Goal: Task Accomplishment & Management: Manage account settings

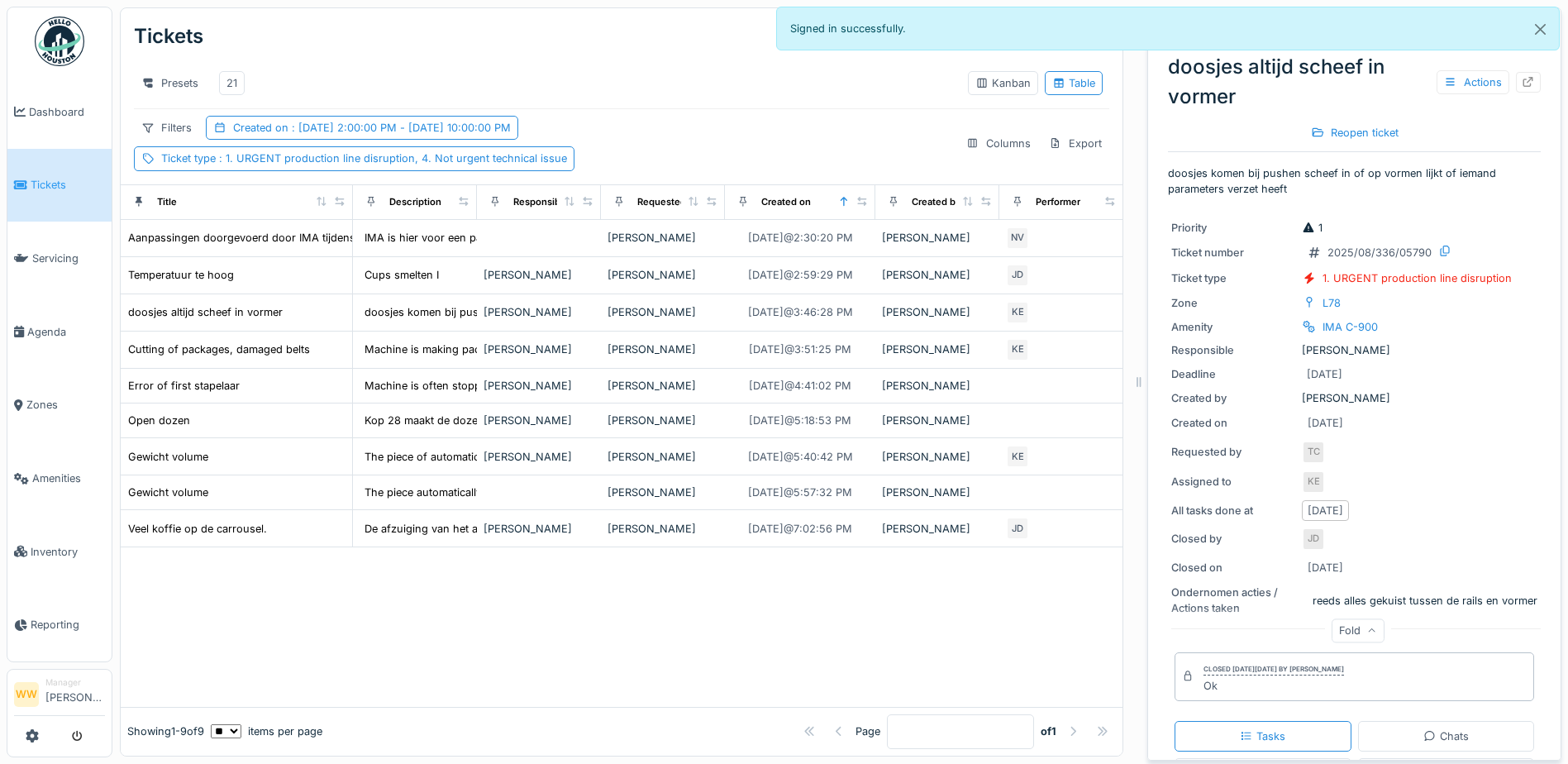
scroll to position [324, 0]
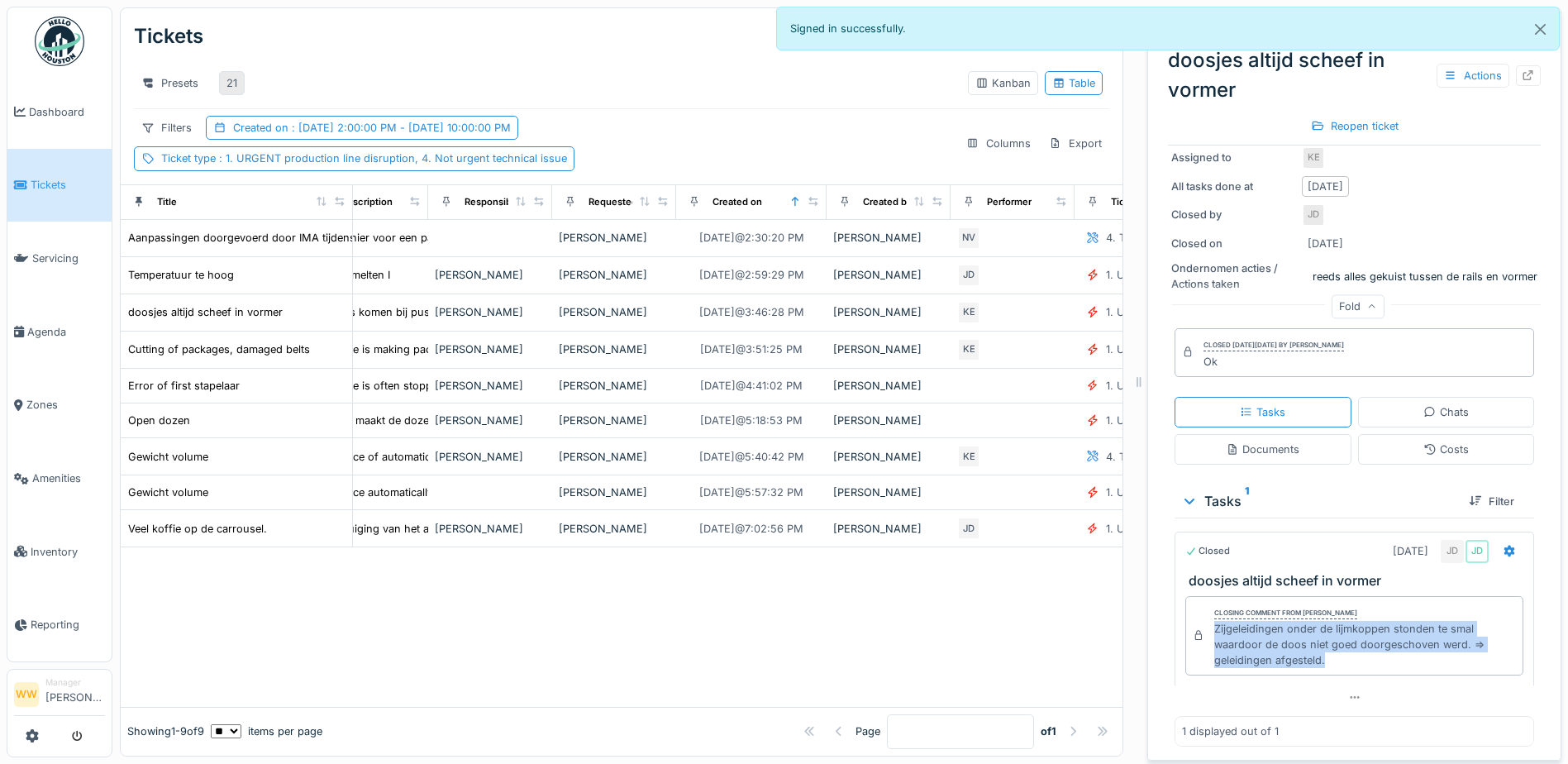
click at [227, 82] on div "21" at bounding box center [231, 82] width 10 height 16
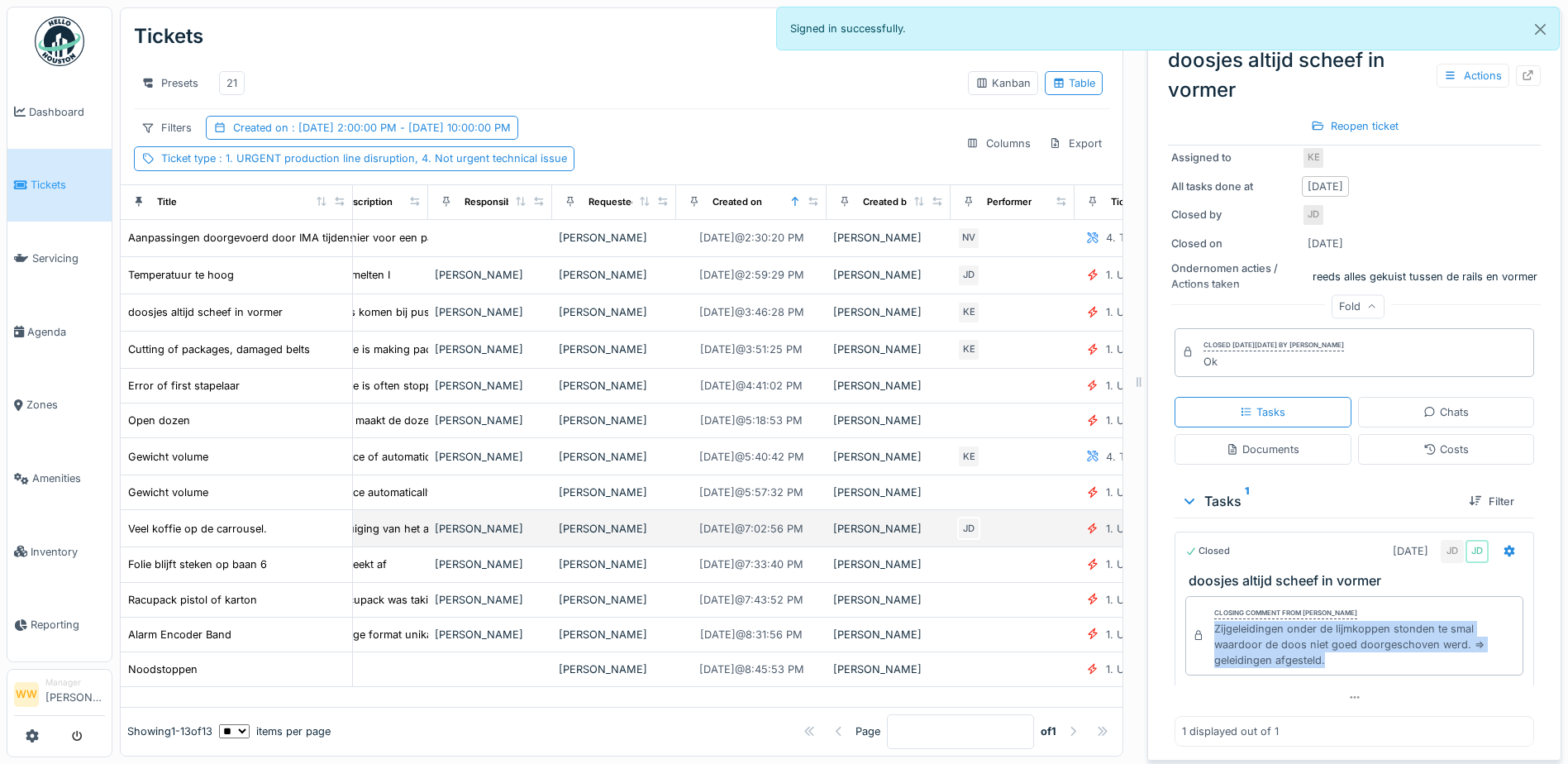
scroll to position [5, 49]
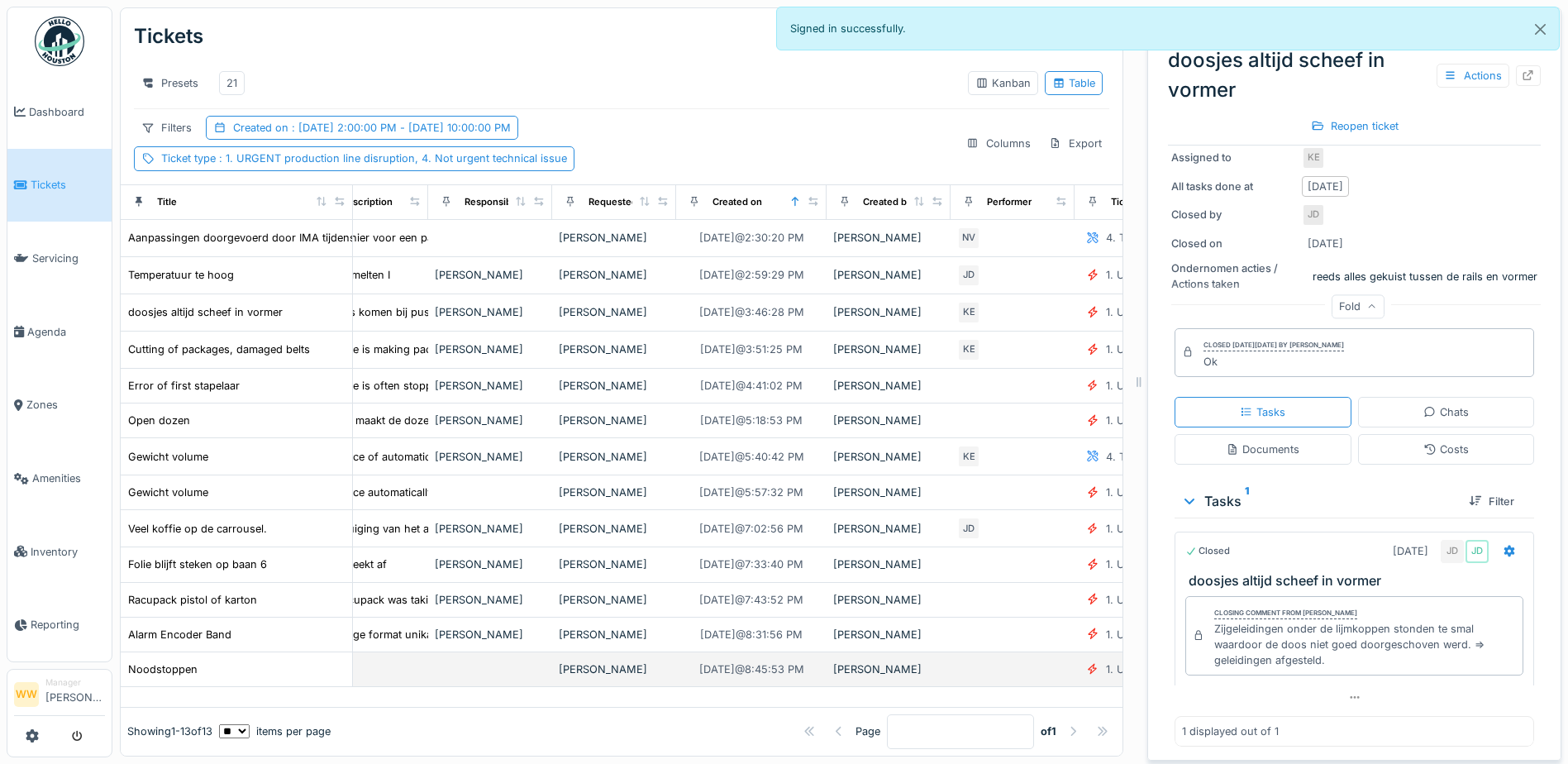
click at [589, 677] on div "[PERSON_NAME]" at bounding box center [614, 669] width 110 height 16
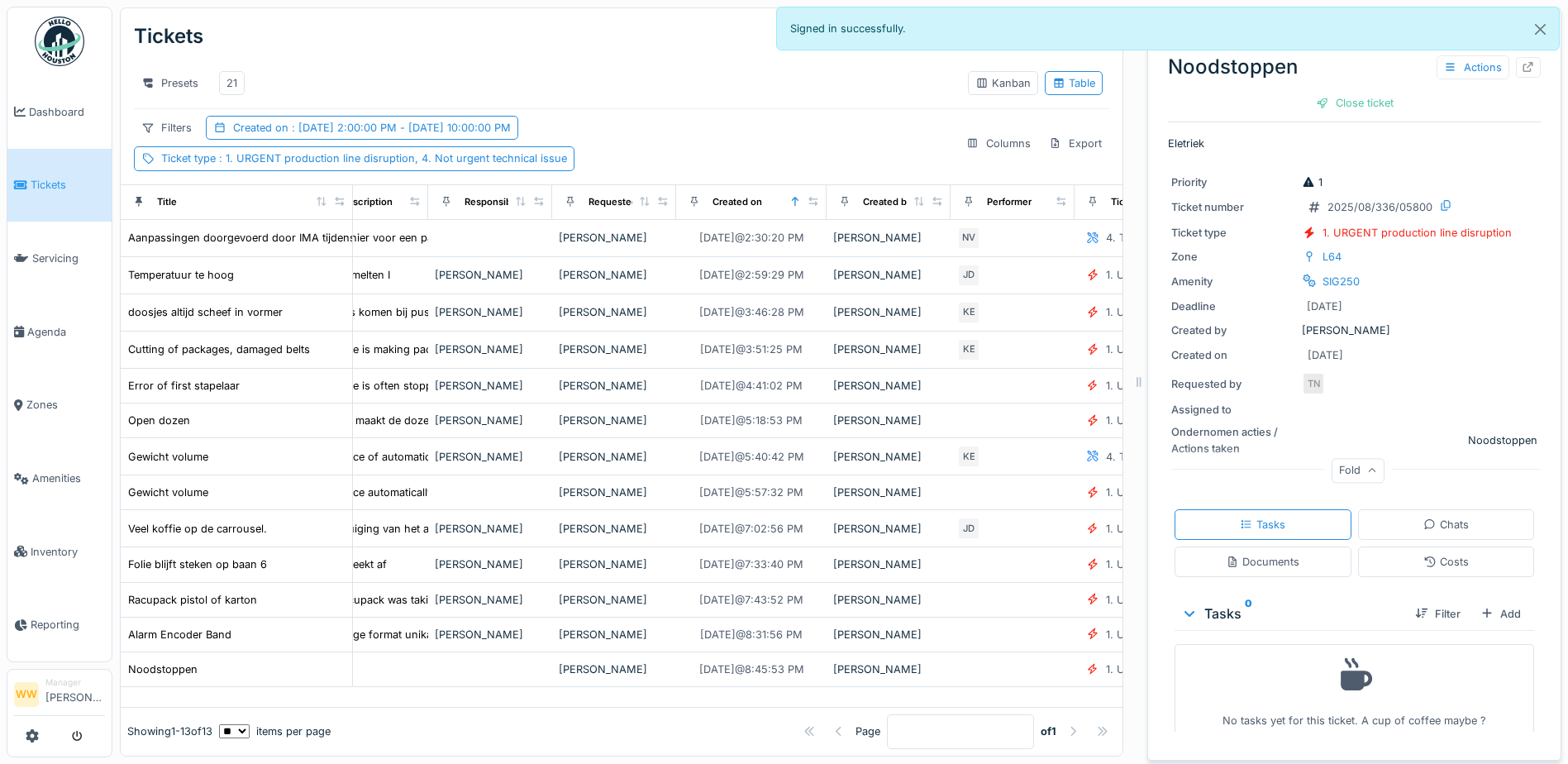
scroll to position [12, 0]
click at [1261, 554] on div "Documents" at bounding box center [1262, 561] width 74 height 16
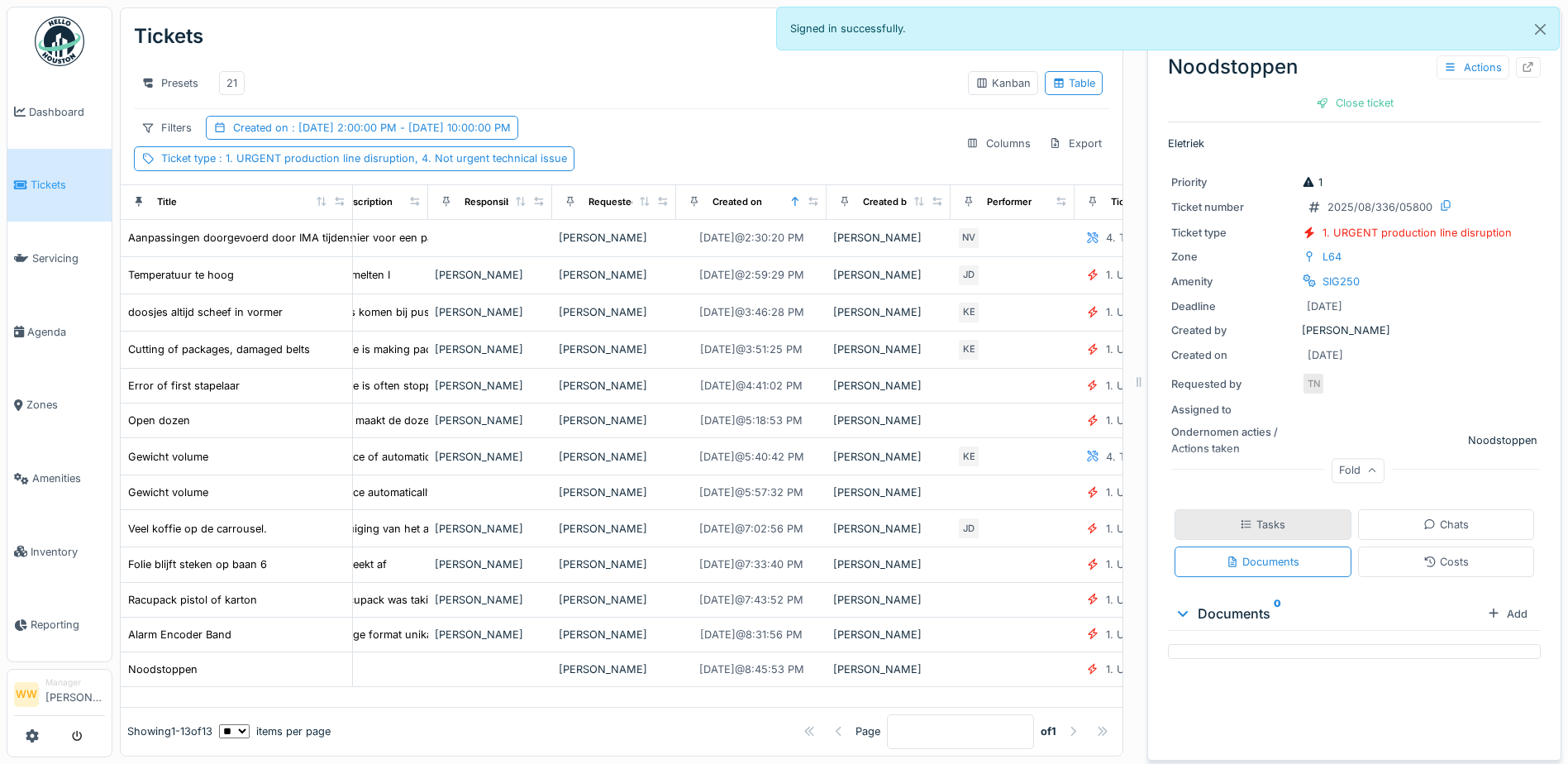
click at [1267, 521] on div "Tasks" at bounding box center [1262, 525] width 177 height 31
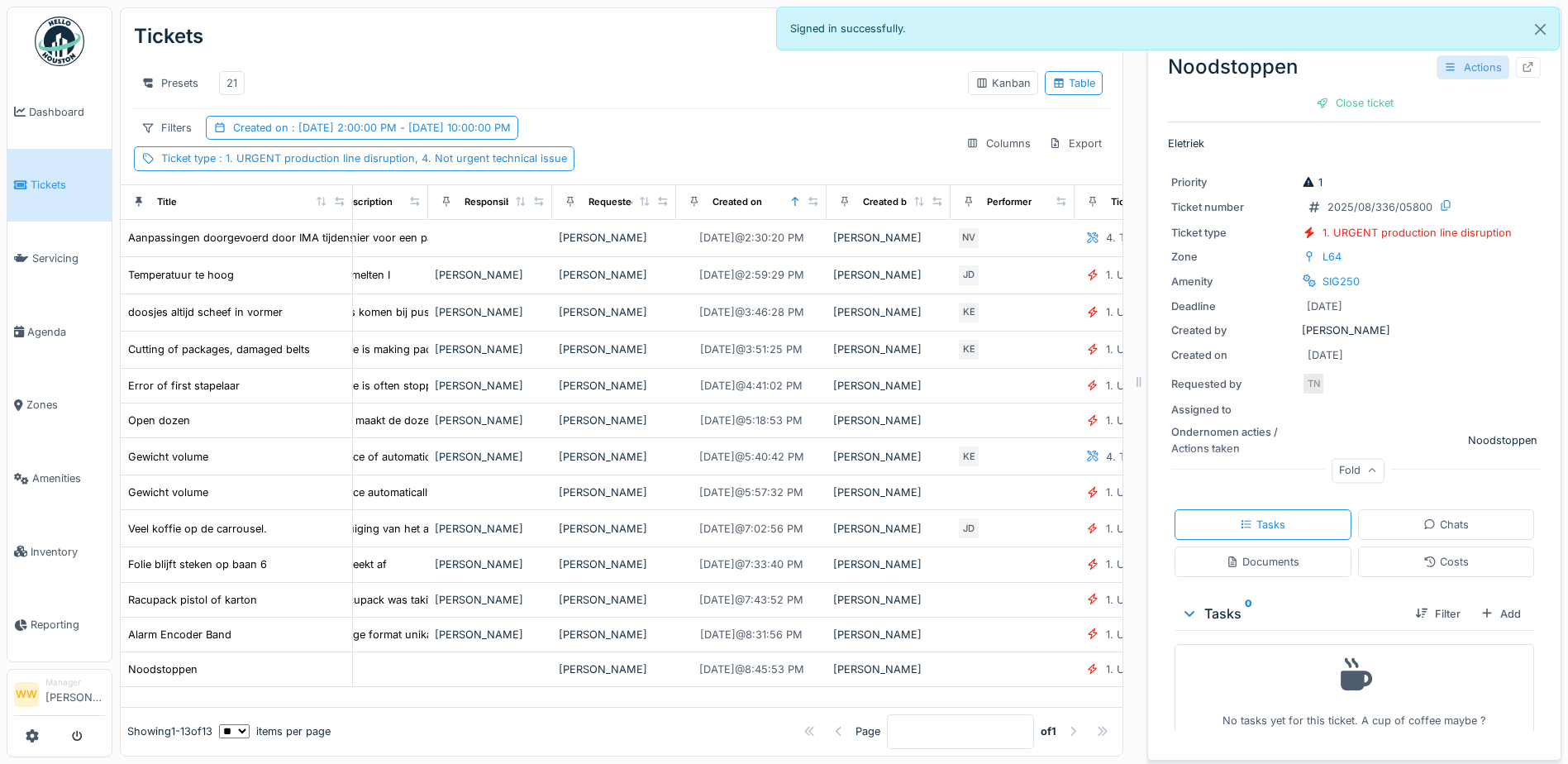
click at [1445, 61] on div "Actions" at bounding box center [1474, 67] width 73 height 24
click at [1464, 97] on div "Edit" at bounding box center [1480, 104] width 127 height 25
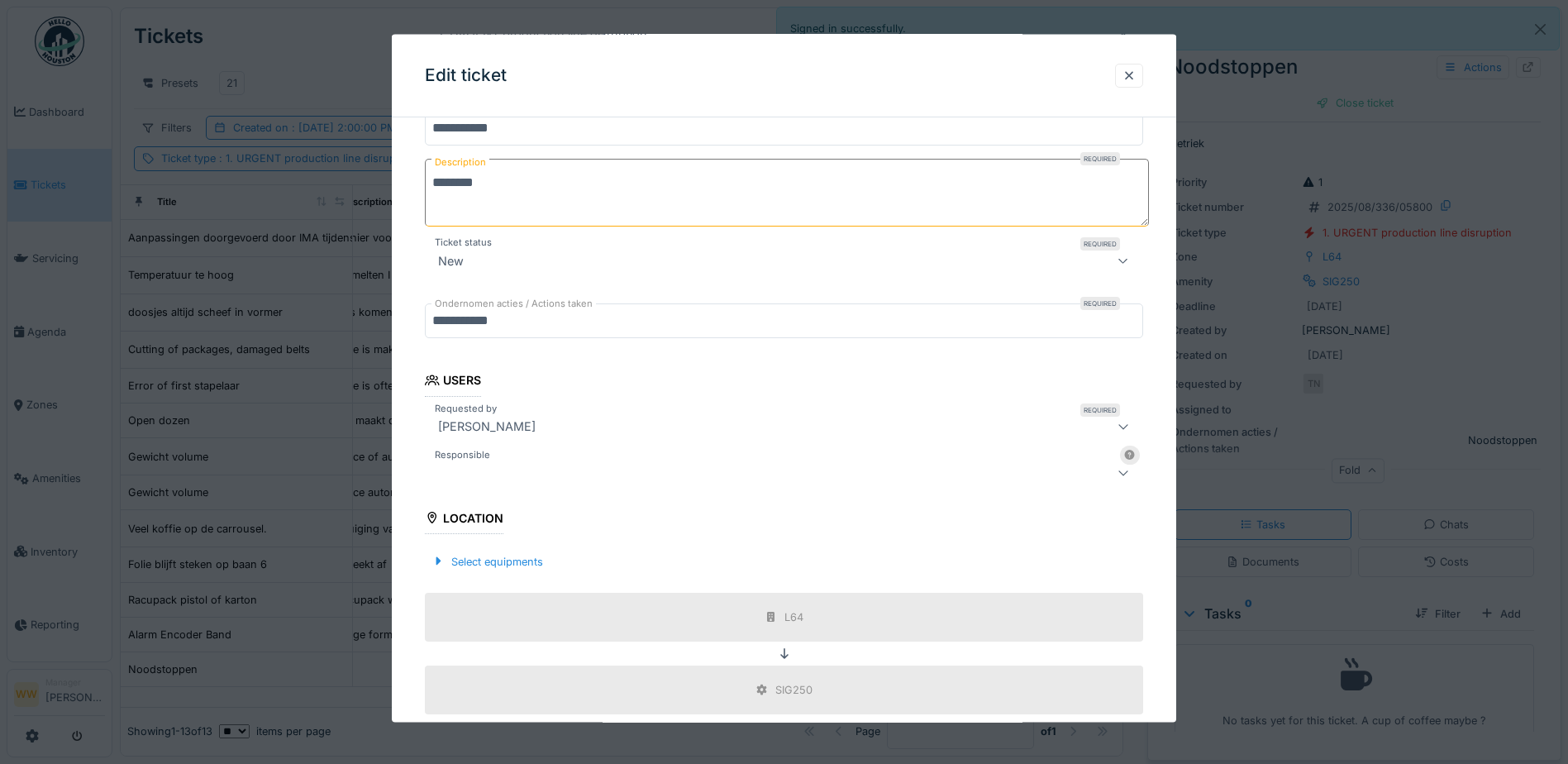
scroll to position [424, 0]
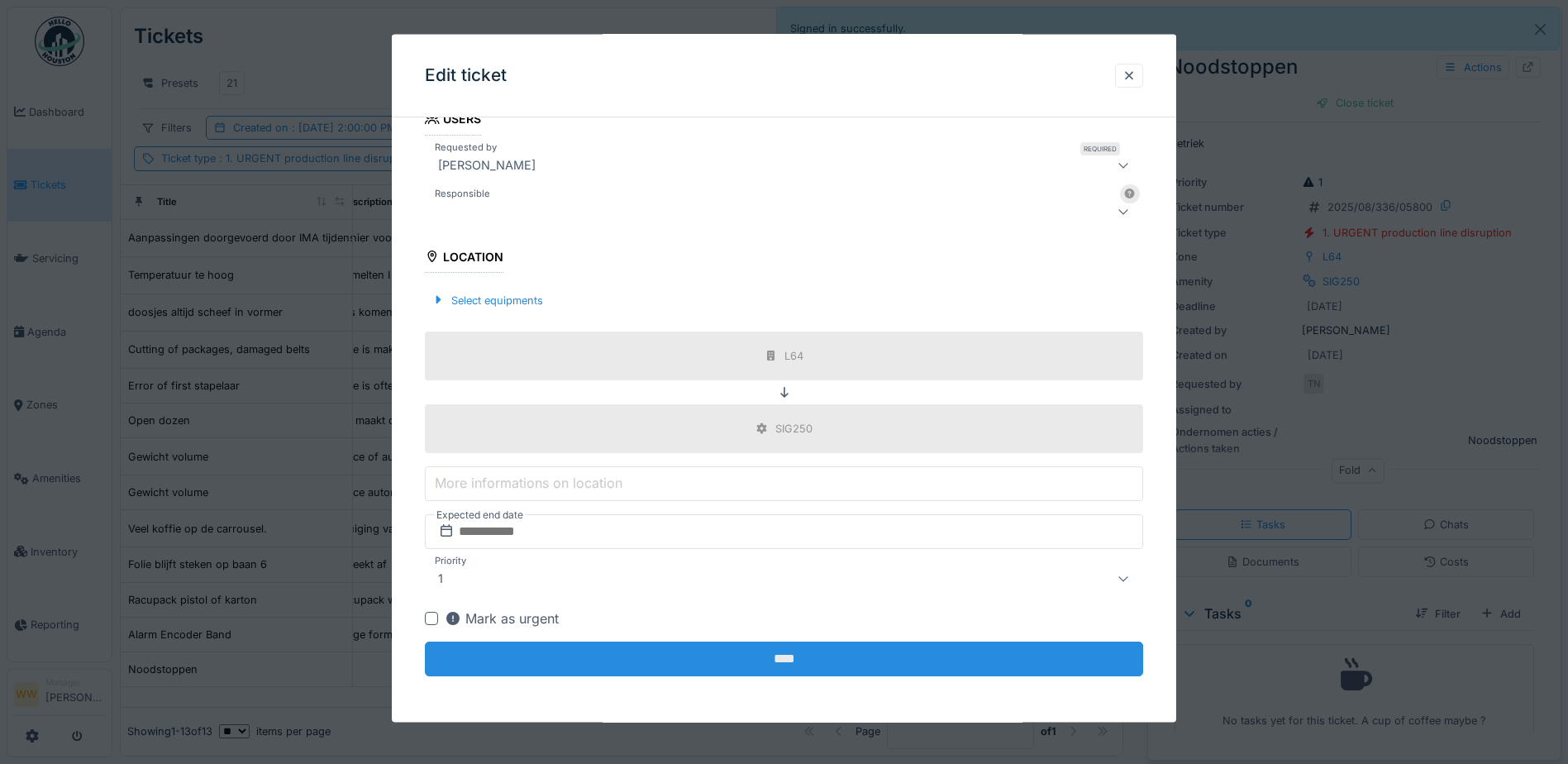
click at [743, 674] on input "****" at bounding box center [784, 658] width 718 height 35
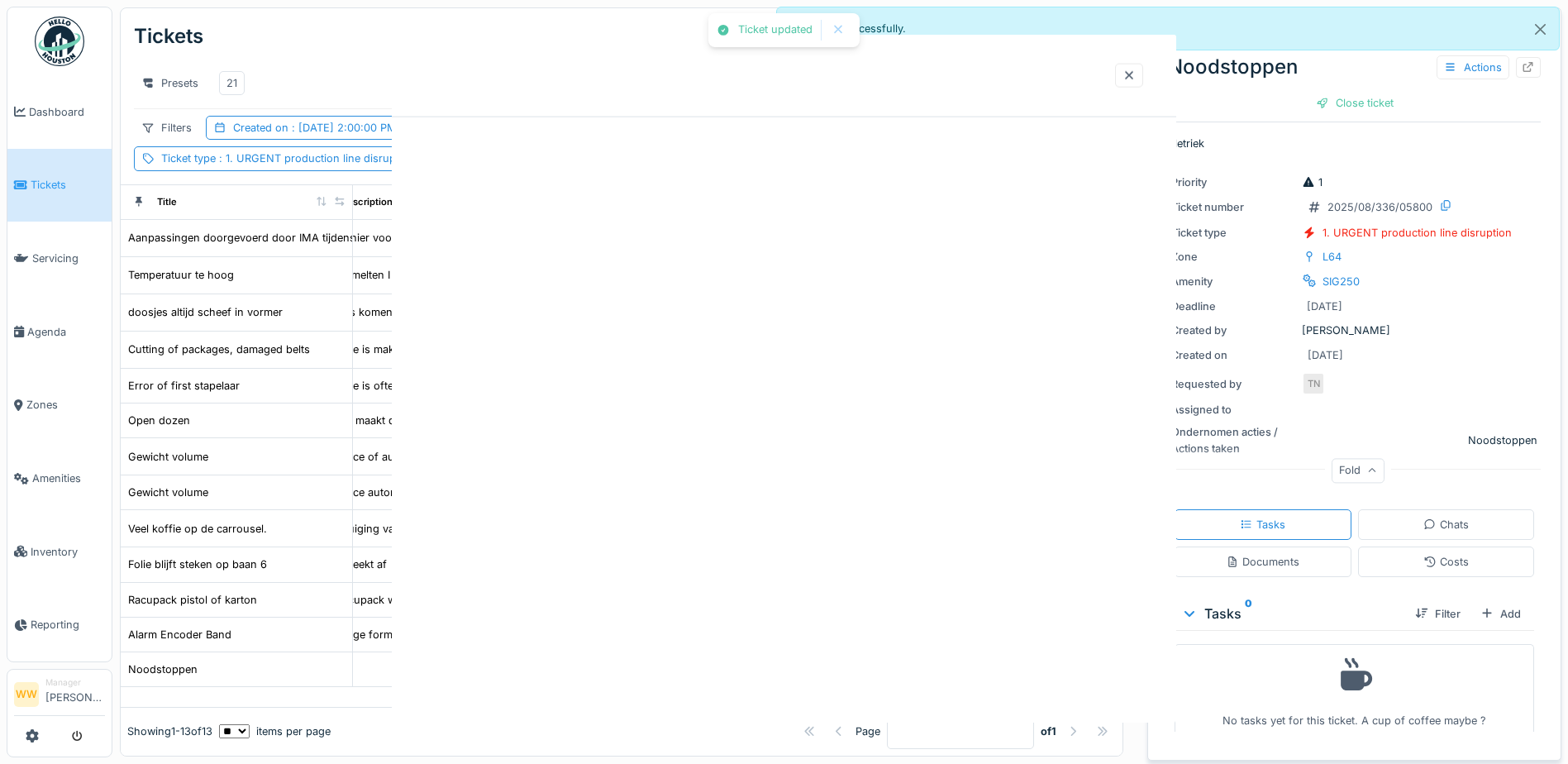
scroll to position [0, 0]
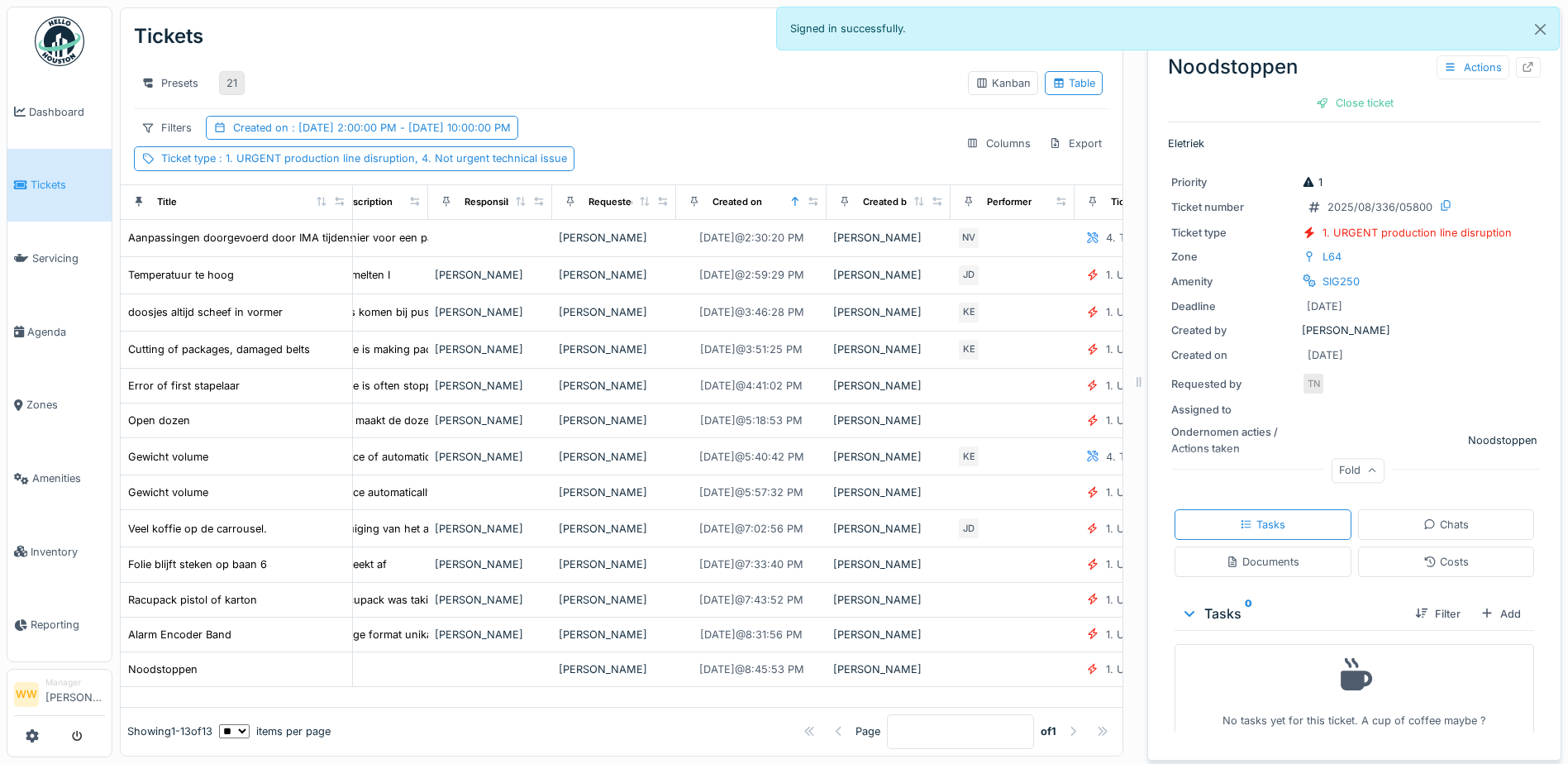
click at [228, 75] on div "21" at bounding box center [231, 82] width 10 height 16
click at [1449, 50] on div "Signed in successfully." at bounding box center [1168, 28] width 784 height 44
click at [1454, 56] on div "Actions" at bounding box center [1474, 67] width 73 height 24
click at [1441, 94] on div "Edit" at bounding box center [1480, 104] width 127 height 25
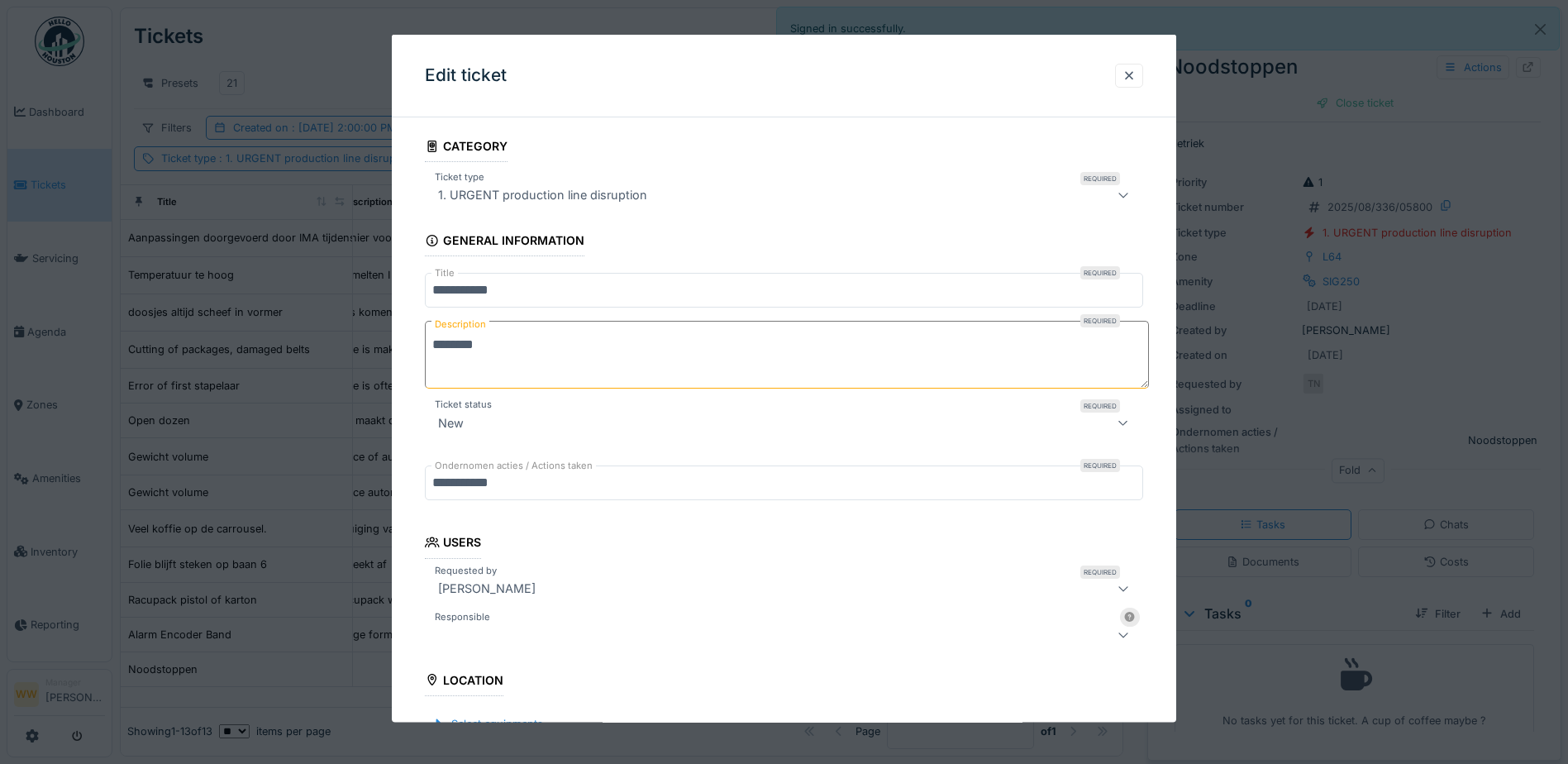
click at [488, 639] on div at bounding box center [742, 634] width 621 height 20
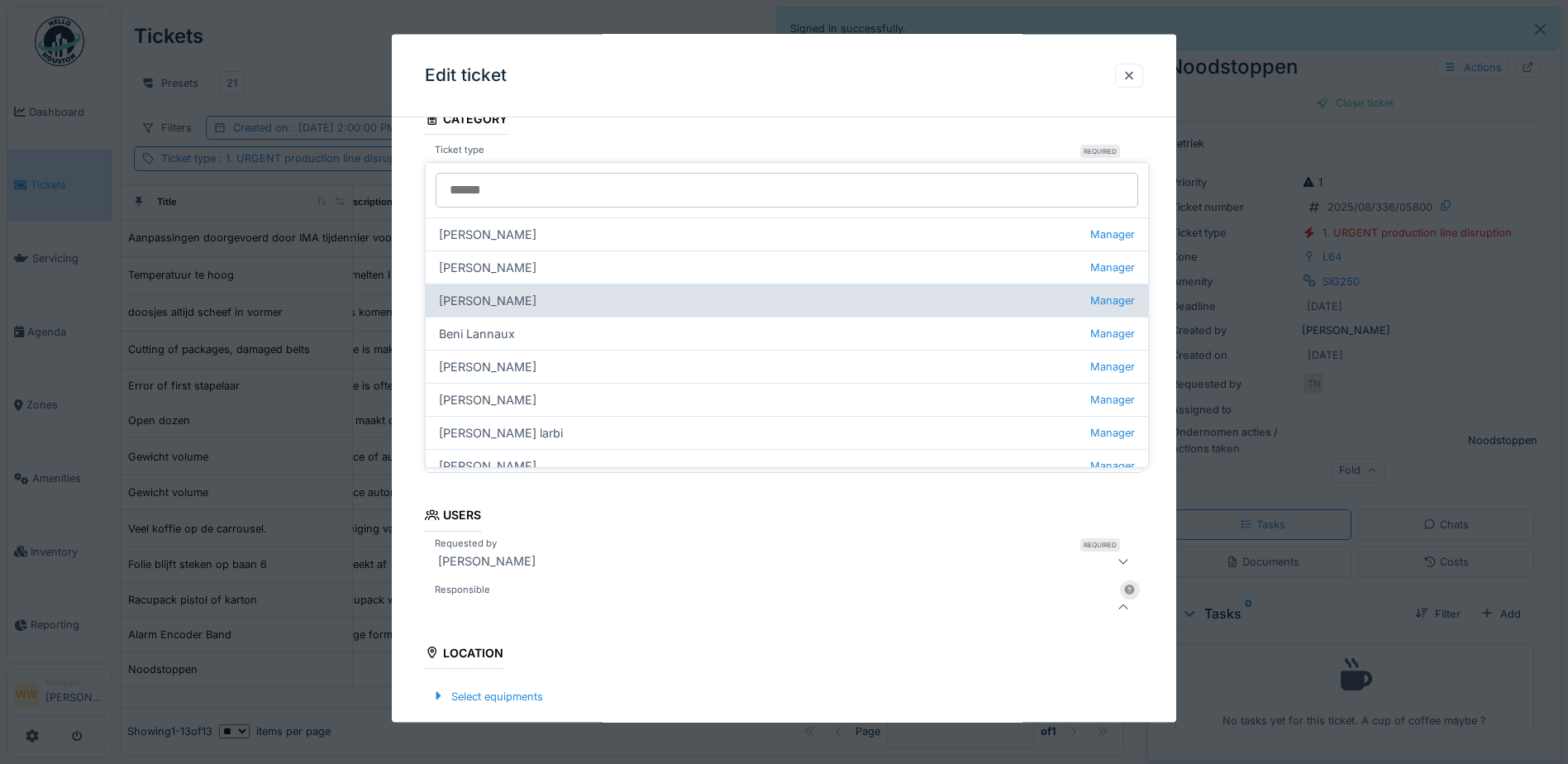
scroll to position [256, 0]
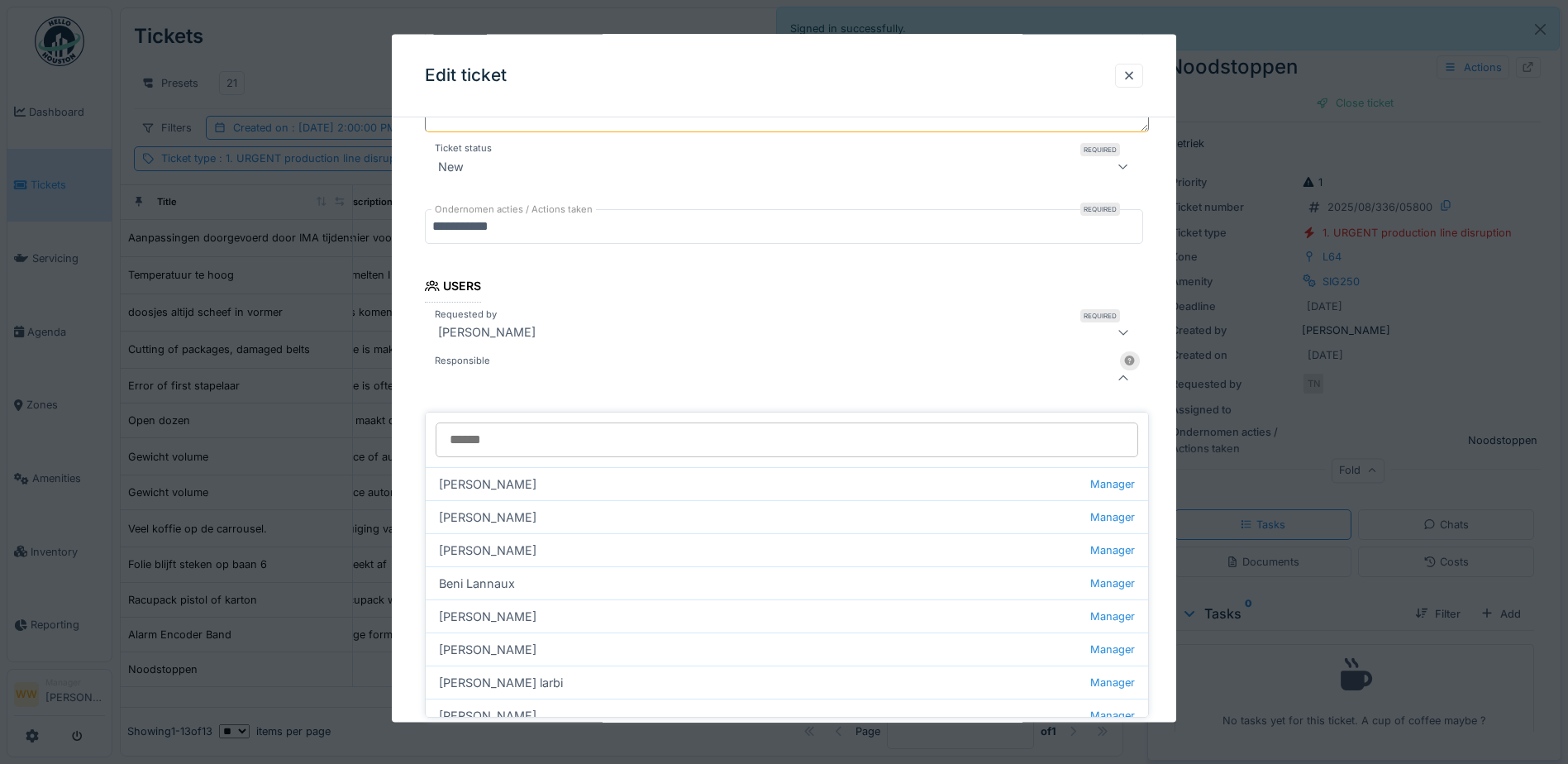
click at [491, 431] on input "Responsible" at bounding box center [787, 440] width 703 height 35
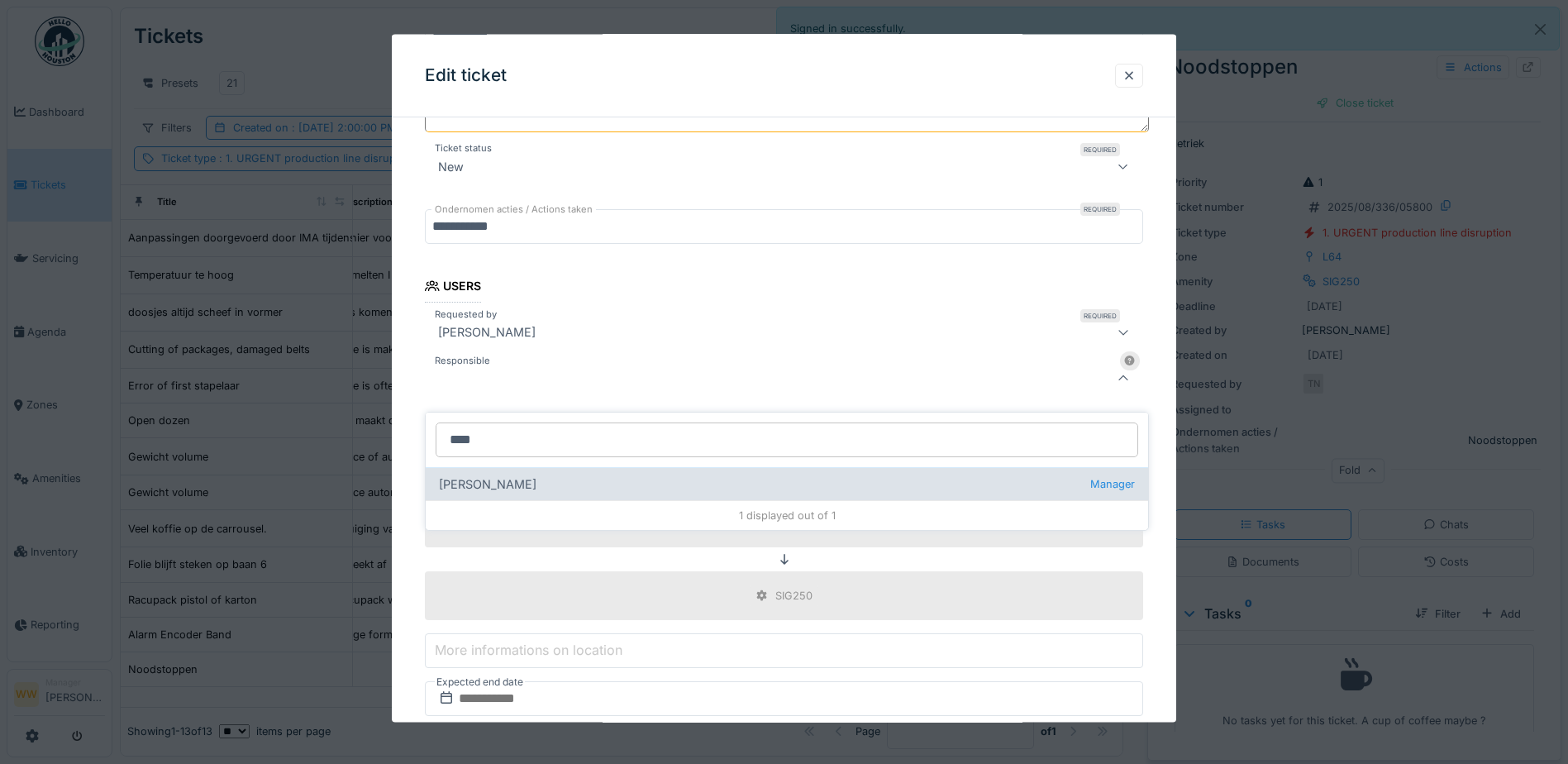
type input "****"
click at [522, 468] on div "[PERSON_NAME] wit Manager" at bounding box center [786, 483] width 723 height 33
type input "****"
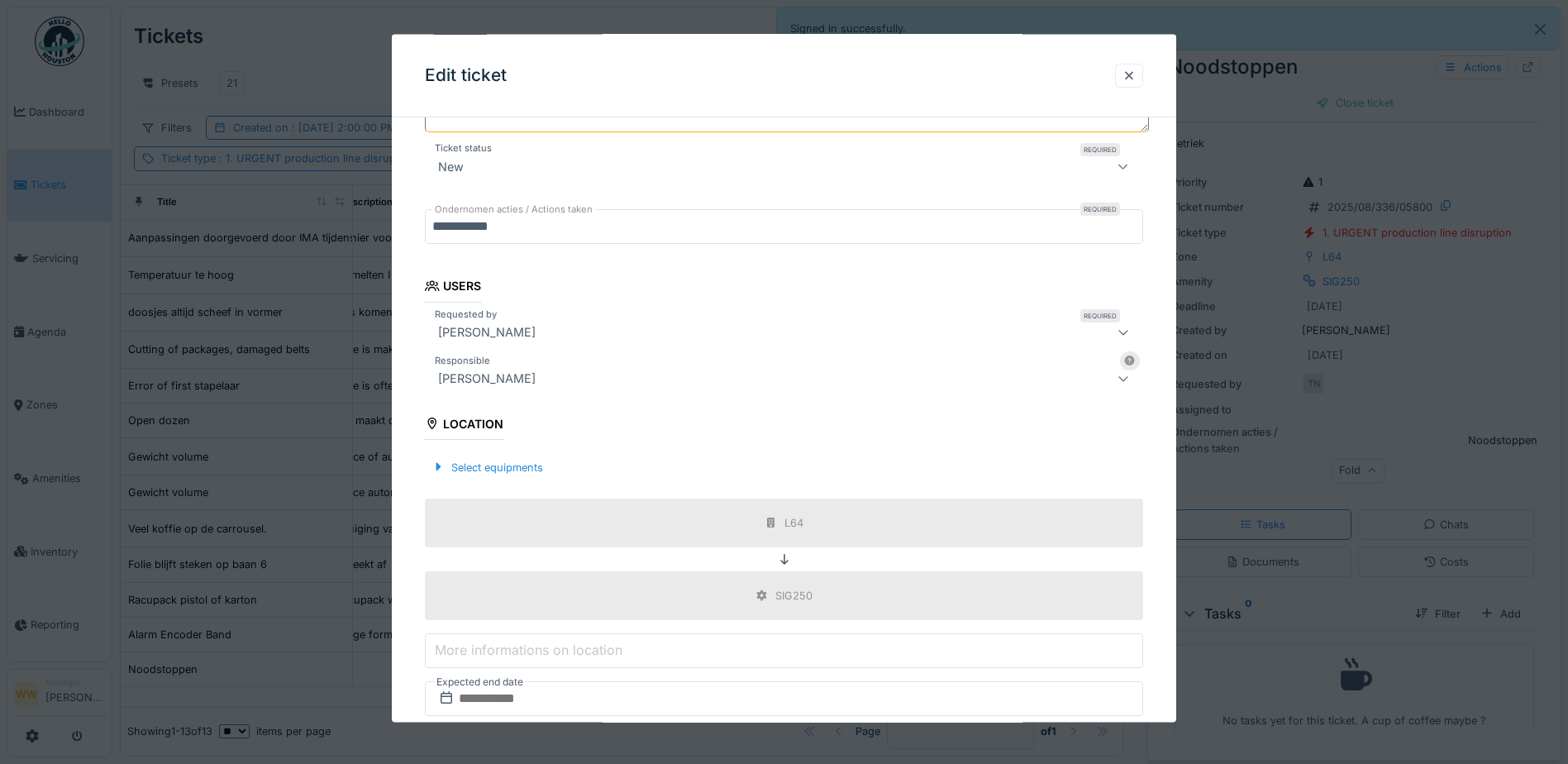
scroll to position [424, 0]
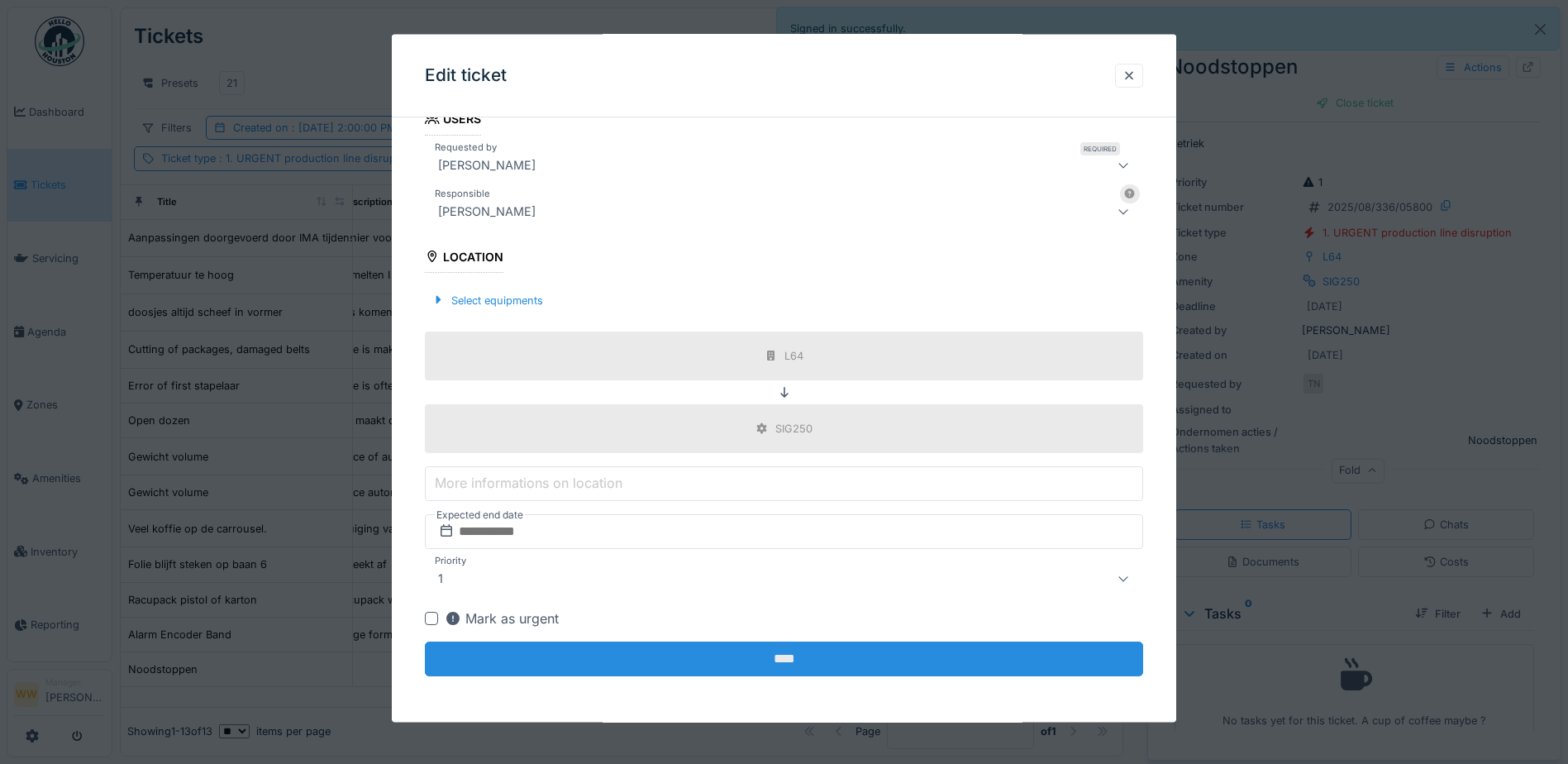
click at [701, 665] on input "****" at bounding box center [784, 658] width 718 height 35
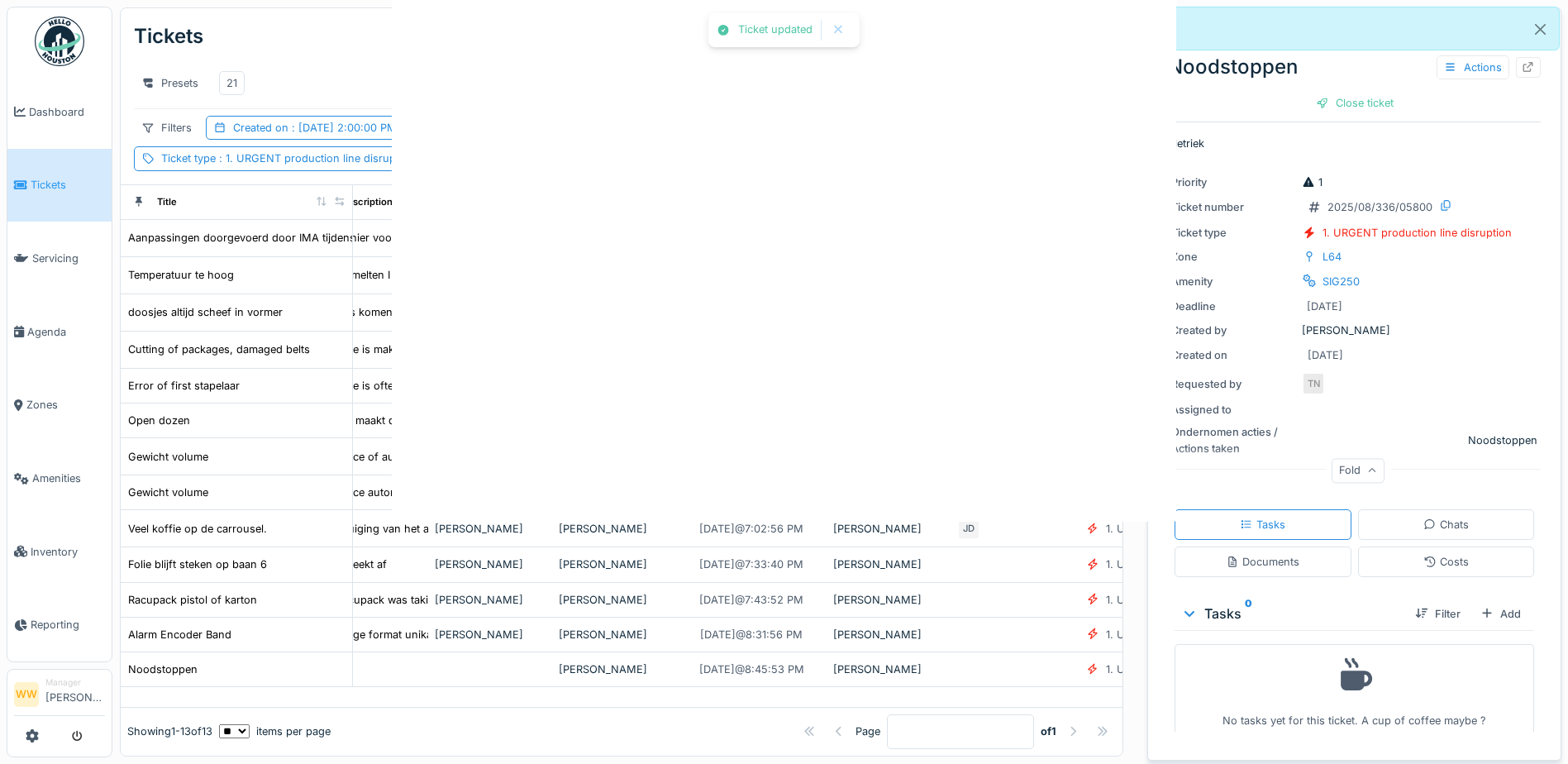
scroll to position [0, 0]
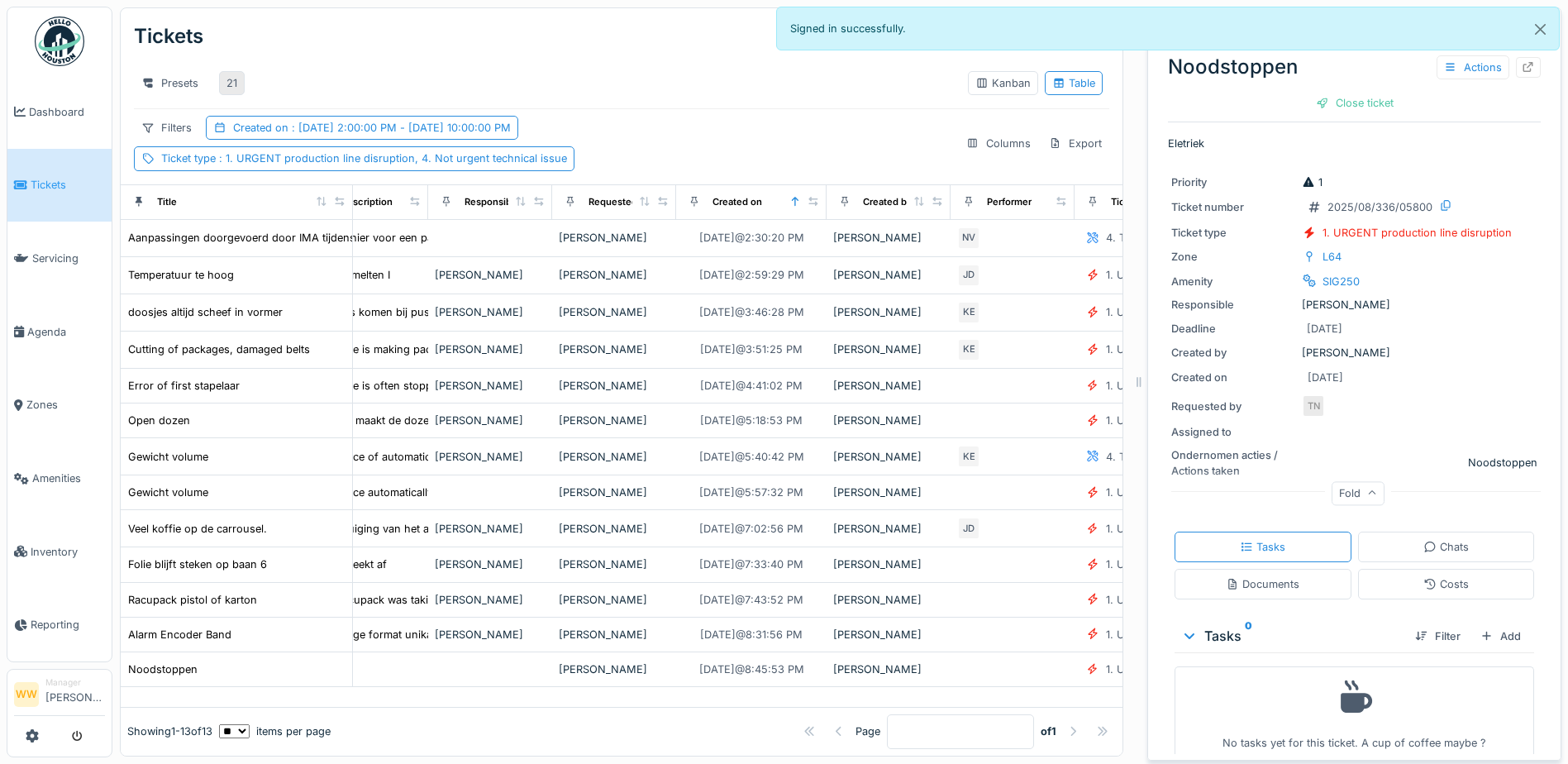
click at [231, 75] on div "21" at bounding box center [231, 82] width 10 height 16
click at [516, 492] on td at bounding box center [490, 492] width 124 height 35
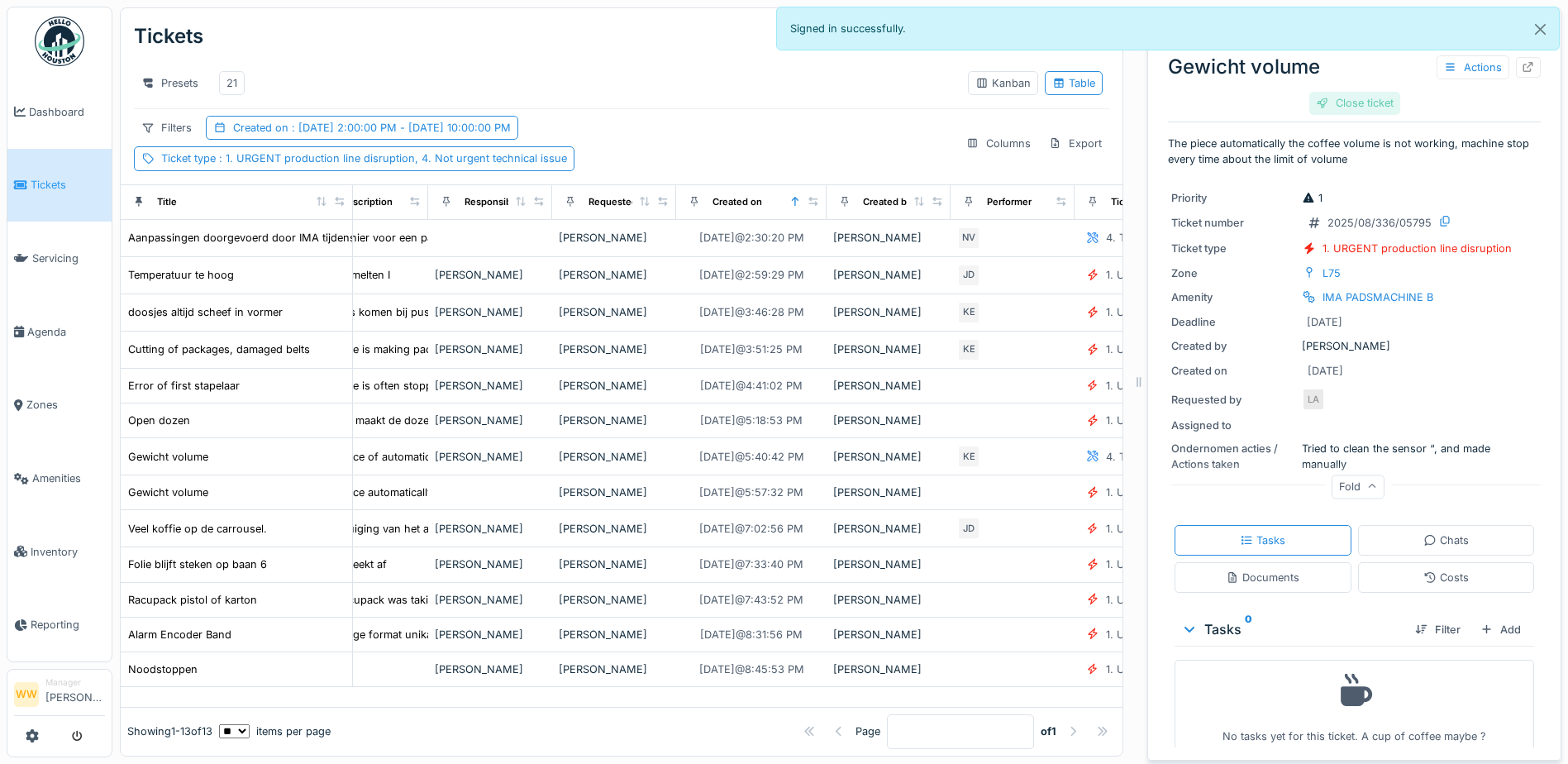
click at [1330, 96] on div "Close ticket" at bounding box center [1354, 103] width 91 height 22
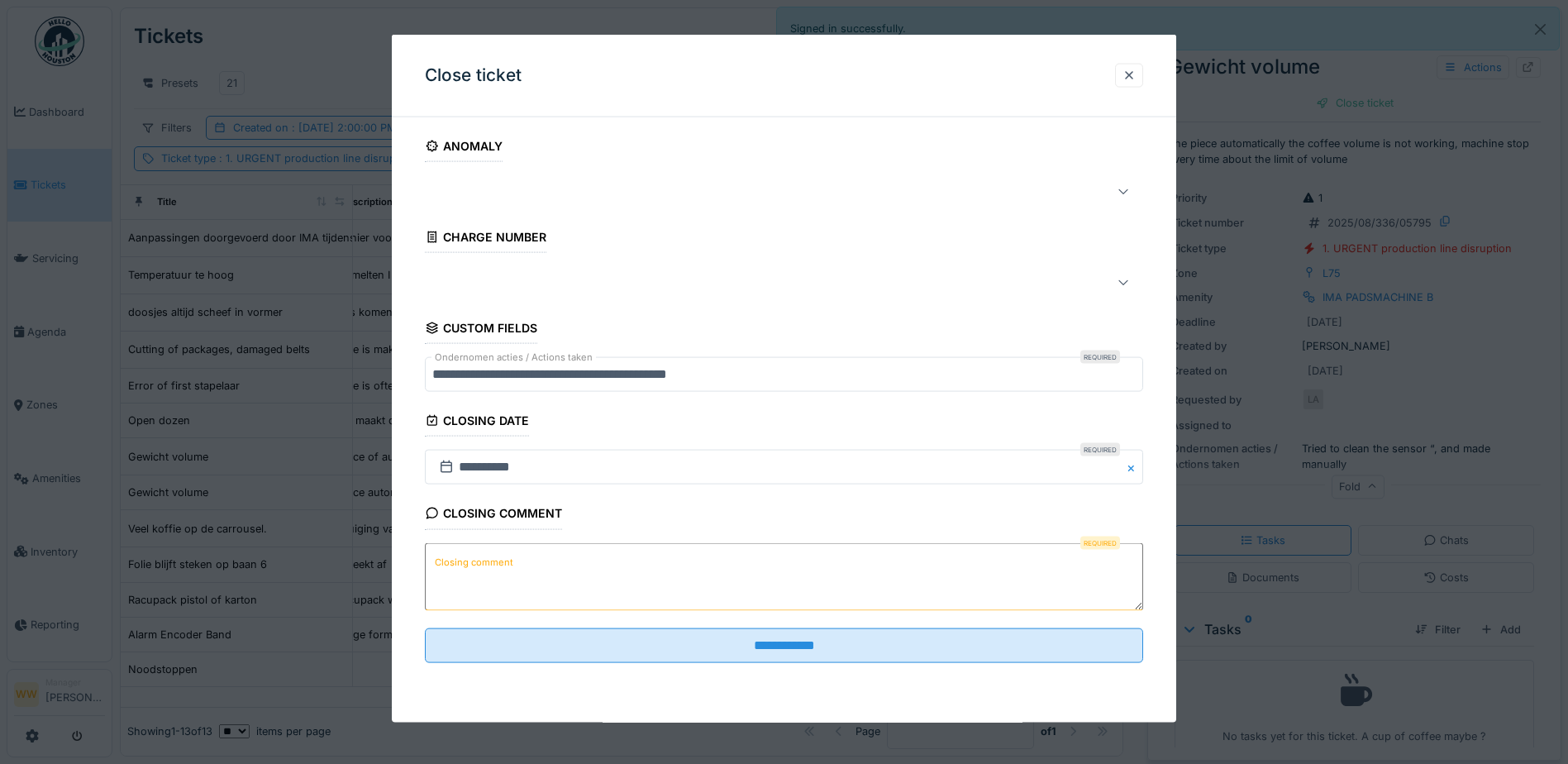
click at [508, 568] on label "Closing comment" at bounding box center [474, 562] width 85 height 21
click at [508, 568] on textarea "Closing comment" at bounding box center [784, 576] width 718 height 67
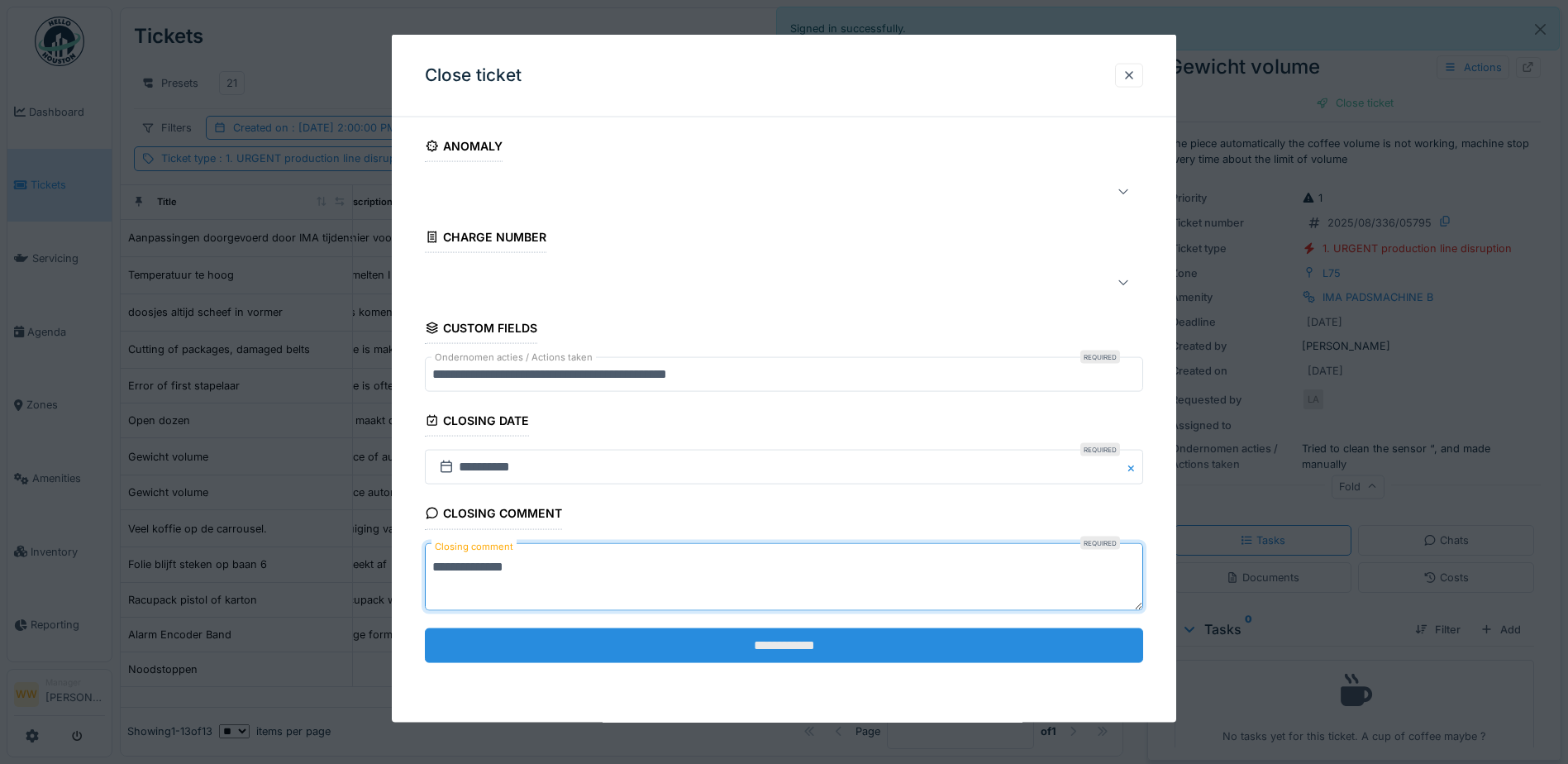
type textarea "**********"
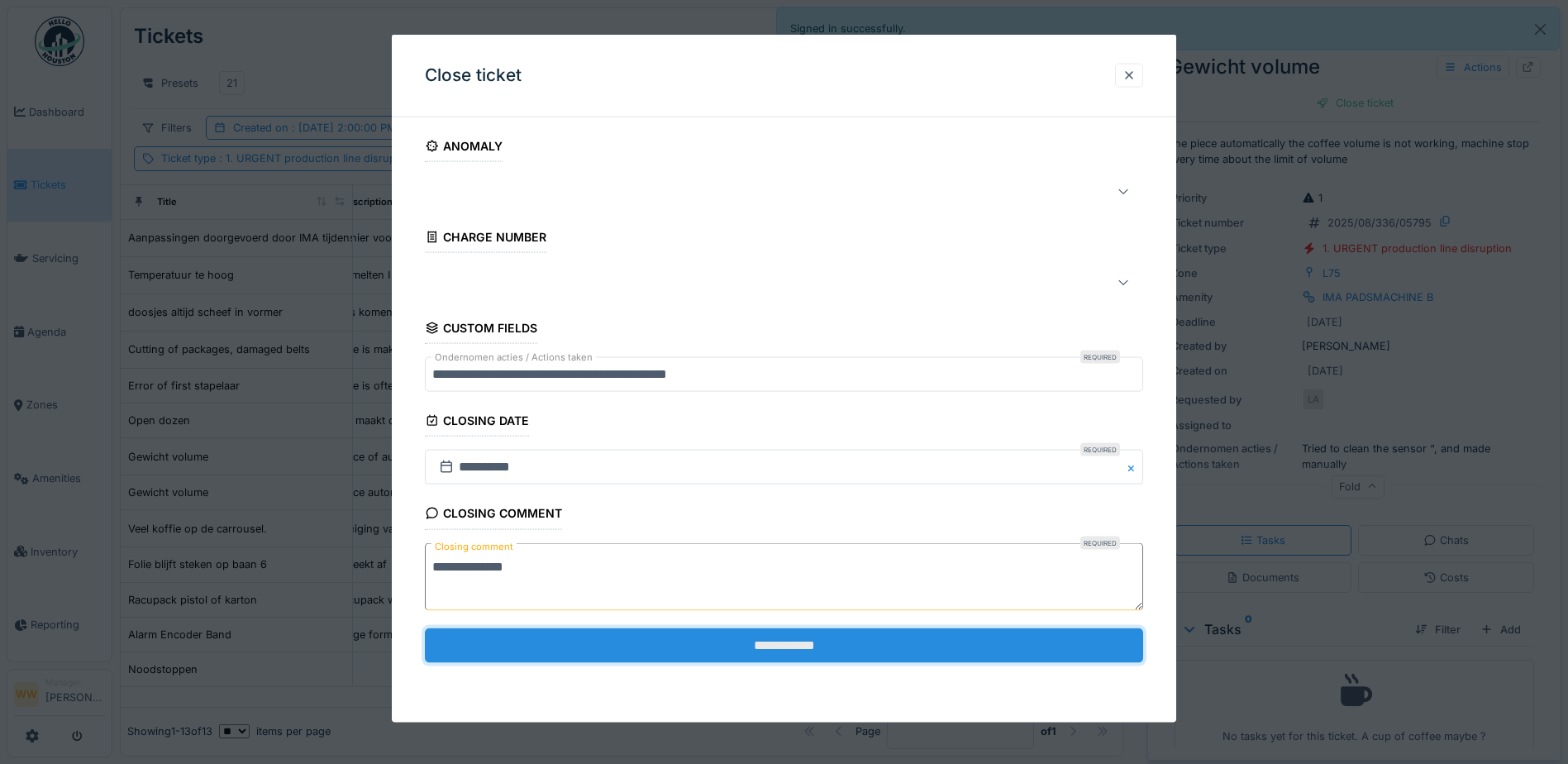
click at [746, 645] on input "**********" at bounding box center [784, 644] width 718 height 35
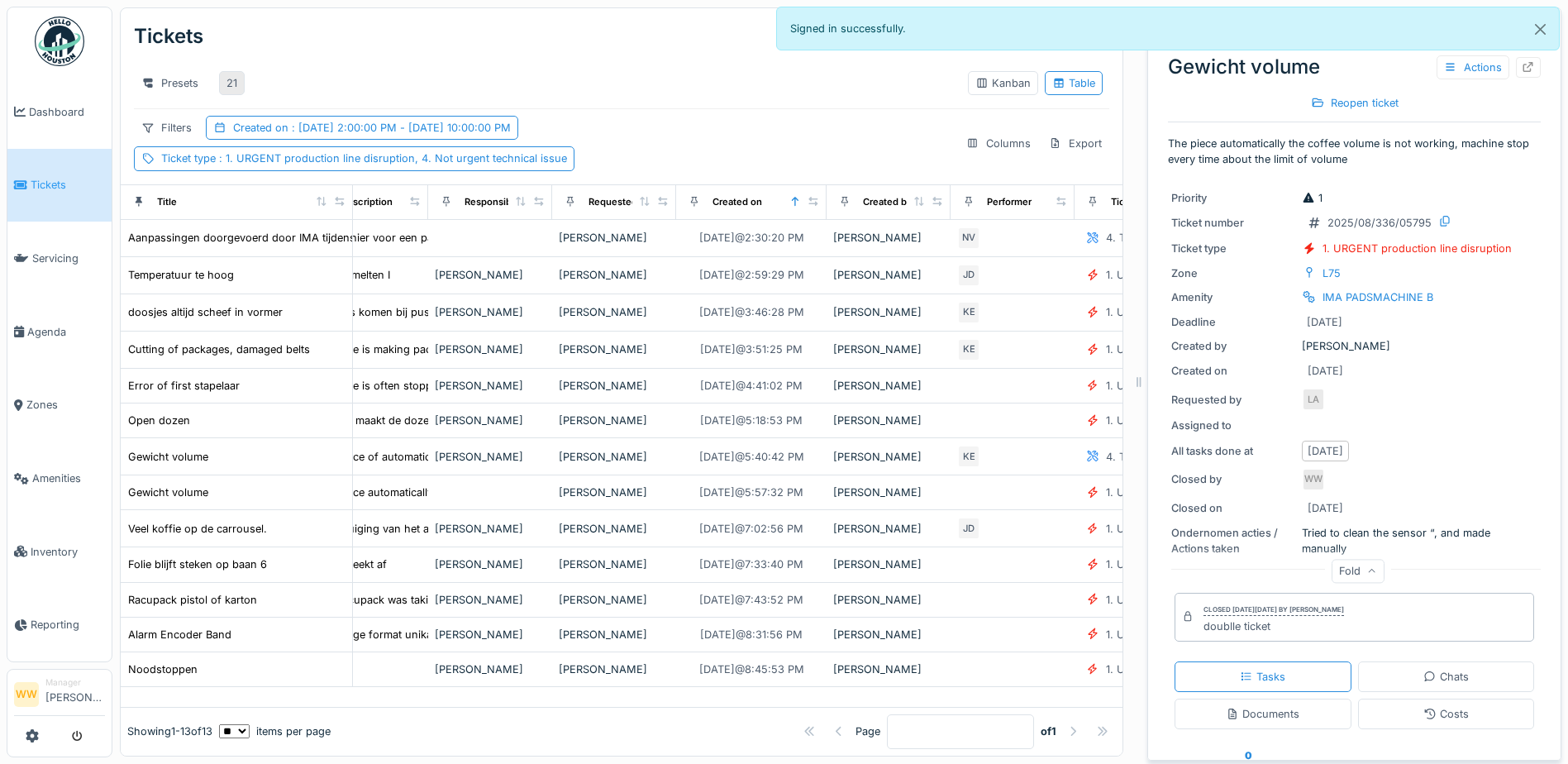
click at [228, 75] on div "21" at bounding box center [231, 82] width 10 height 16
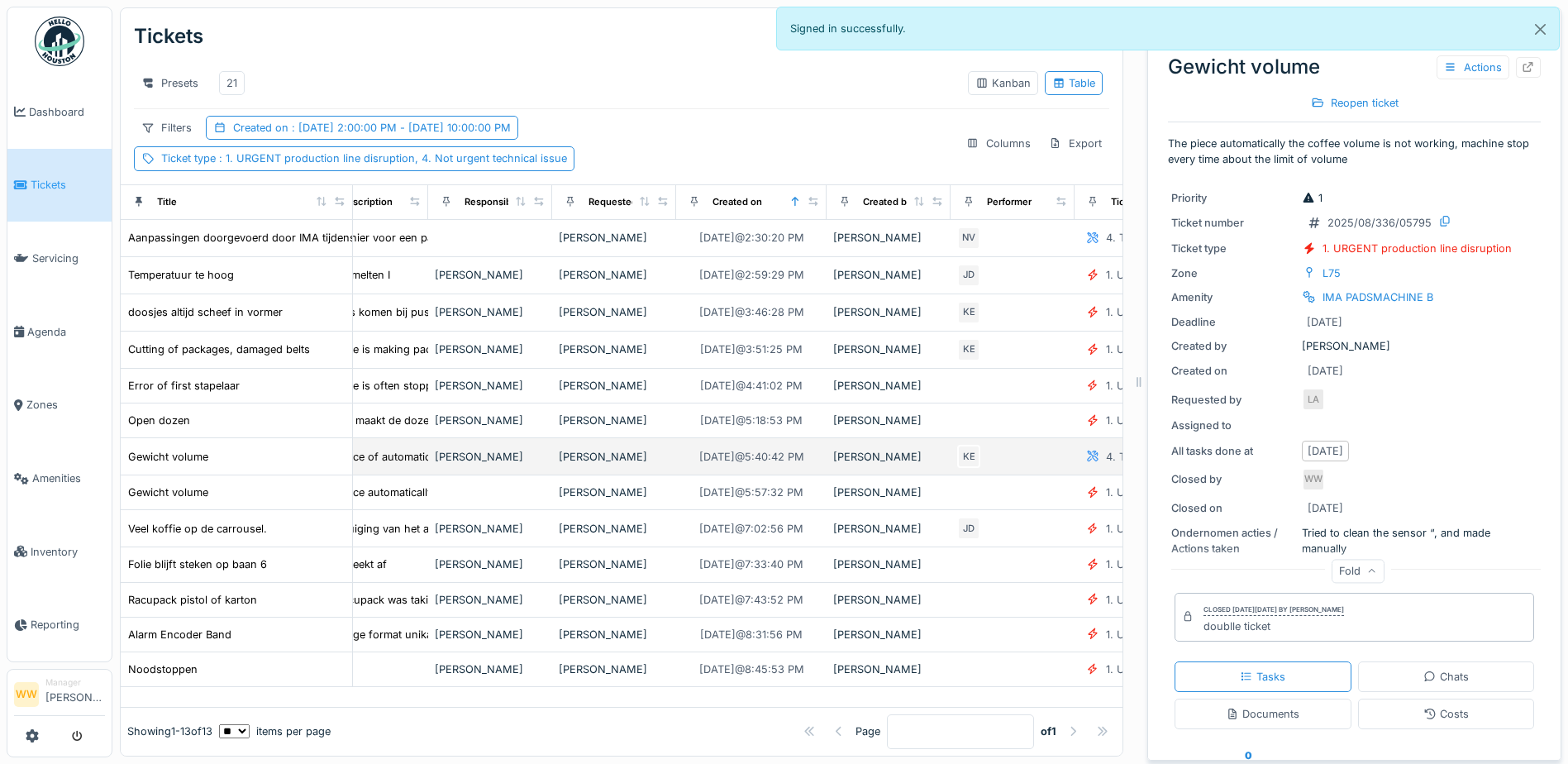
click at [612, 456] on div "[PERSON_NAME]" at bounding box center [614, 456] width 110 height 16
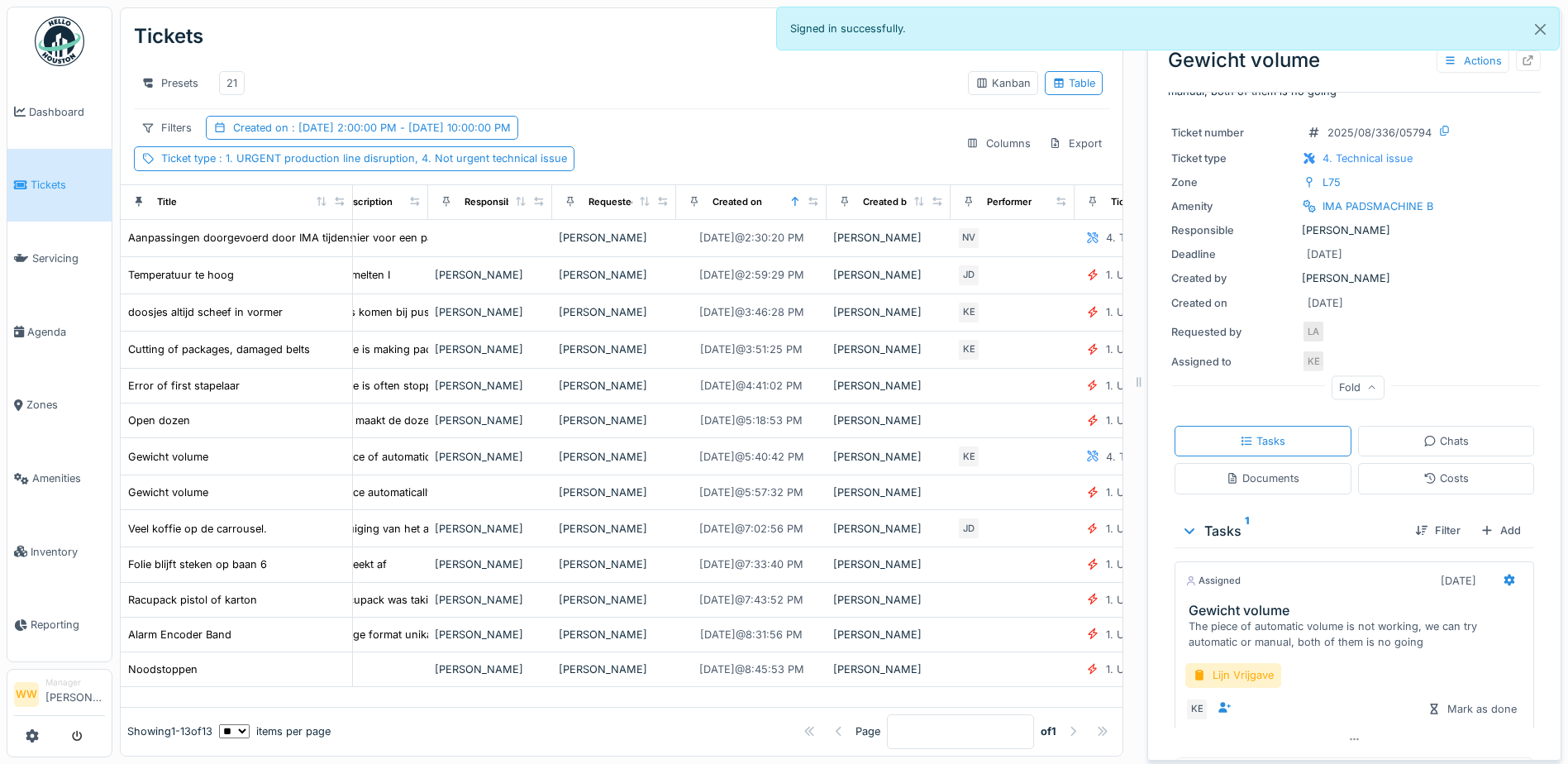
scroll to position [88, 0]
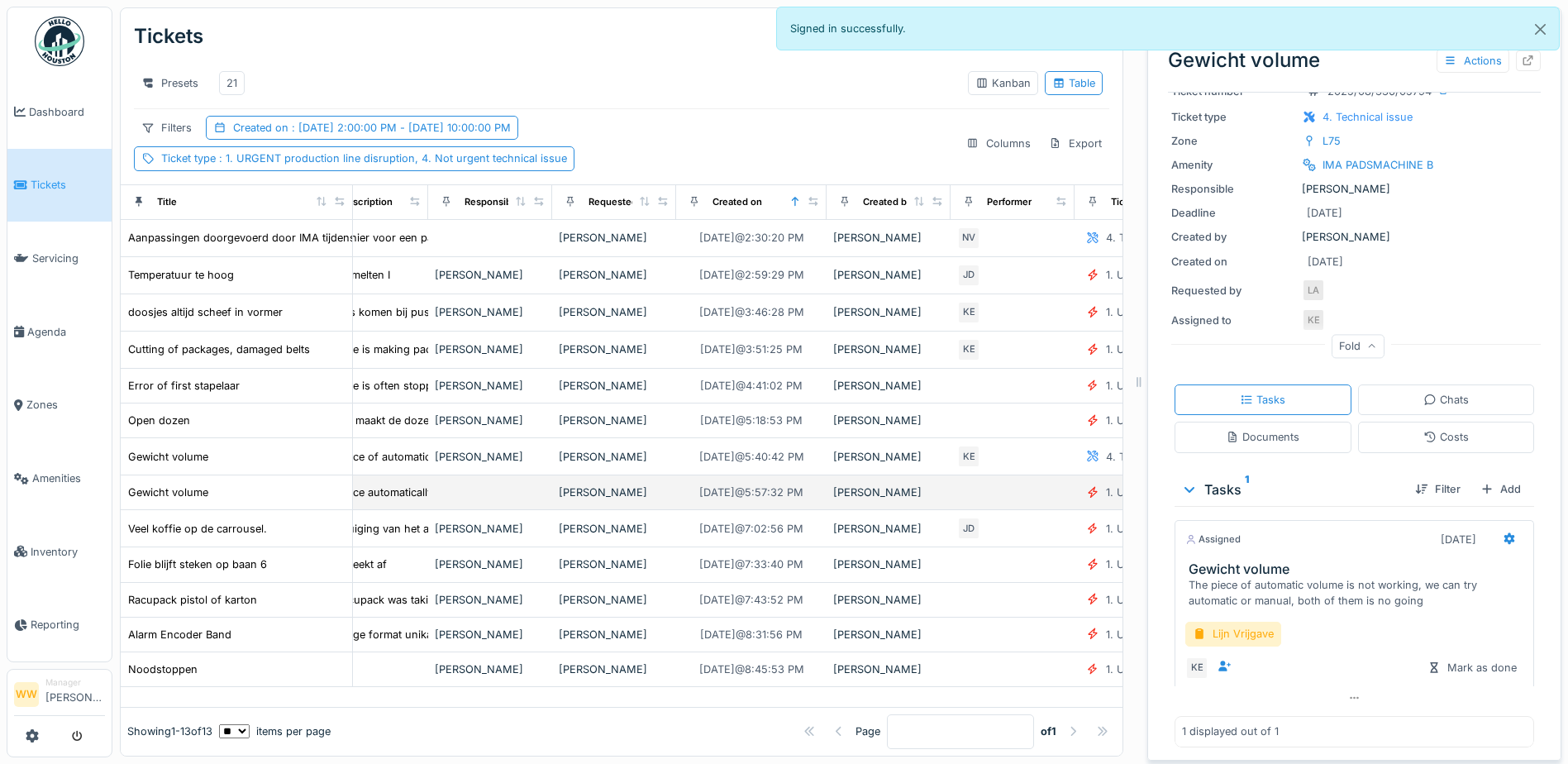
click at [610, 485] on div "[PERSON_NAME]" at bounding box center [614, 492] width 110 height 16
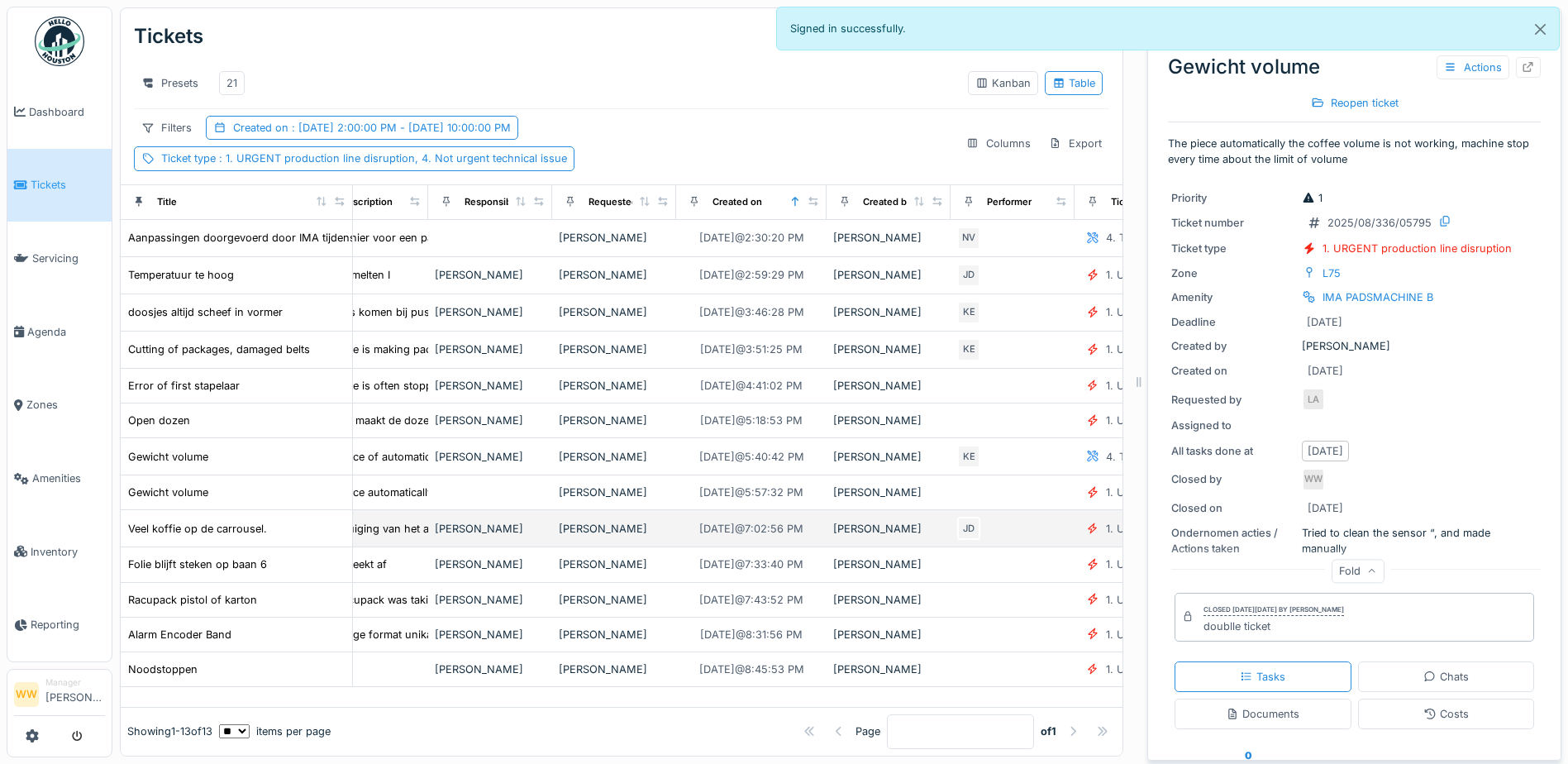
click at [602, 524] on div "[PERSON_NAME]" at bounding box center [614, 528] width 110 height 16
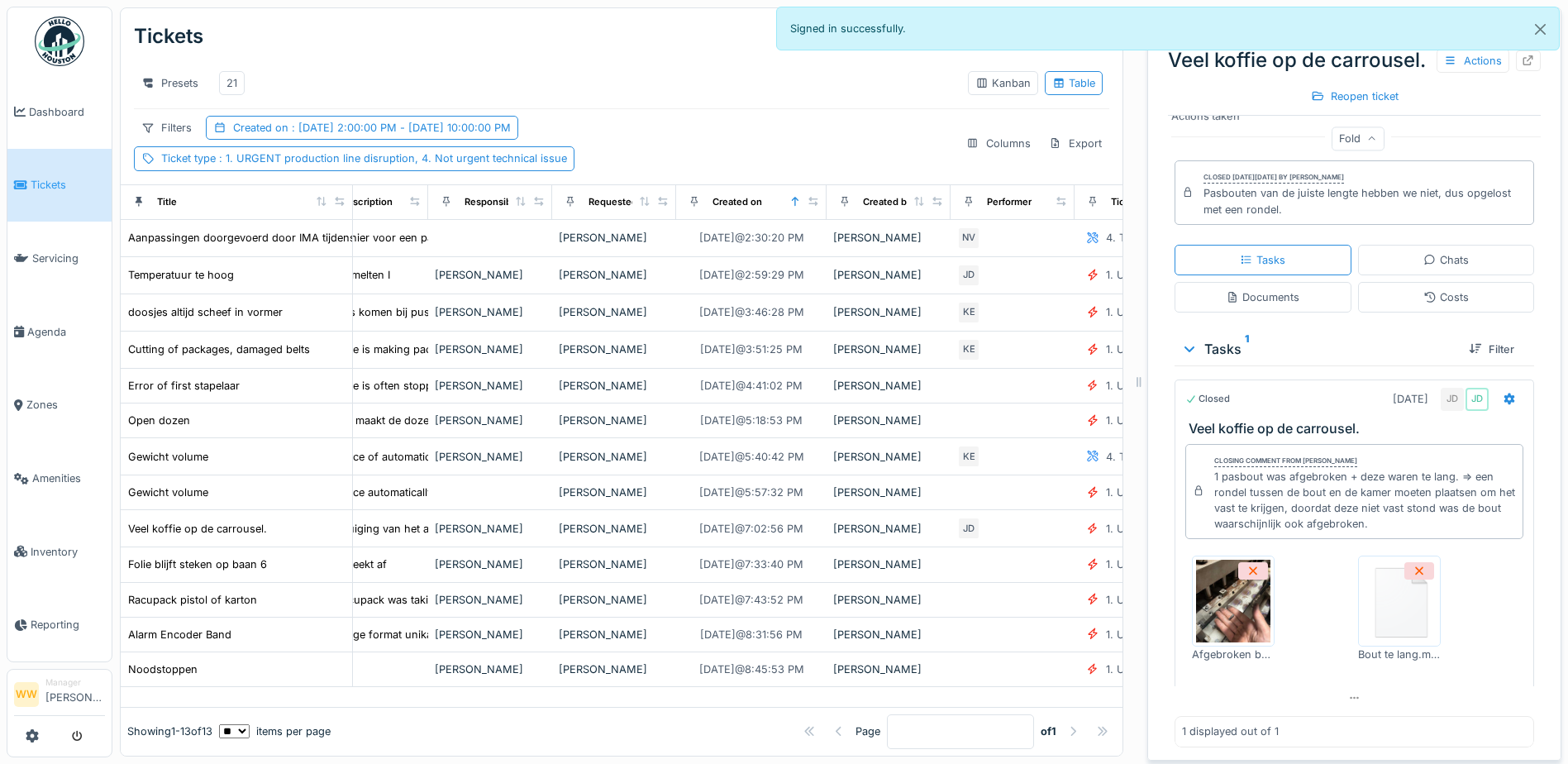
scroll to position [477, 0]
click at [1241, 611] on img at bounding box center [1233, 601] width 75 height 82
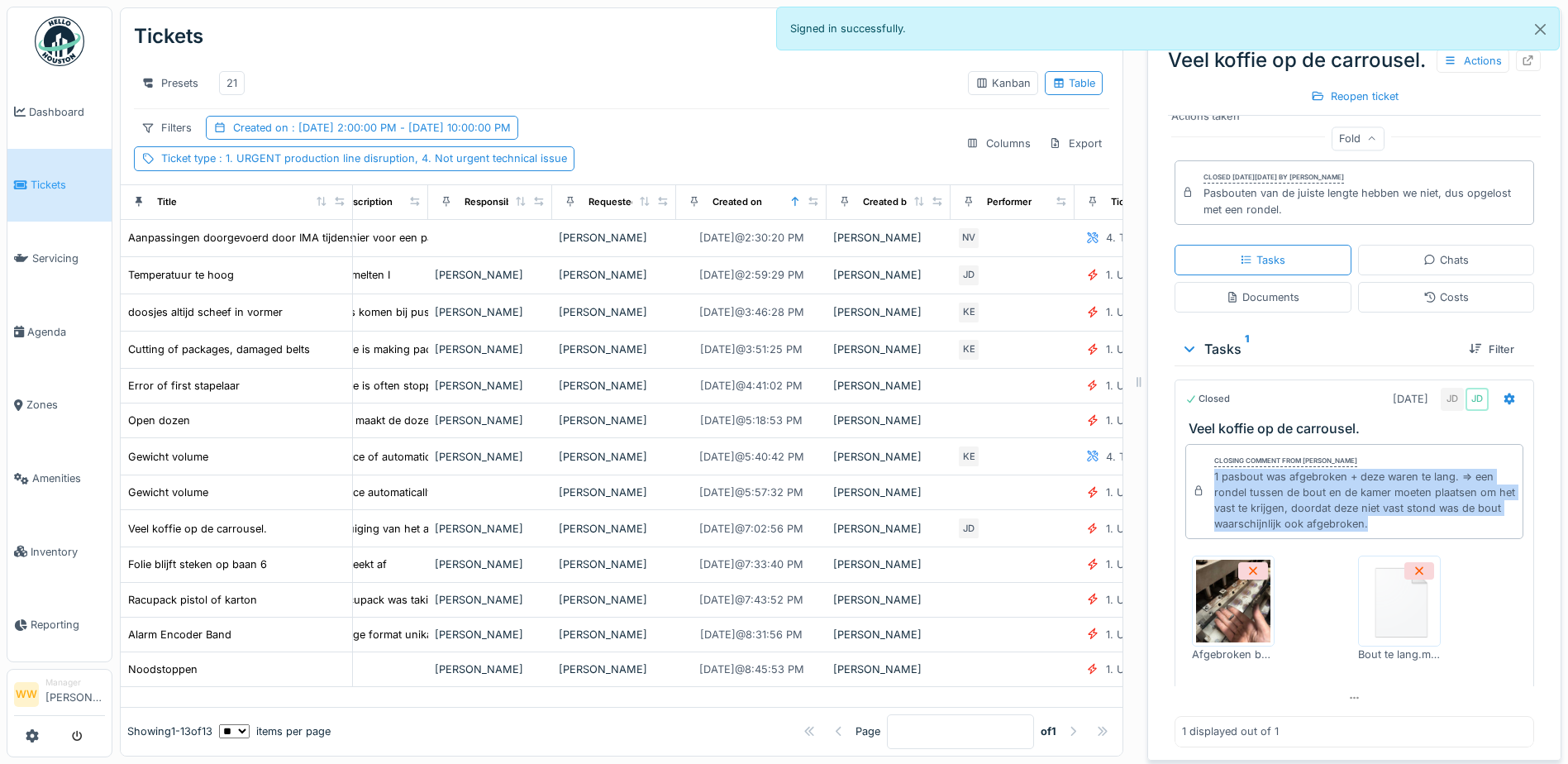
drag, startPoint x: 1201, startPoint y: 473, endPoint x: 1405, endPoint y: 521, distance: 209.6
click at [1405, 521] on div "Closing comment from [PERSON_NAME] De wit 1 pasbout was afgebroken + deze waren…" at bounding box center [1355, 492] width 338 height 96
copy div "1 pasbout was afgebroken + deze waren te lang. => een rondel tussen de bout en …"
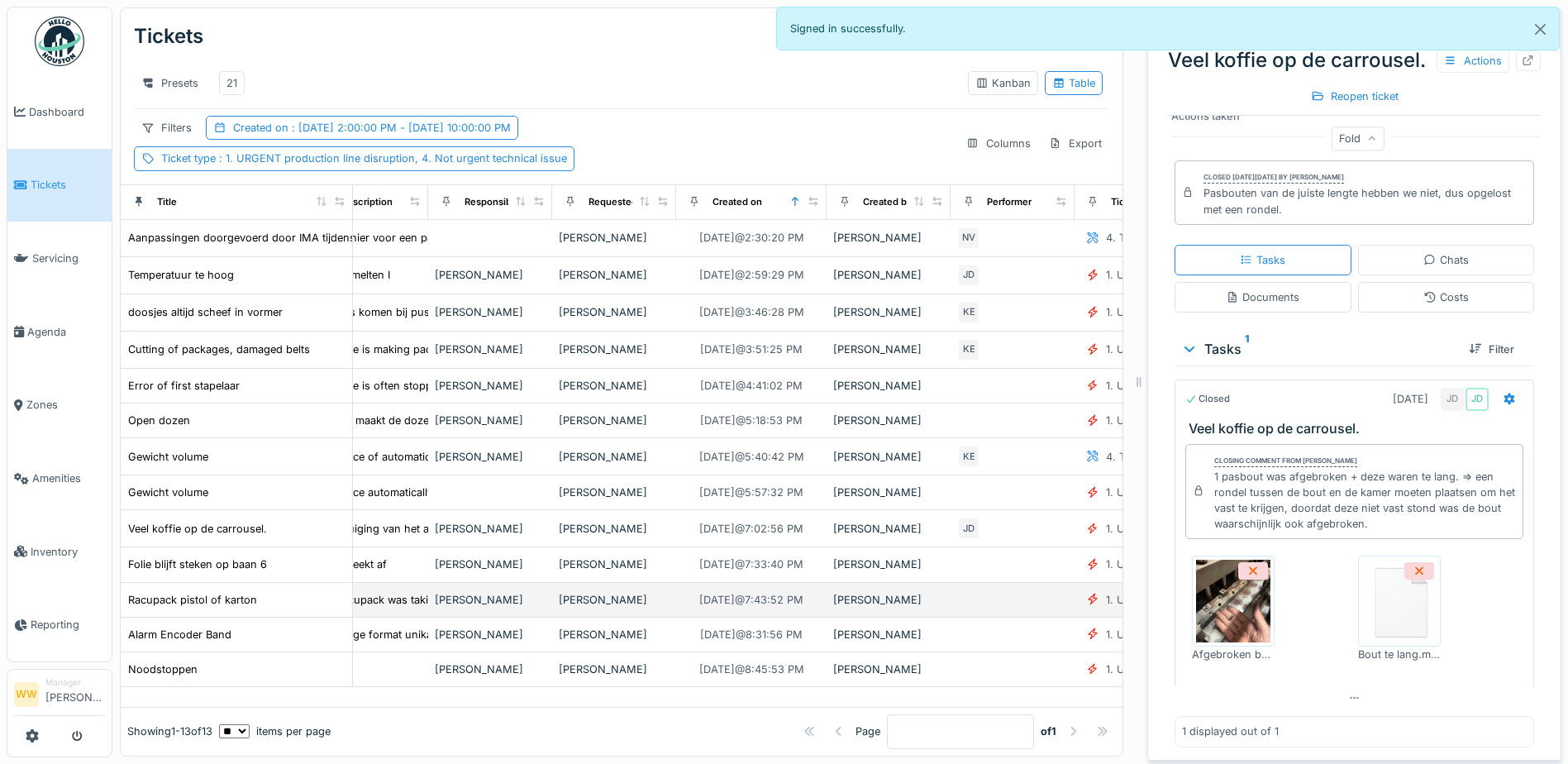
click at [611, 608] on div "[PERSON_NAME]" at bounding box center [614, 599] width 110 height 16
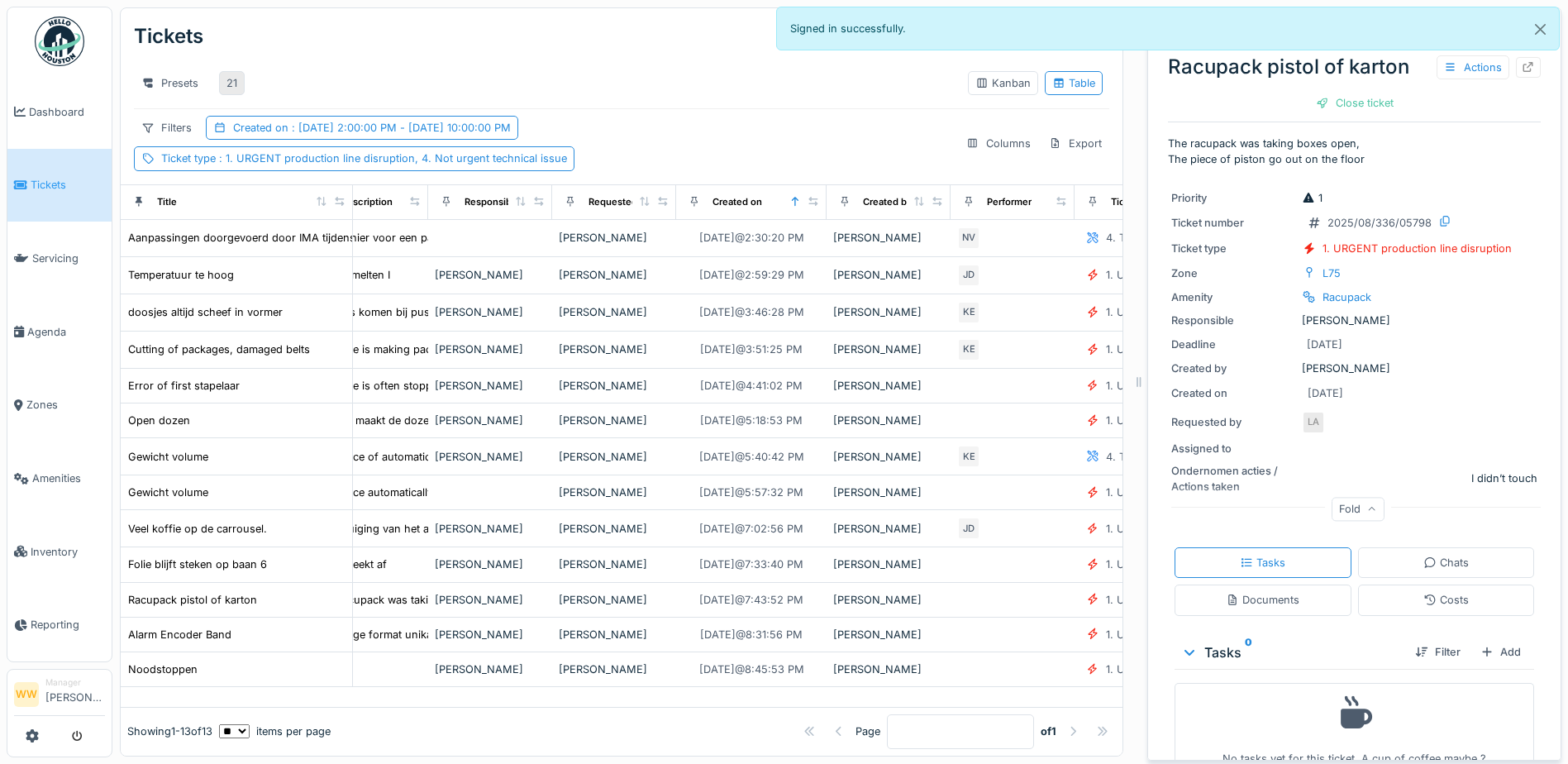
click at [238, 77] on div "21" at bounding box center [231, 83] width 25 height 24
drag, startPoint x: 657, startPoint y: 674, endPoint x: 667, endPoint y: 673, distance: 10.0
click at [658, 674] on div "[PERSON_NAME]" at bounding box center [614, 671] width 110 height 16
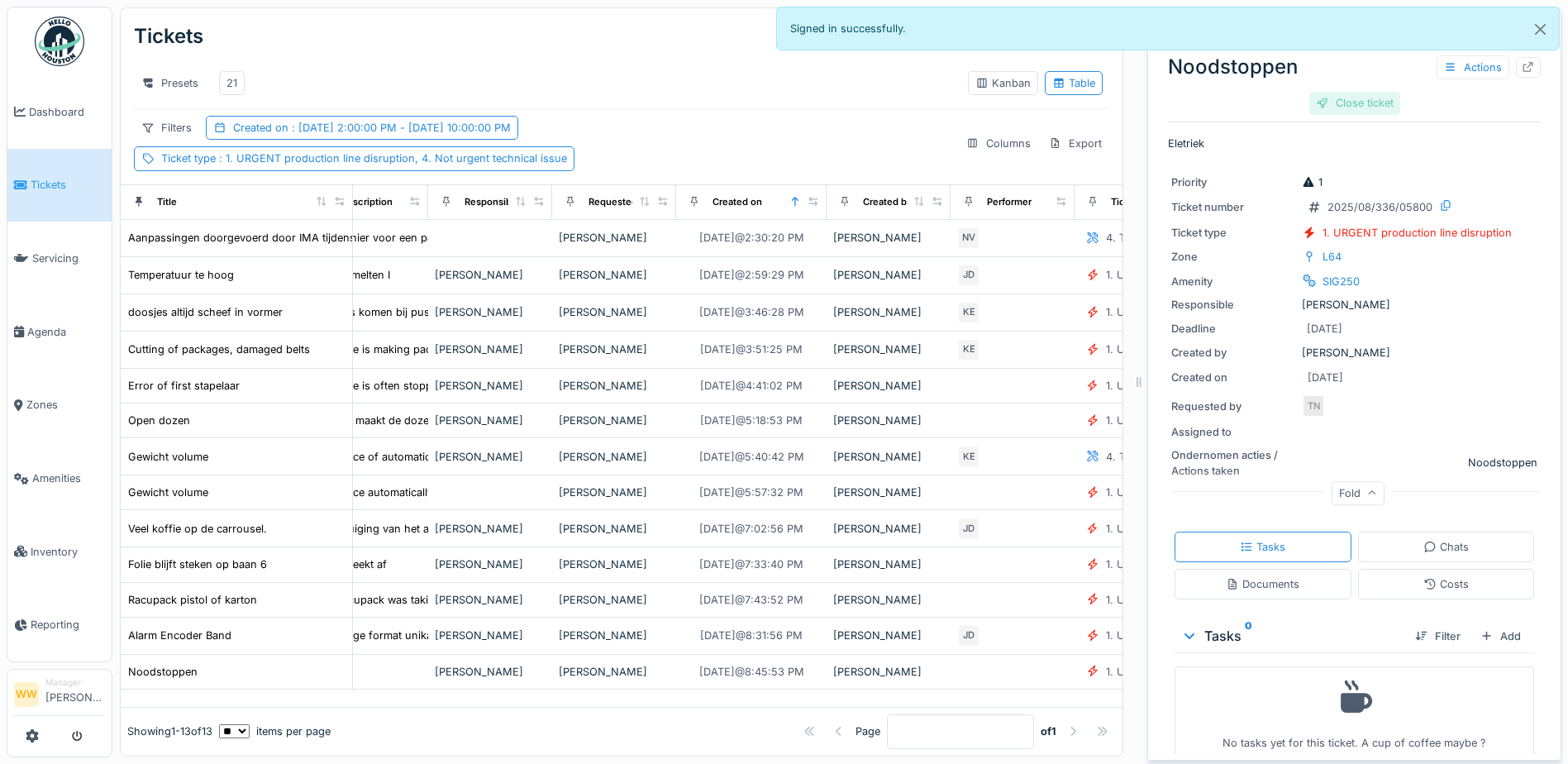
click at [1317, 96] on div "Close ticket" at bounding box center [1354, 103] width 91 height 22
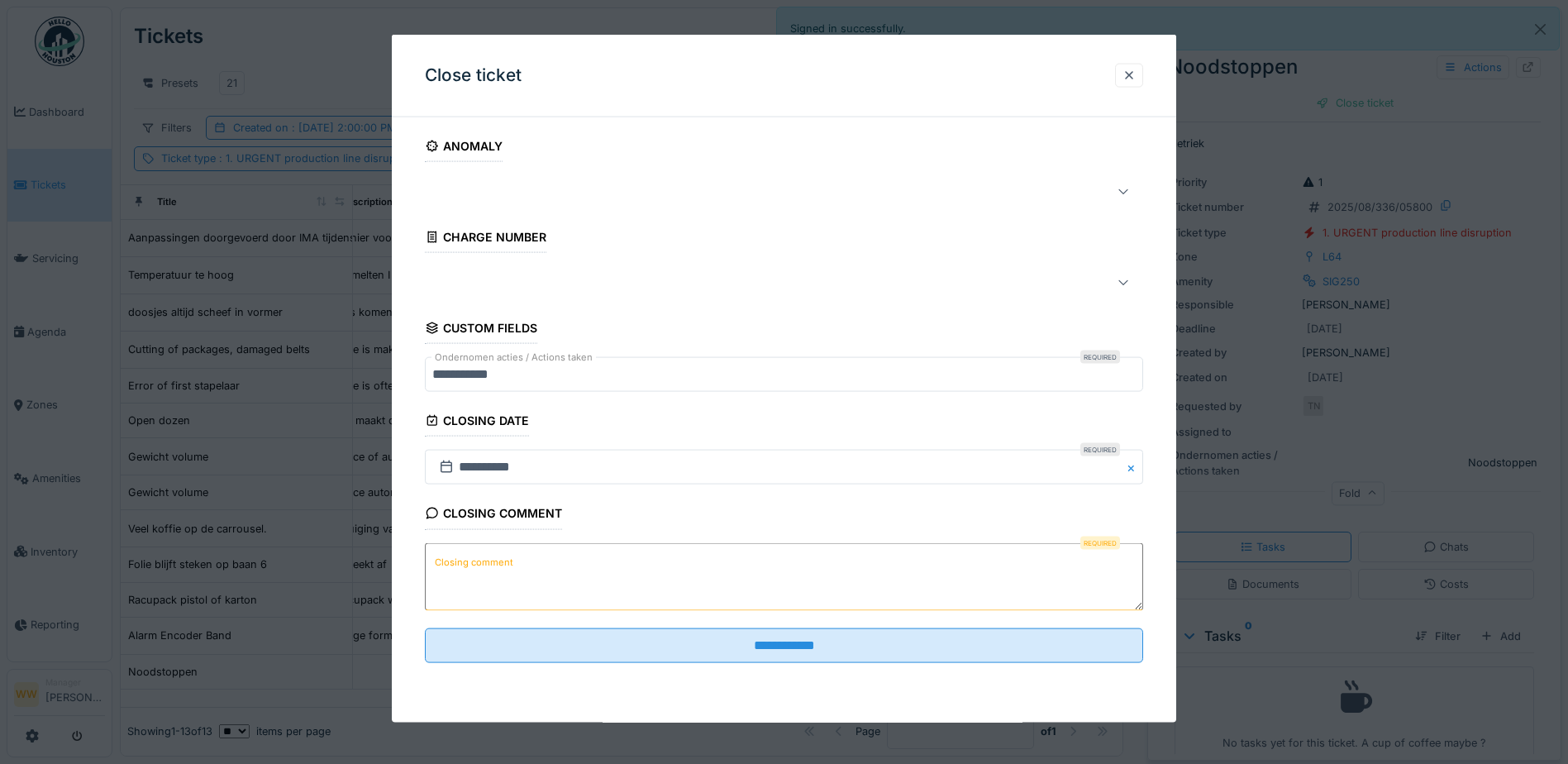
click at [496, 578] on textarea "Closing comment" at bounding box center [784, 576] width 718 height 67
click at [1131, 73] on div at bounding box center [1129, 75] width 13 height 16
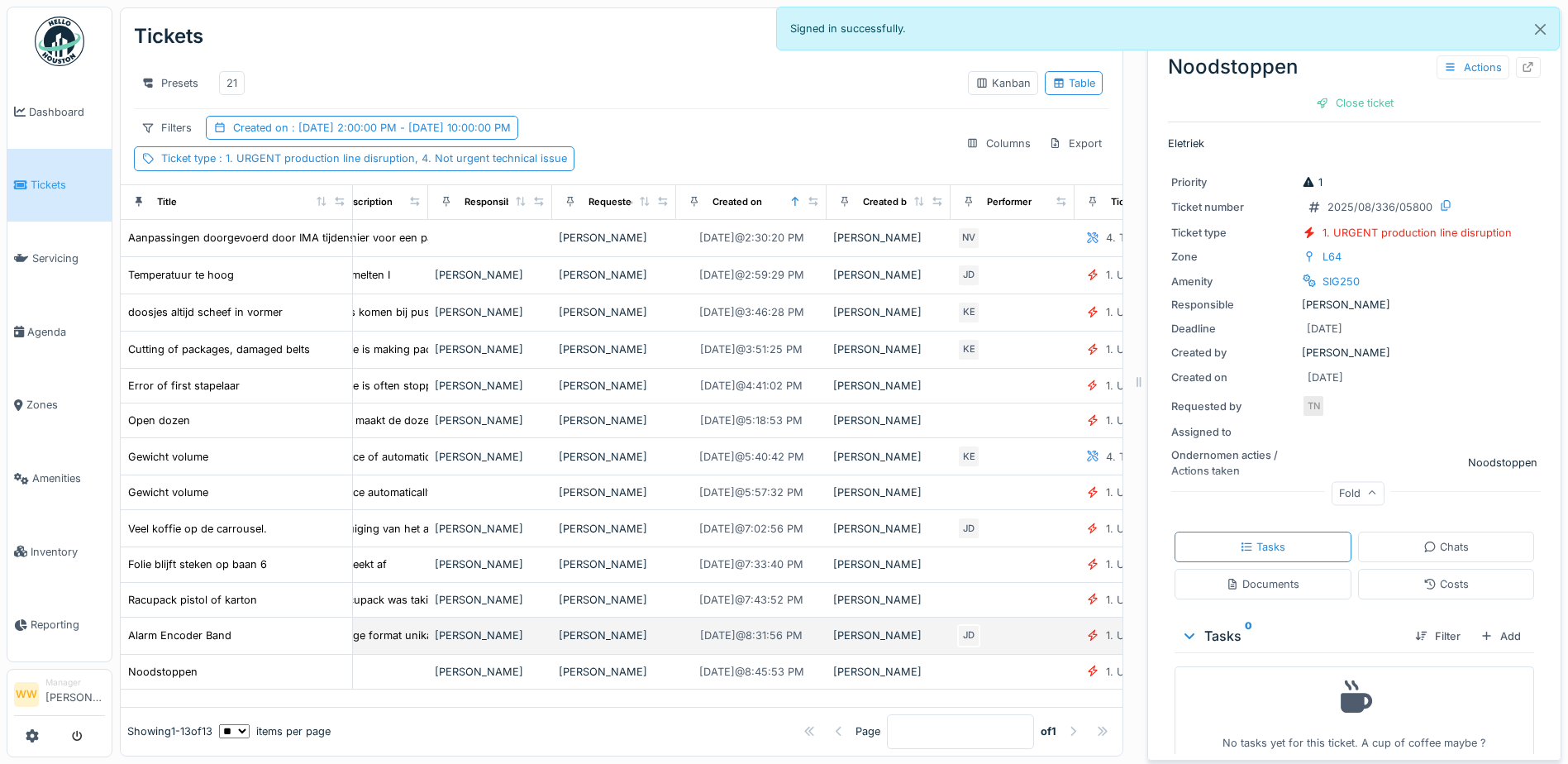
click at [553, 641] on td "[PERSON_NAME]" at bounding box center [614, 636] width 124 height 37
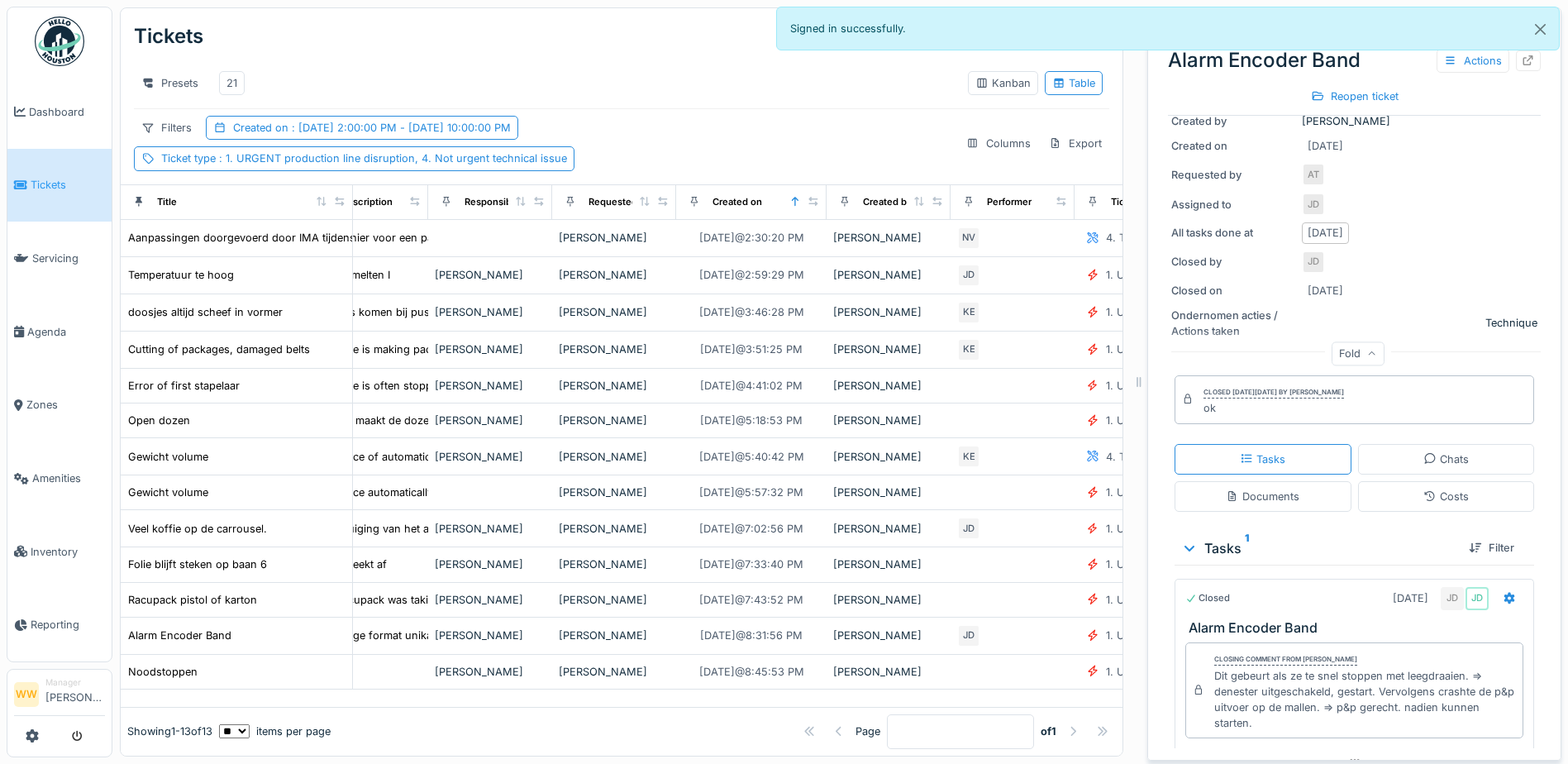
scroll to position [296, 0]
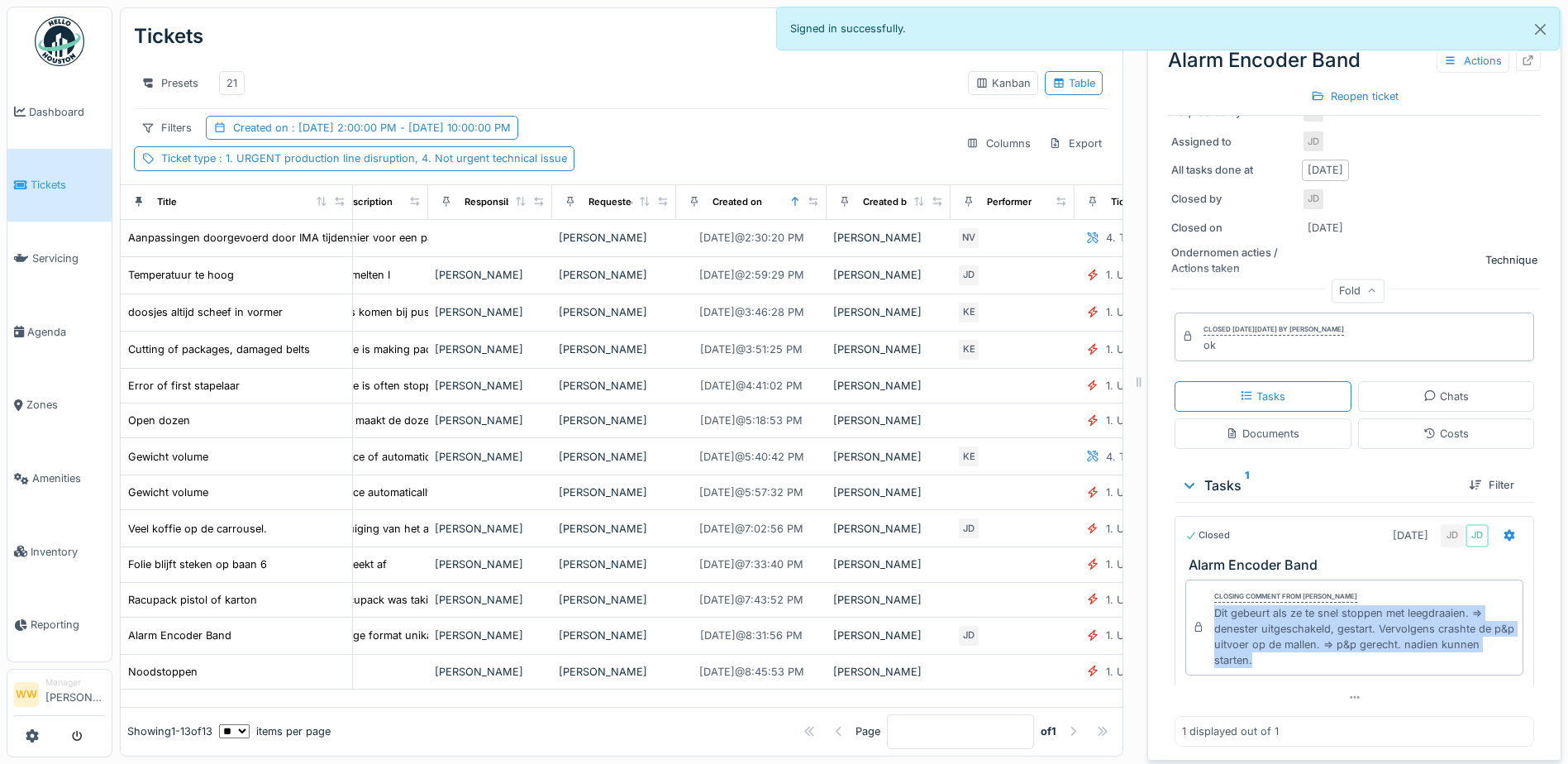
drag, startPoint x: 1202, startPoint y: 611, endPoint x: 1244, endPoint y: 663, distance: 66.8
click at [1244, 663] on div "Dit gebeurt als ze te snel stoppen met leegdraaien. => denester uitgeschakeld, …" at bounding box center [1365, 637] width 302 height 64
copy div "Dit gebeurt als ze te snel stoppen met leegdraaien. => denester uitgeschakeld, …"
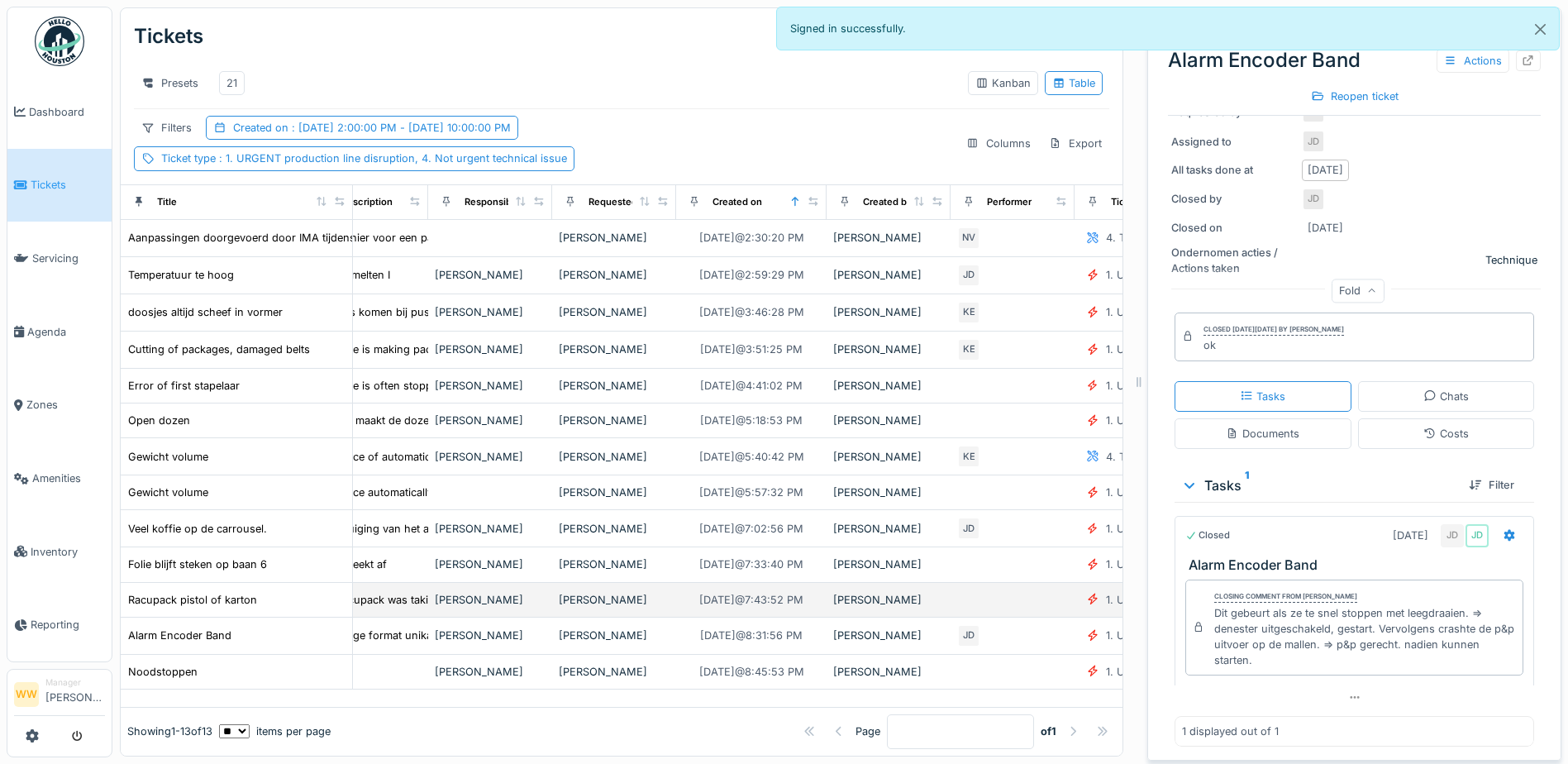
click at [606, 606] on div "[PERSON_NAME]" at bounding box center [614, 599] width 110 height 16
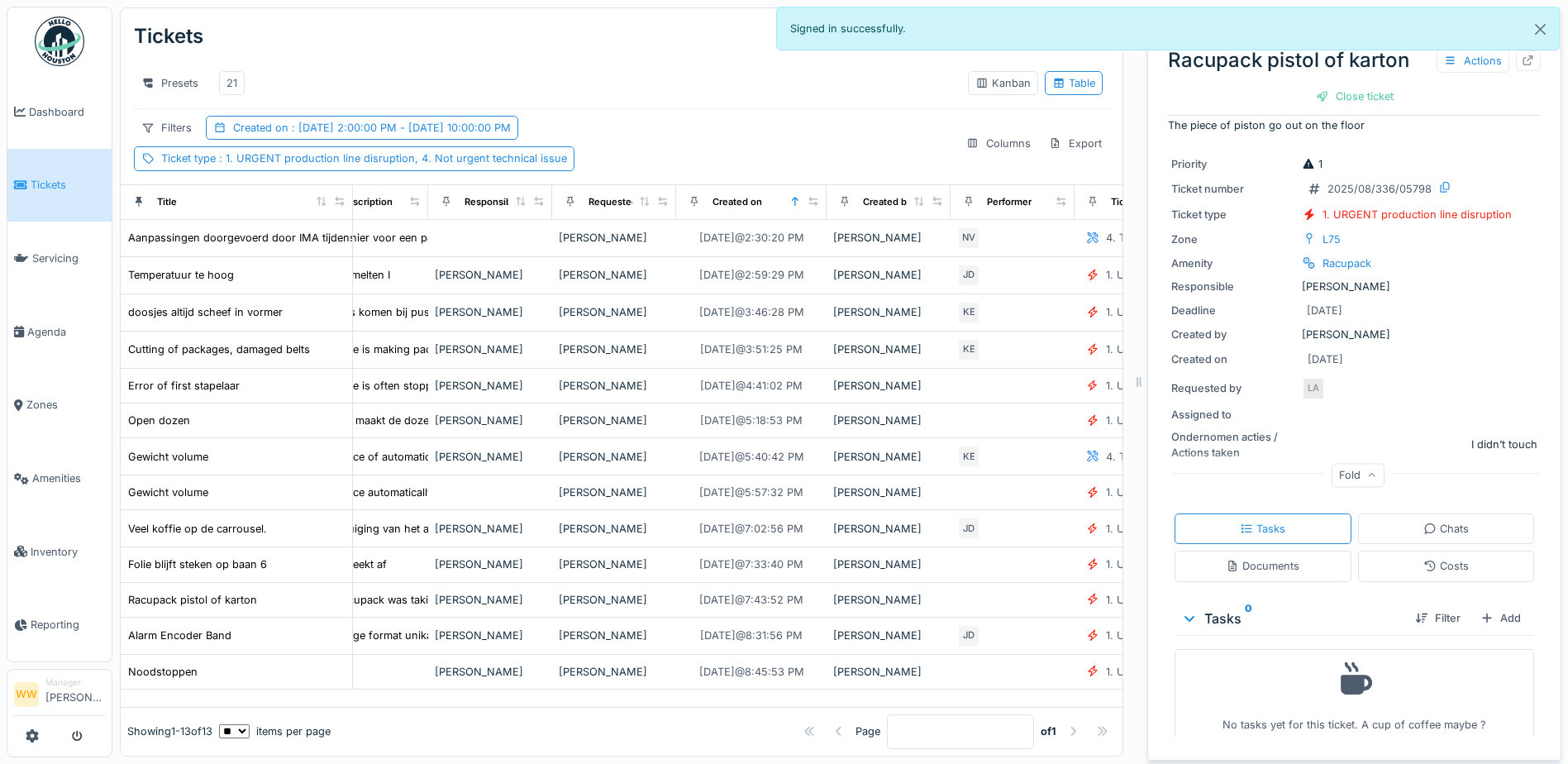
scroll to position [12, 0]
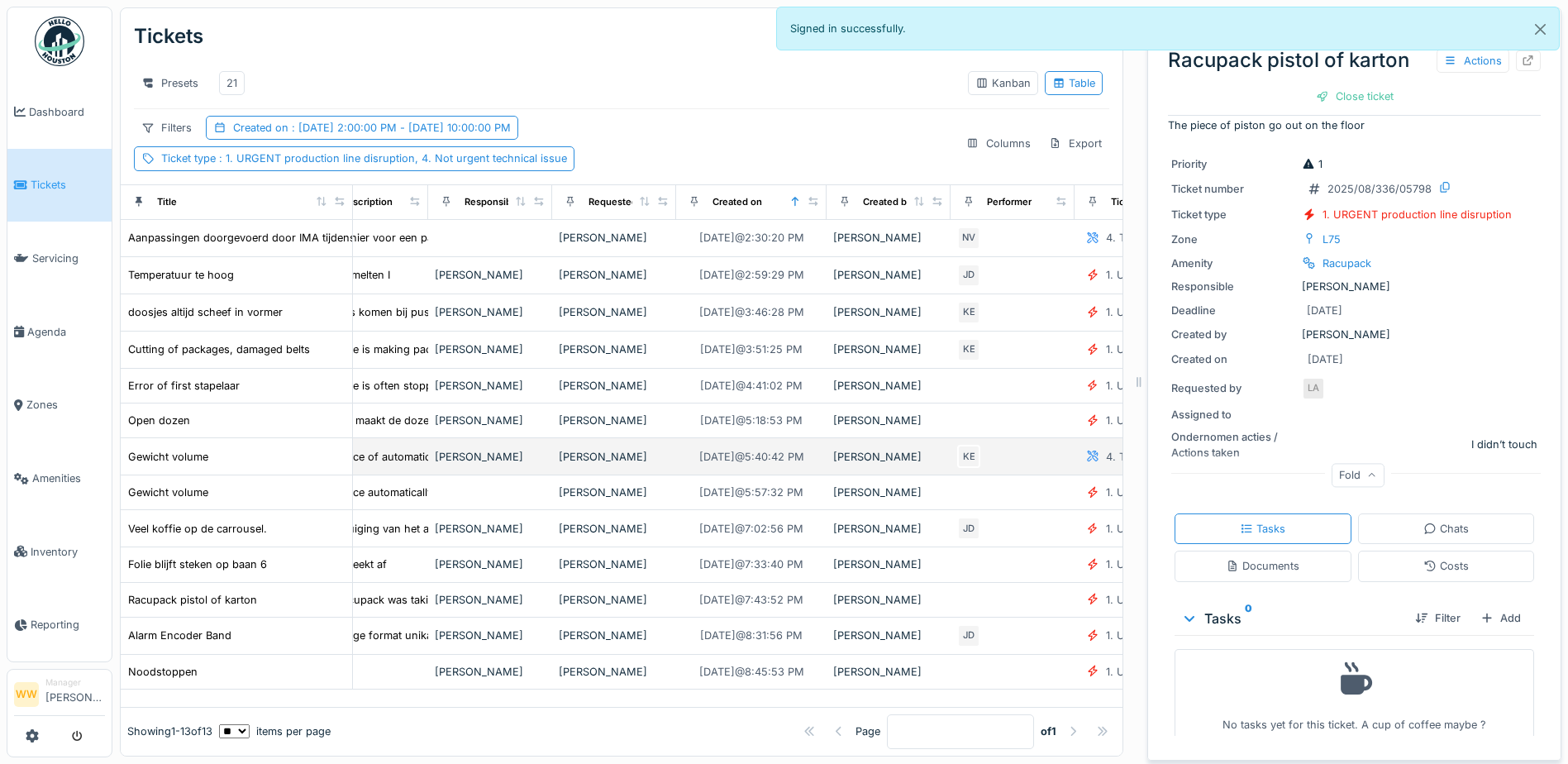
click at [610, 465] on td "[PERSON_NAME]" at bounding box center [614, 457] width 124 height 37
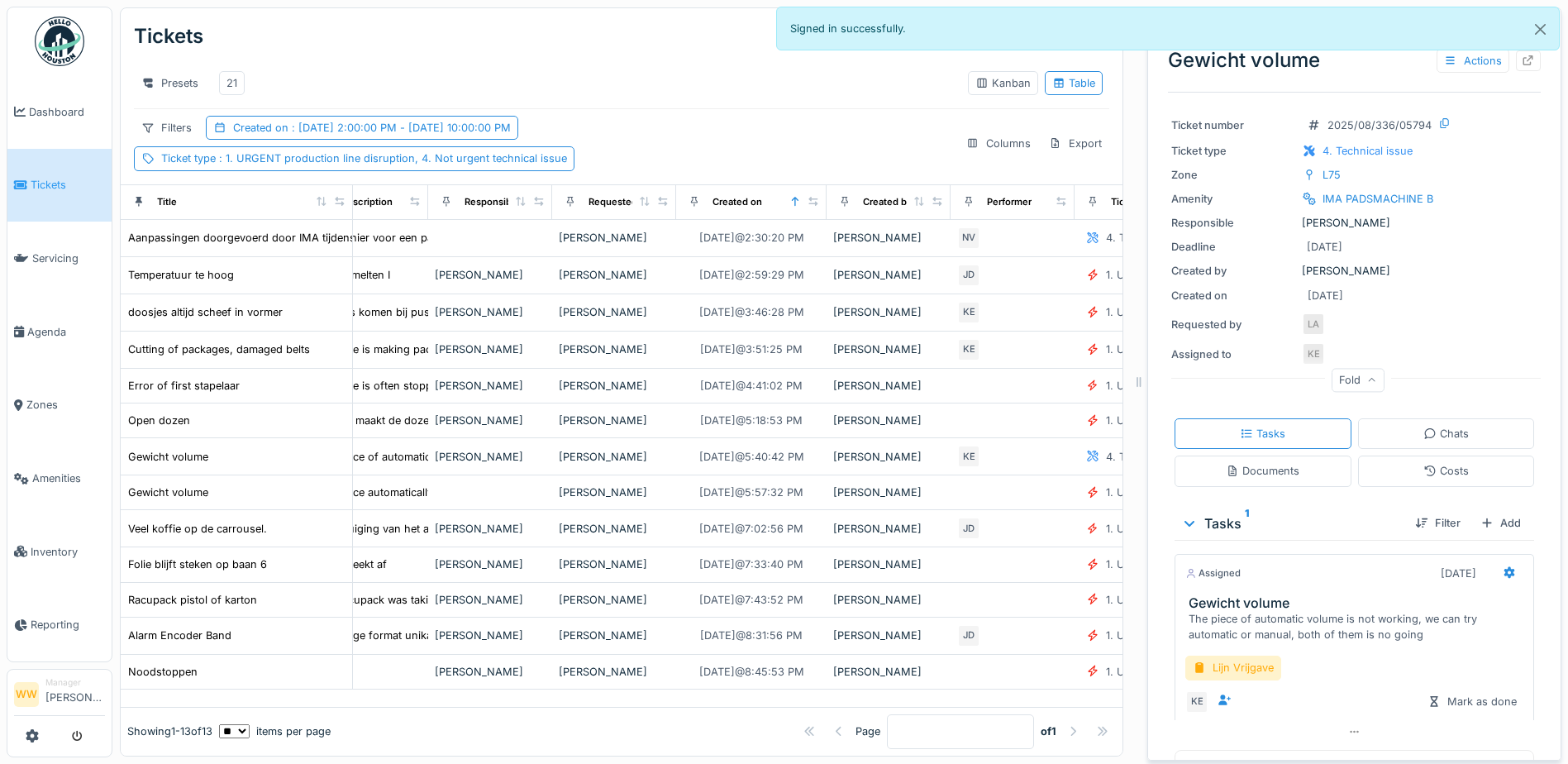
scroll to position [88, 0]
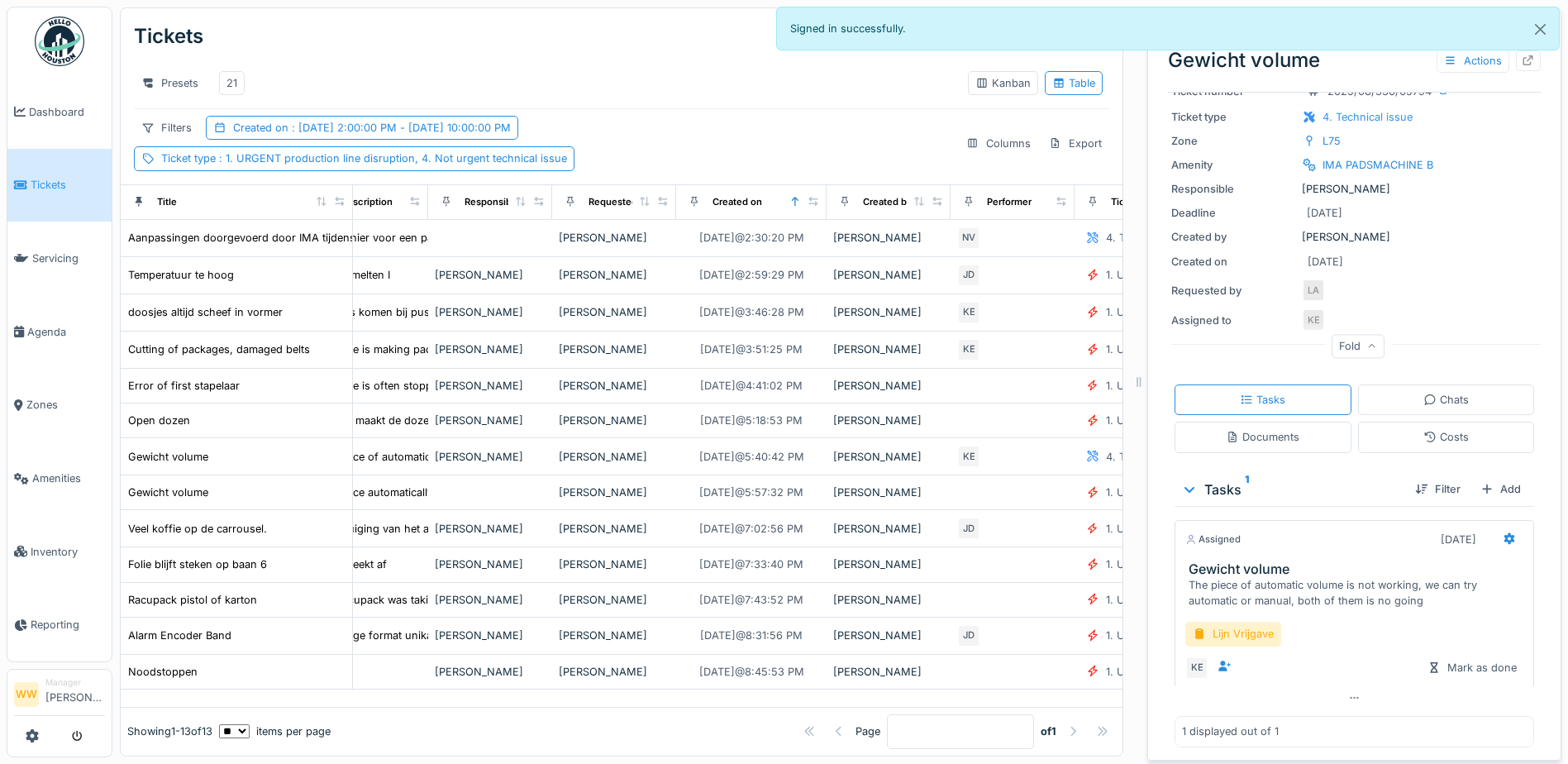
click at [1249, 724] on div "1 displayed out of 1" at bounding box center [1230, 731] width 96 height 16
click at [602, 561] on div "[PERSON_NAME]" at bounding box center [614, 564] width 110 height 16
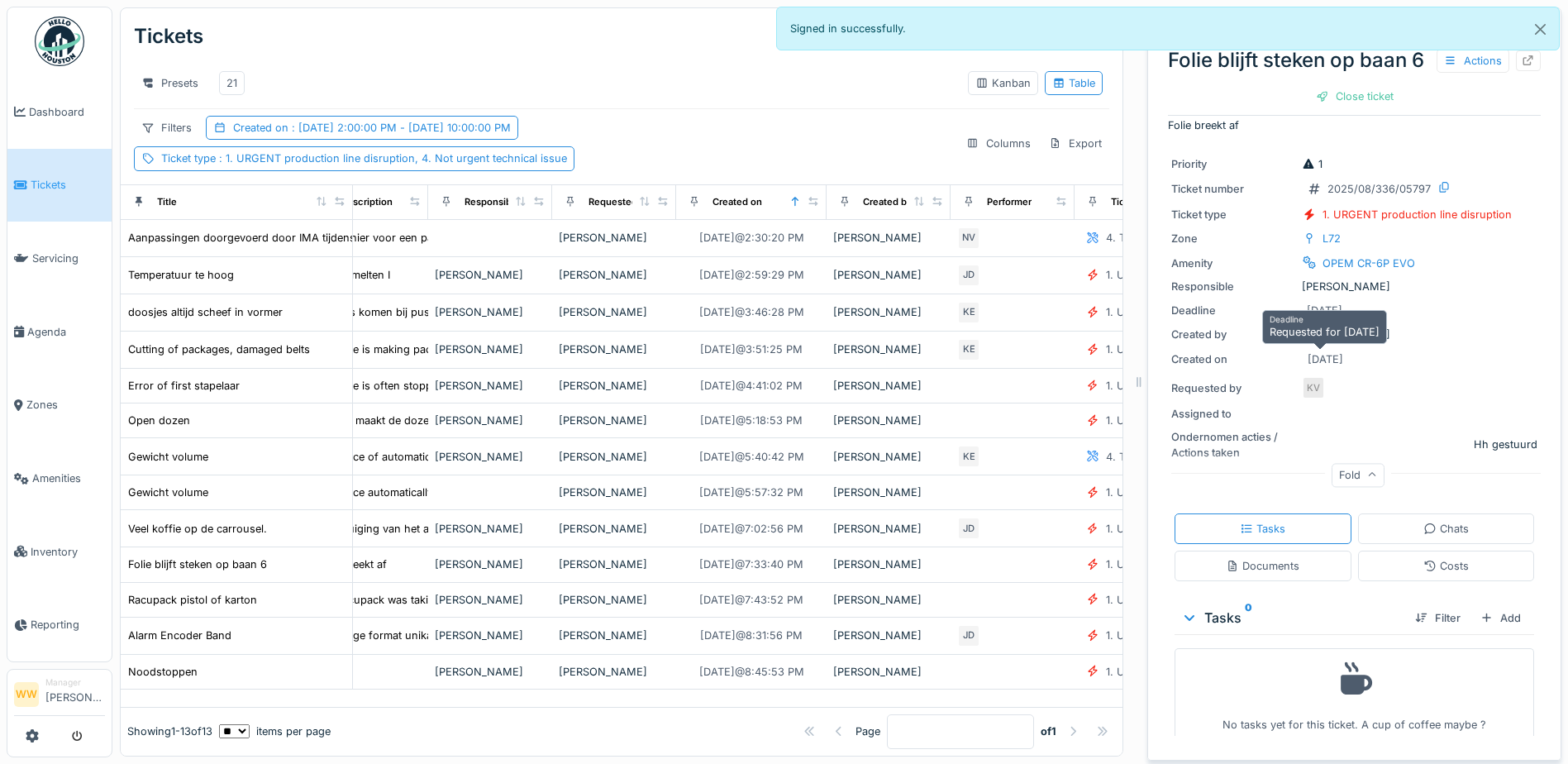
scroll to position [48, 0]
click at [1333, 108] on div "Close ticket" at bounding box center [1354, 96] width 91 height 22
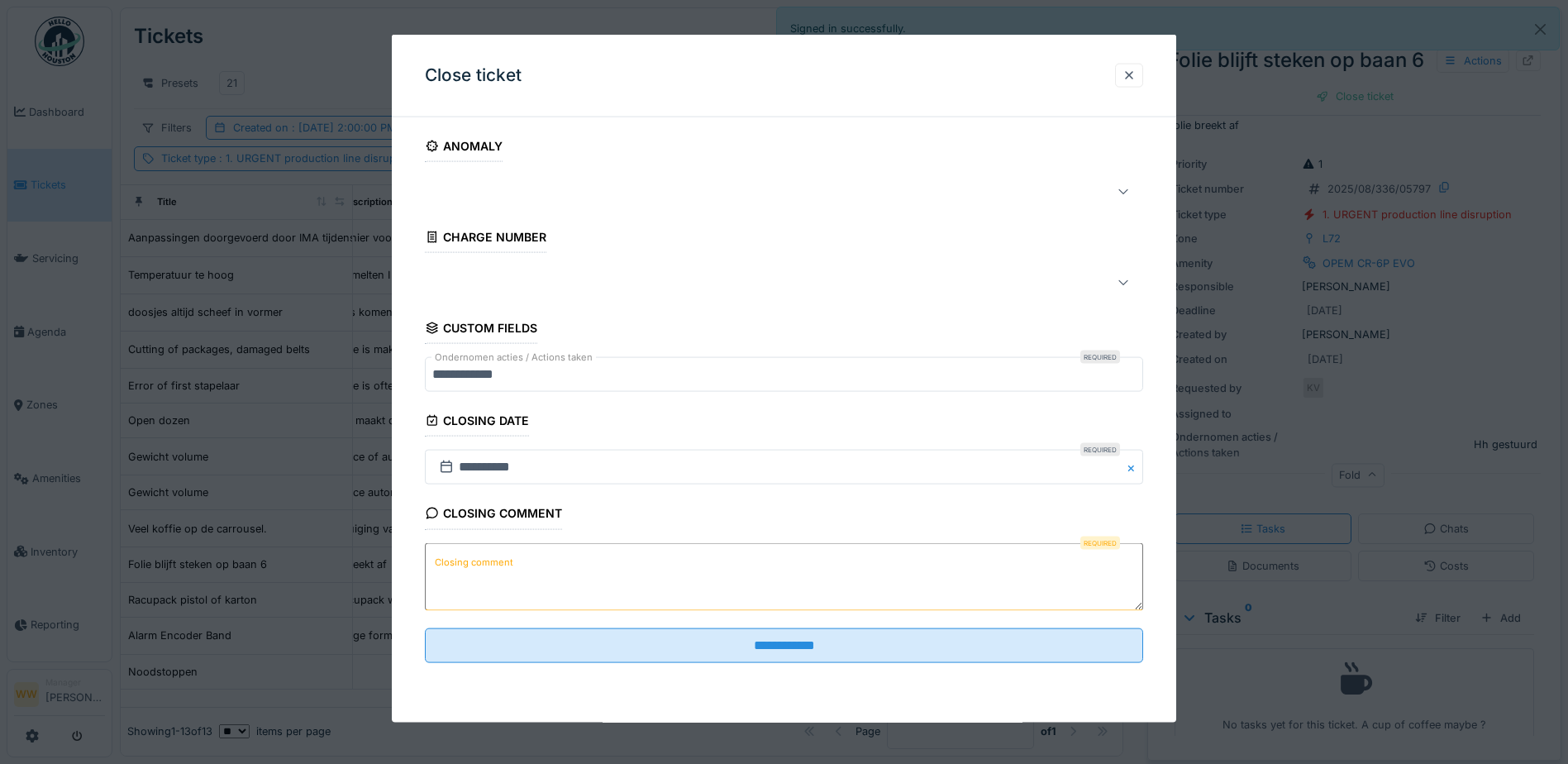
drag, startPoint x: 589, startPoint y: 578, endPoint x: 588, endPoint y: 567, distance: 11.0
click at [588, 574] on textarea "Closing comment" at bounding box center [784, 576] width 718 height 67
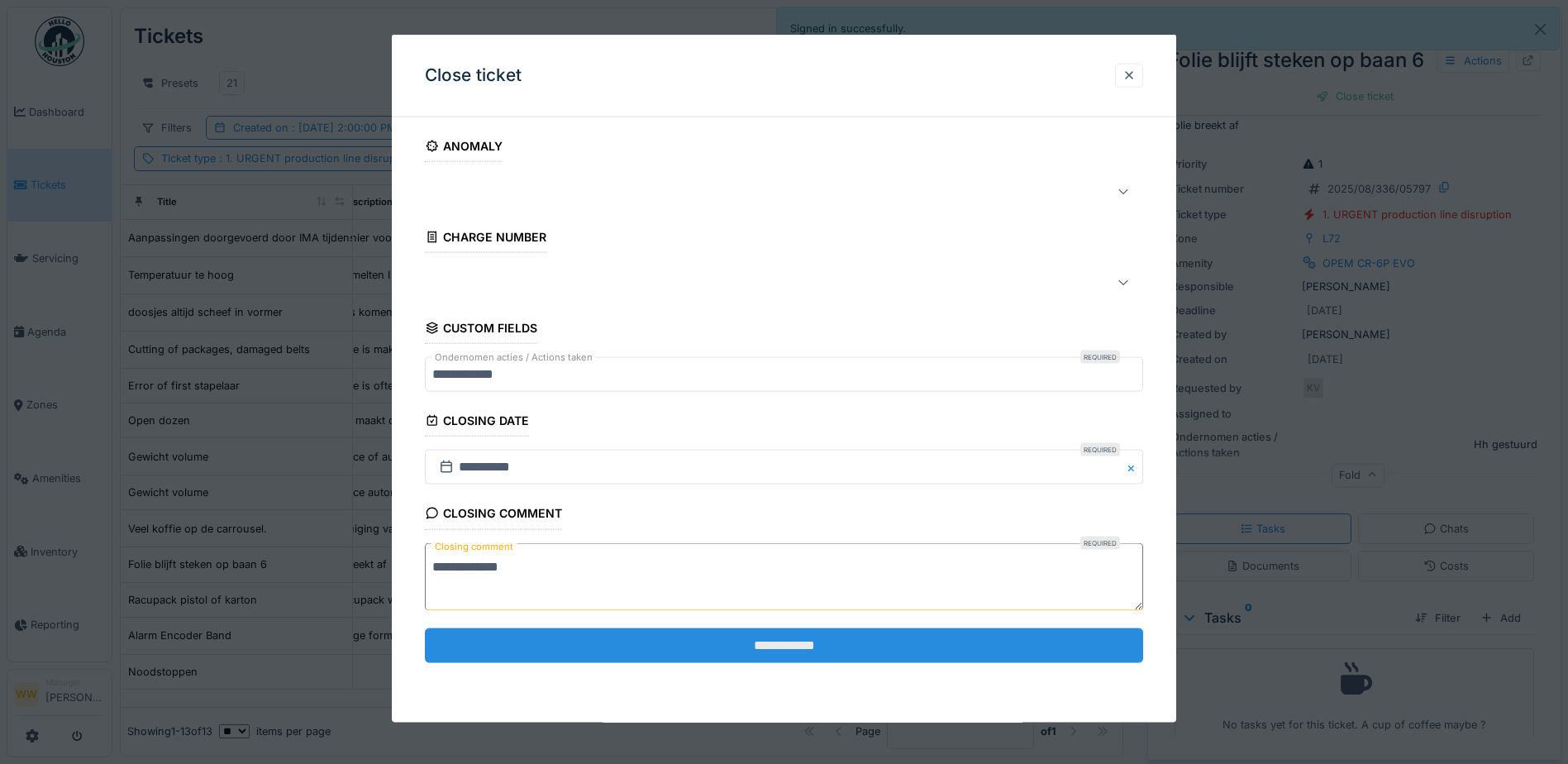
type textarea "**********"
click at [657, 641] on input "**********" at bounding box center [784, 644] width 718 height 35
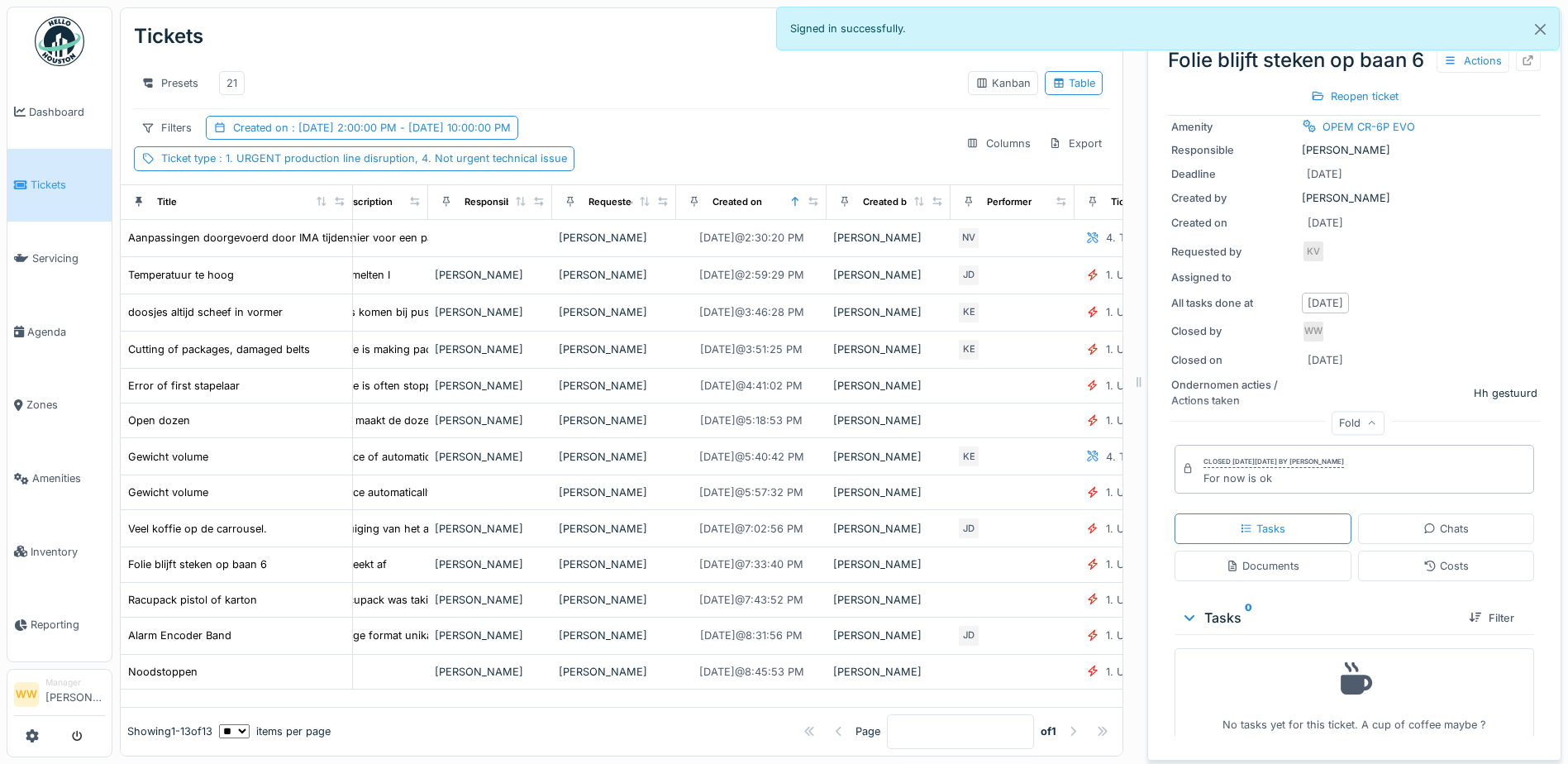
scroll to position [184, 0]
click at [737, 235] on div "[DATE] 2:30:20 PM" at bounding box center [752, 238] width 105 height 16
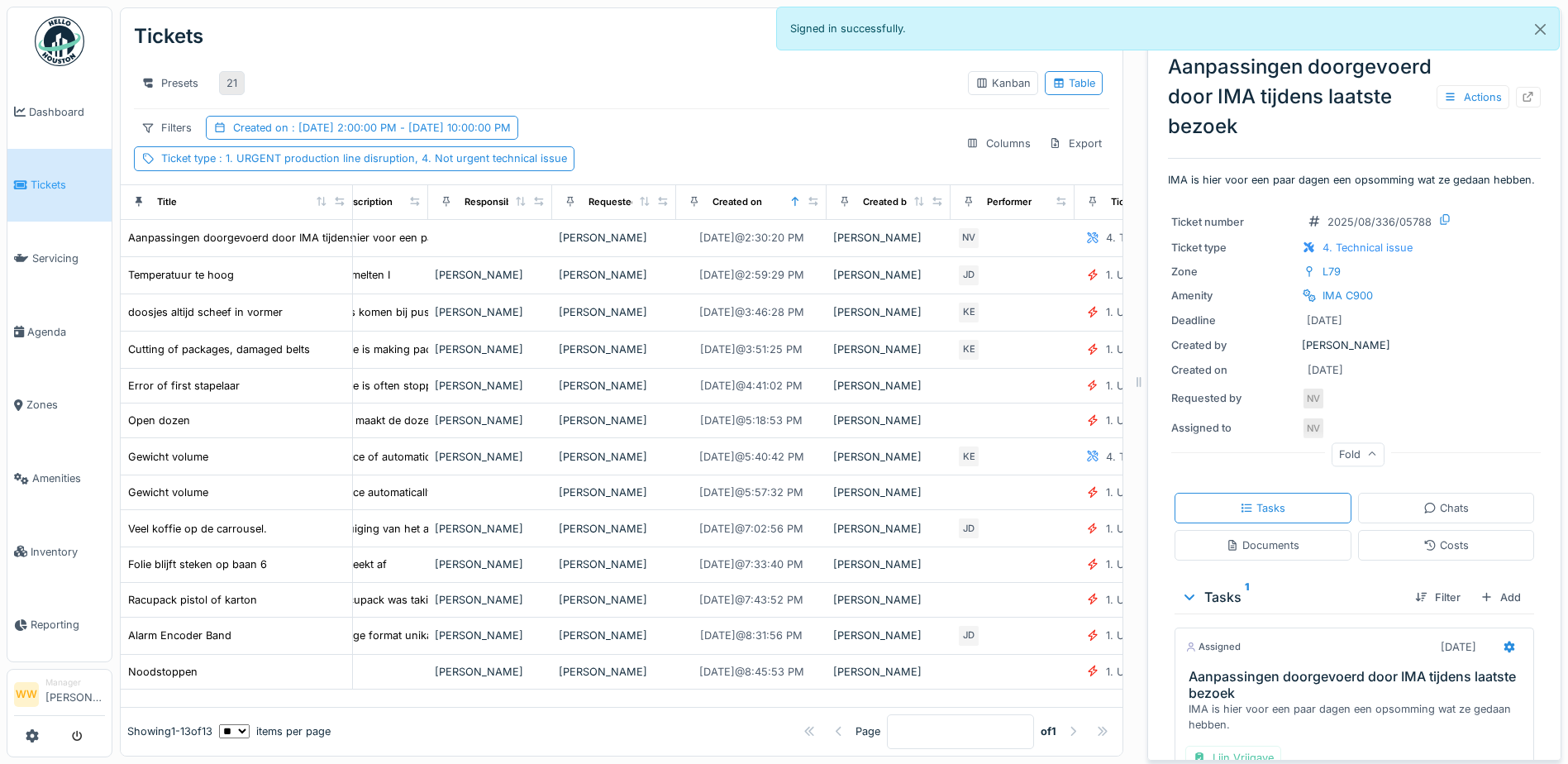
click at [232, 77] on div "21" at bounding box center [231, 82] width 10 height 16
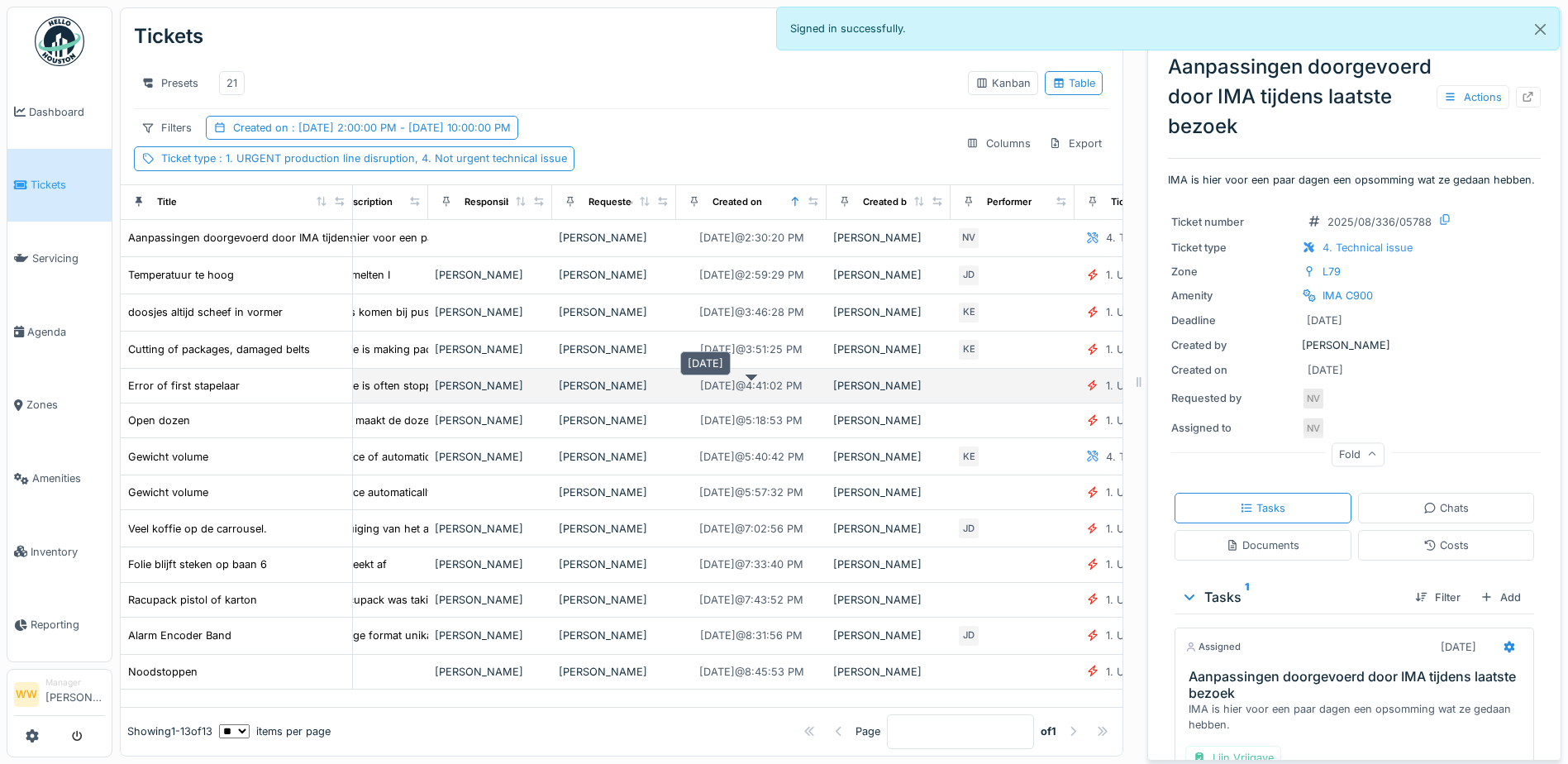
scroll to position [12, 0]
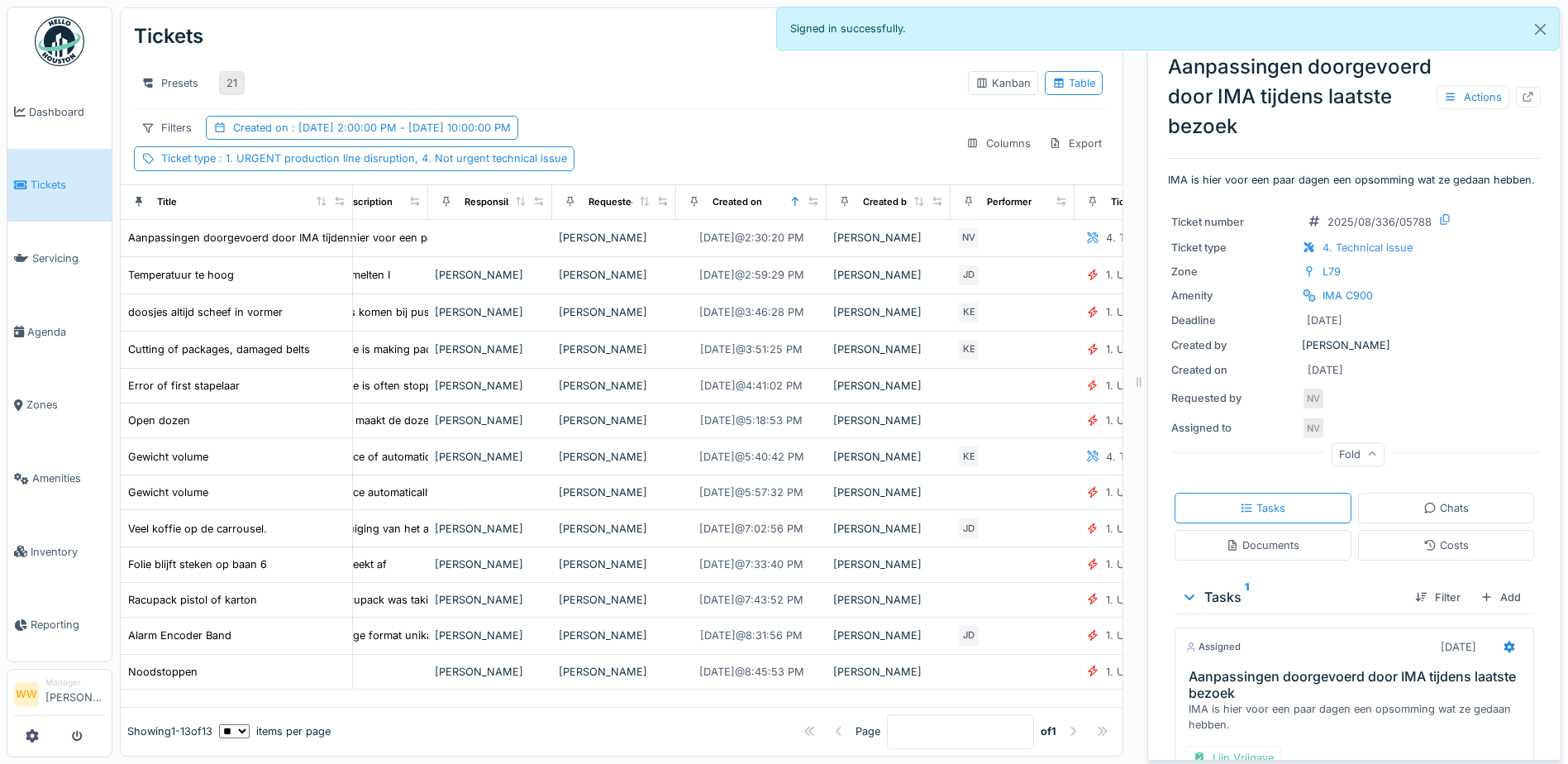
click at [227, 75] on div "21" at bounding box center [231, 82] width 10 height 16
click at [236, 75] on div "21" at bounding box center [231, 82] width 10 height 16
click at [237, 75] on div "21" at bounding box center [231, 82] width 10 height 16
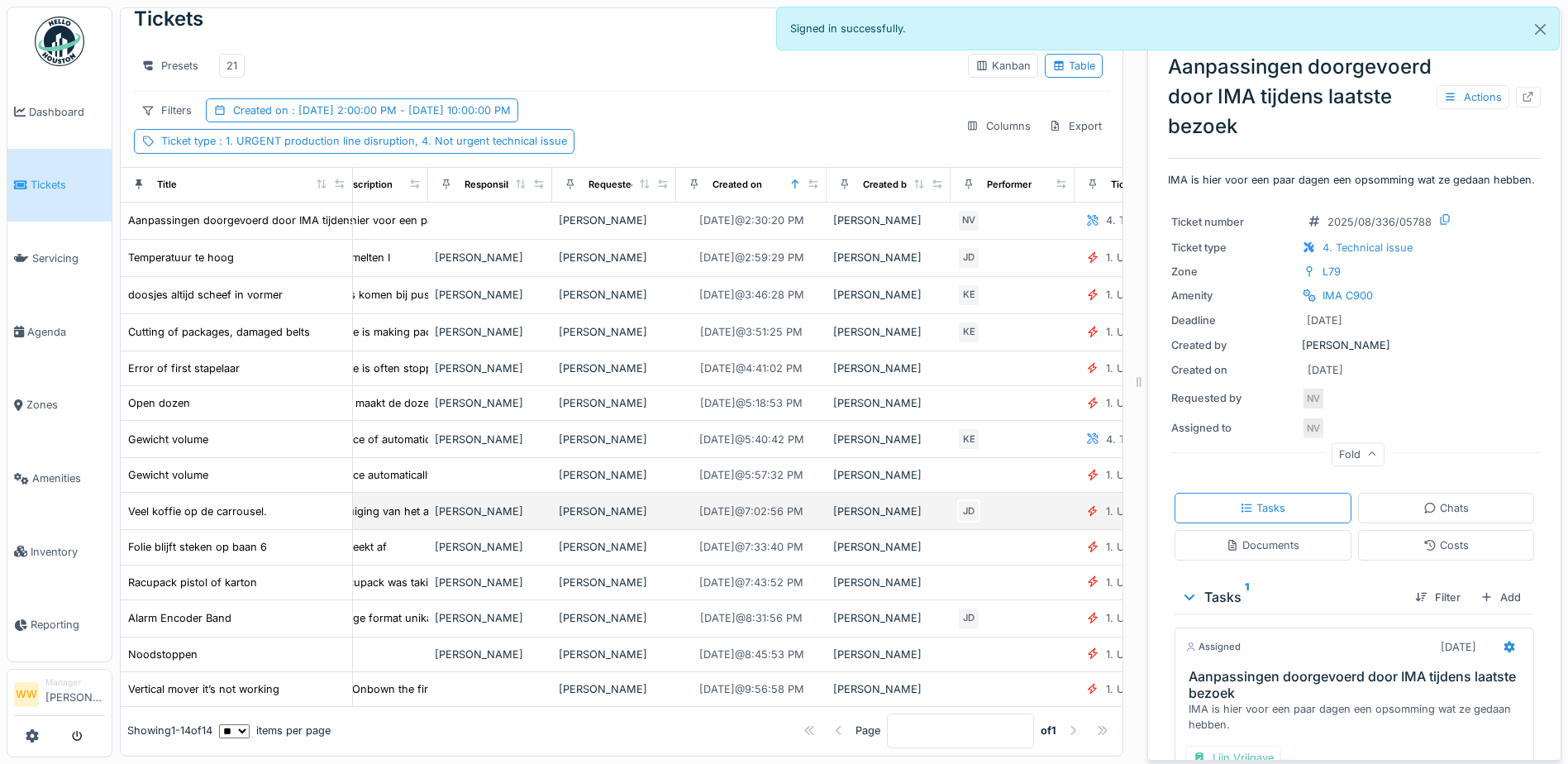
scroll to position [42, 49]
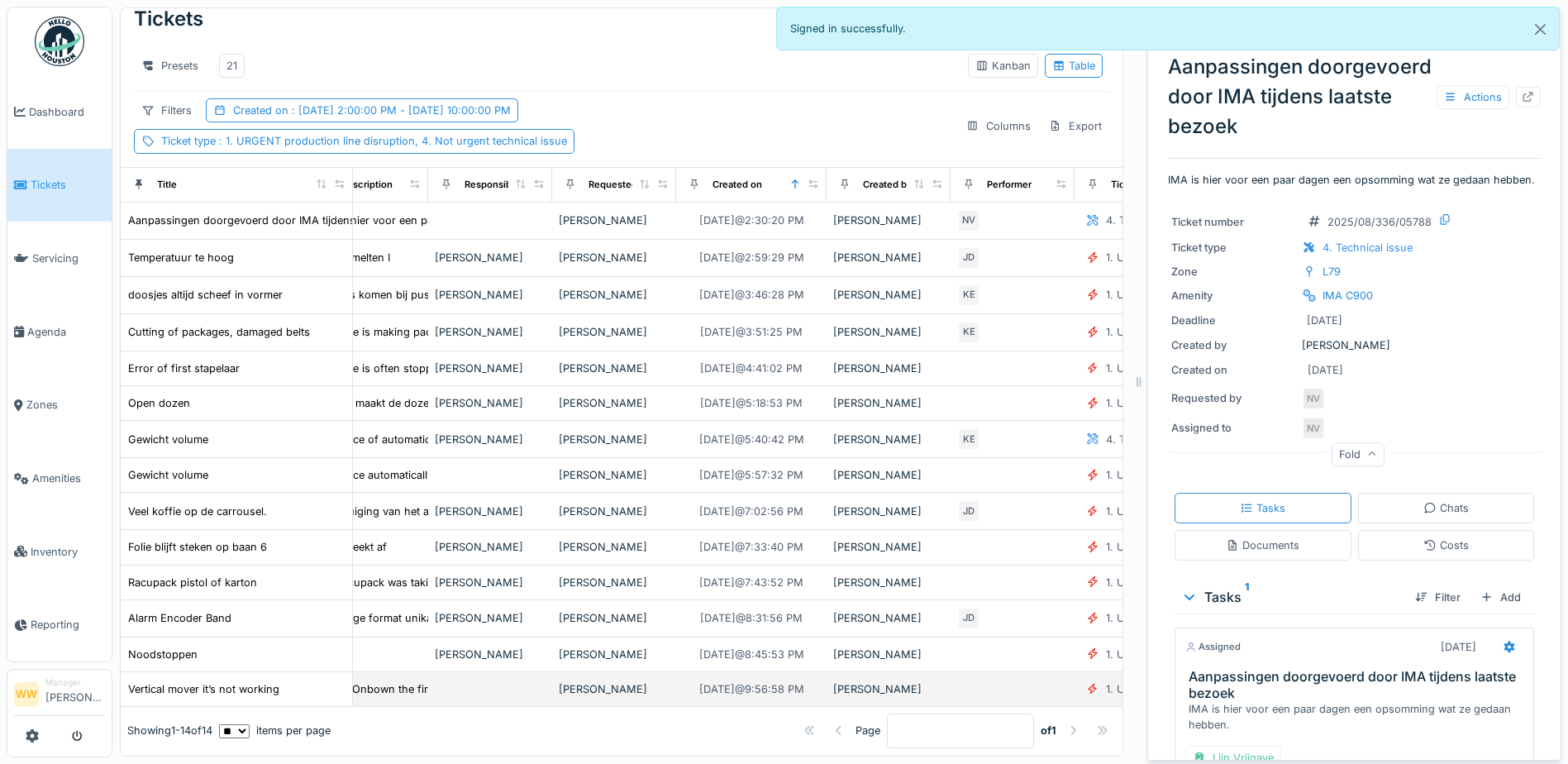
click at [554, 672] on td "[PERSON_NAME]" at bounding box center [614, 689] width 124 height 35
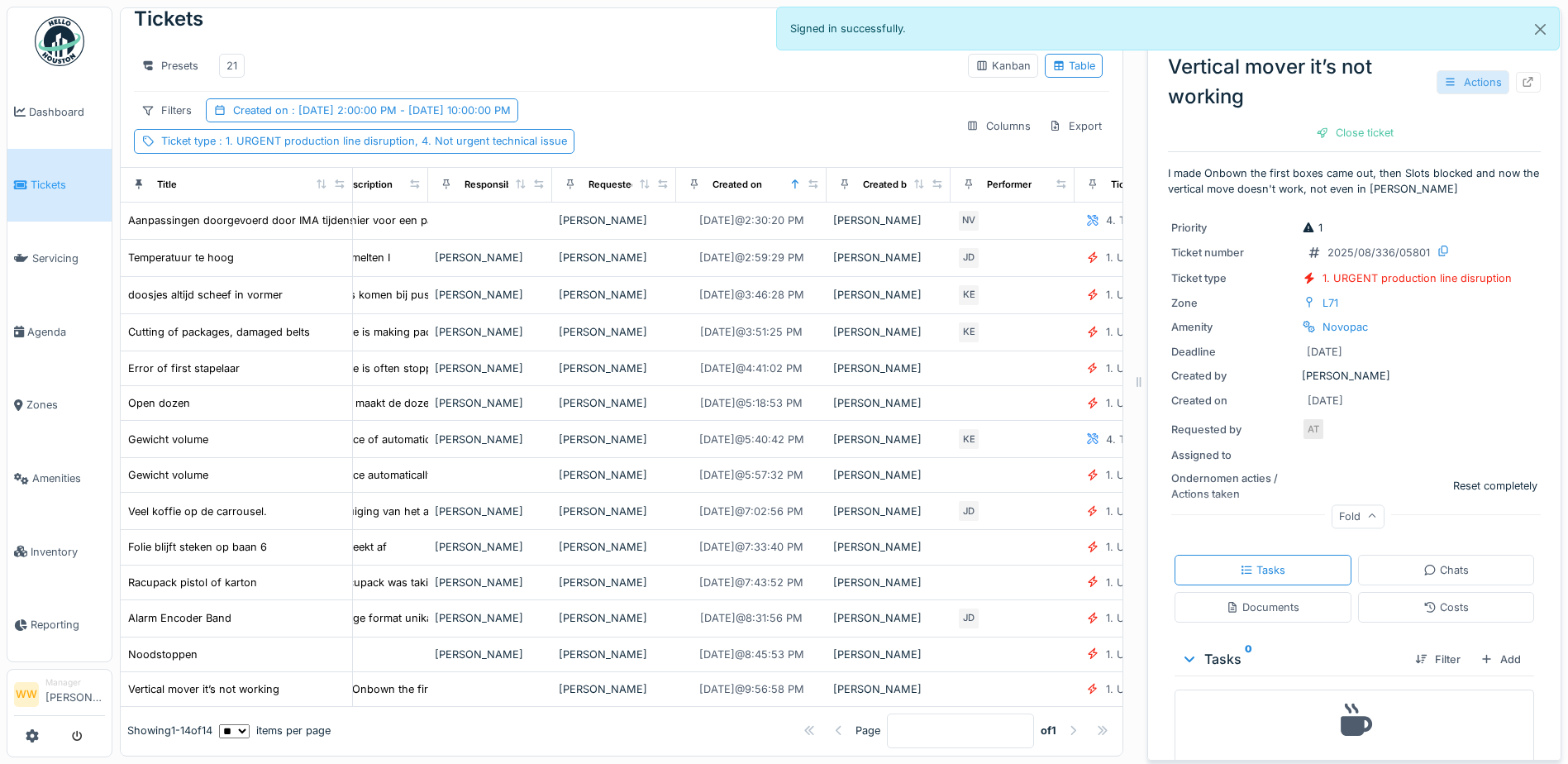
click at [1448, 79] on div "Actions" at bounding box center [1474, 82] width 73 height 24
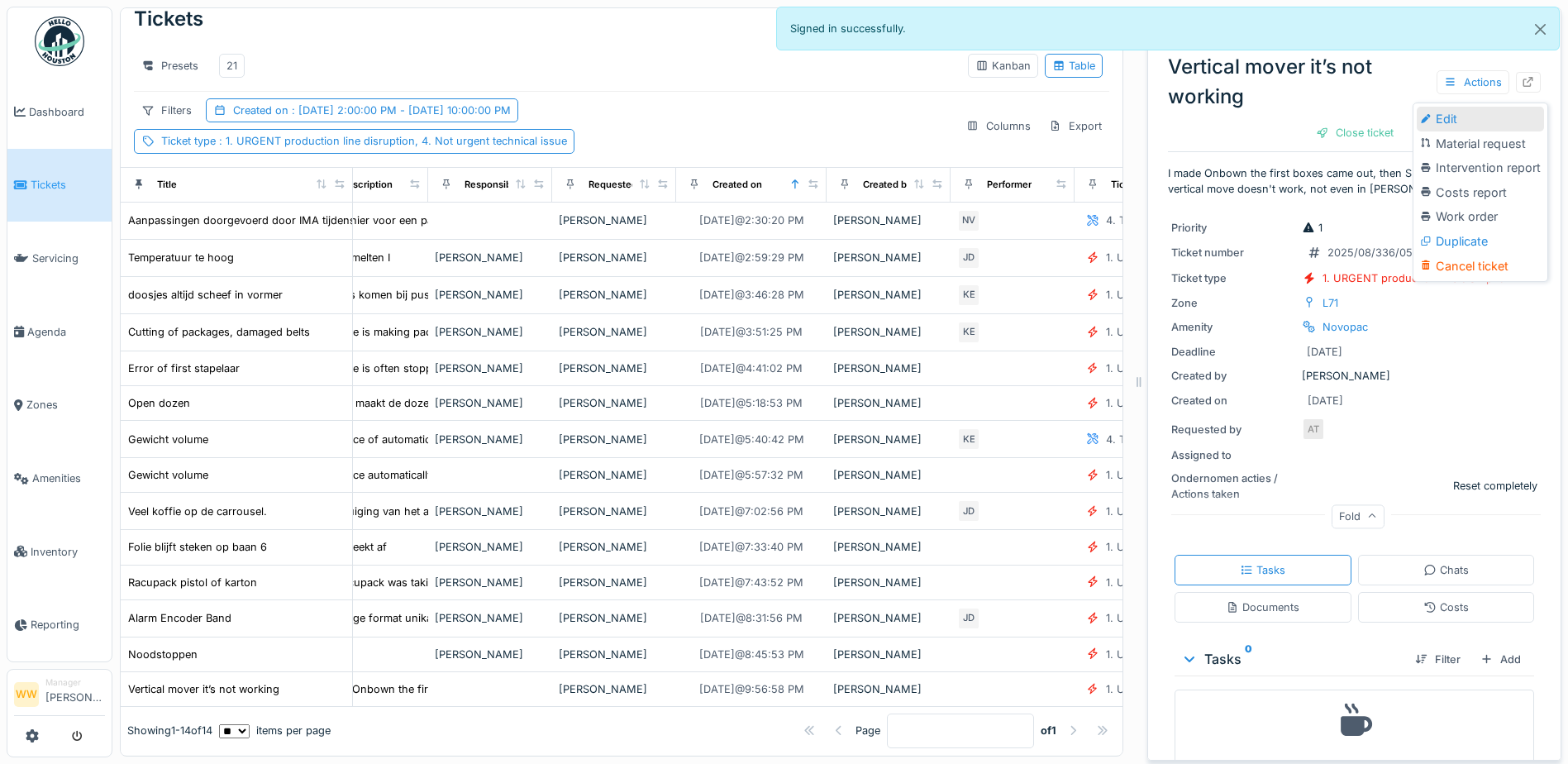
click at [1467, 107] on div "Edit" at bounding box center [1480, 119] width 127 height 25
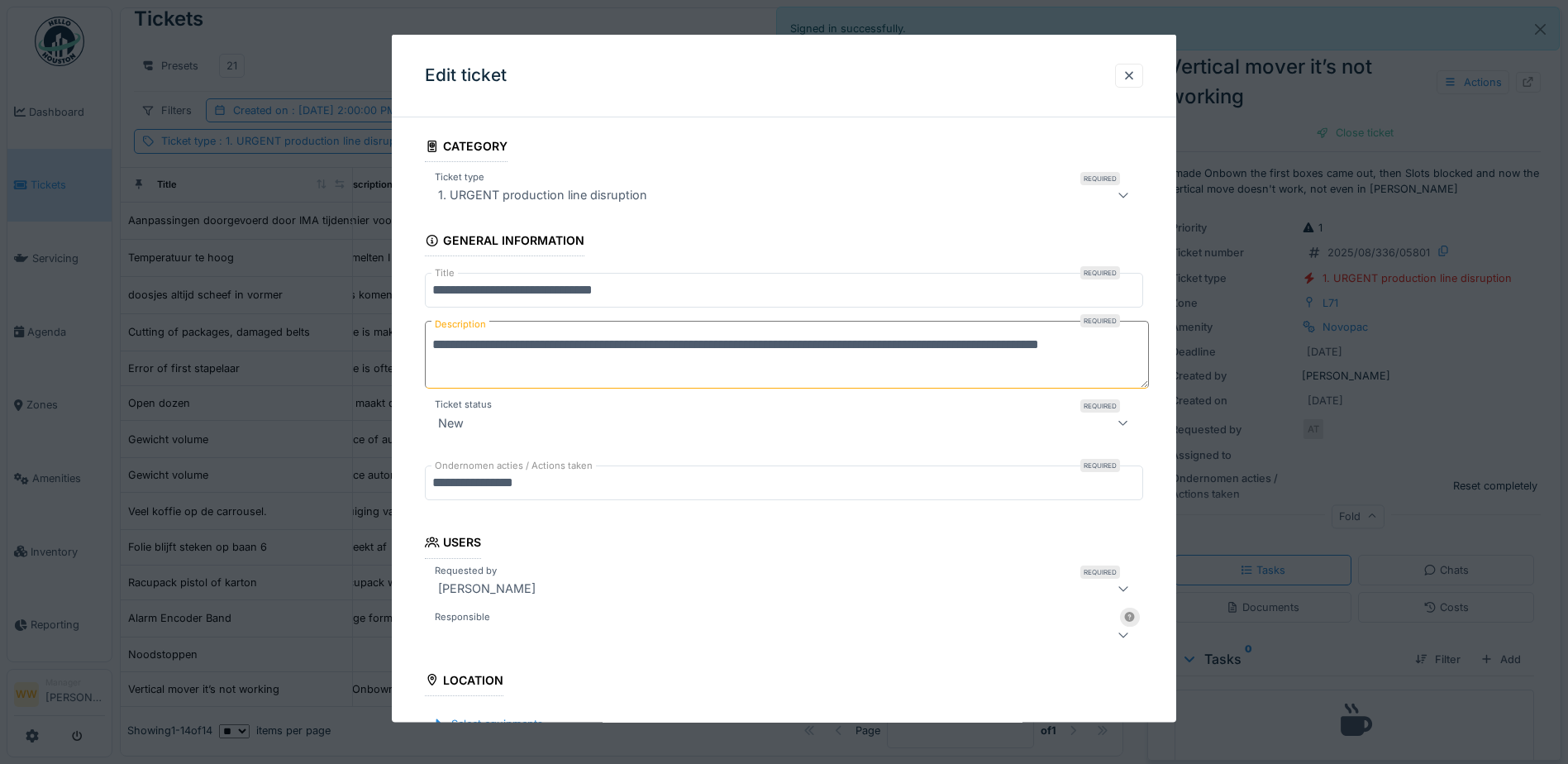
click at [480, 630] on div at bounding box center [742, 634] width 621 height 20
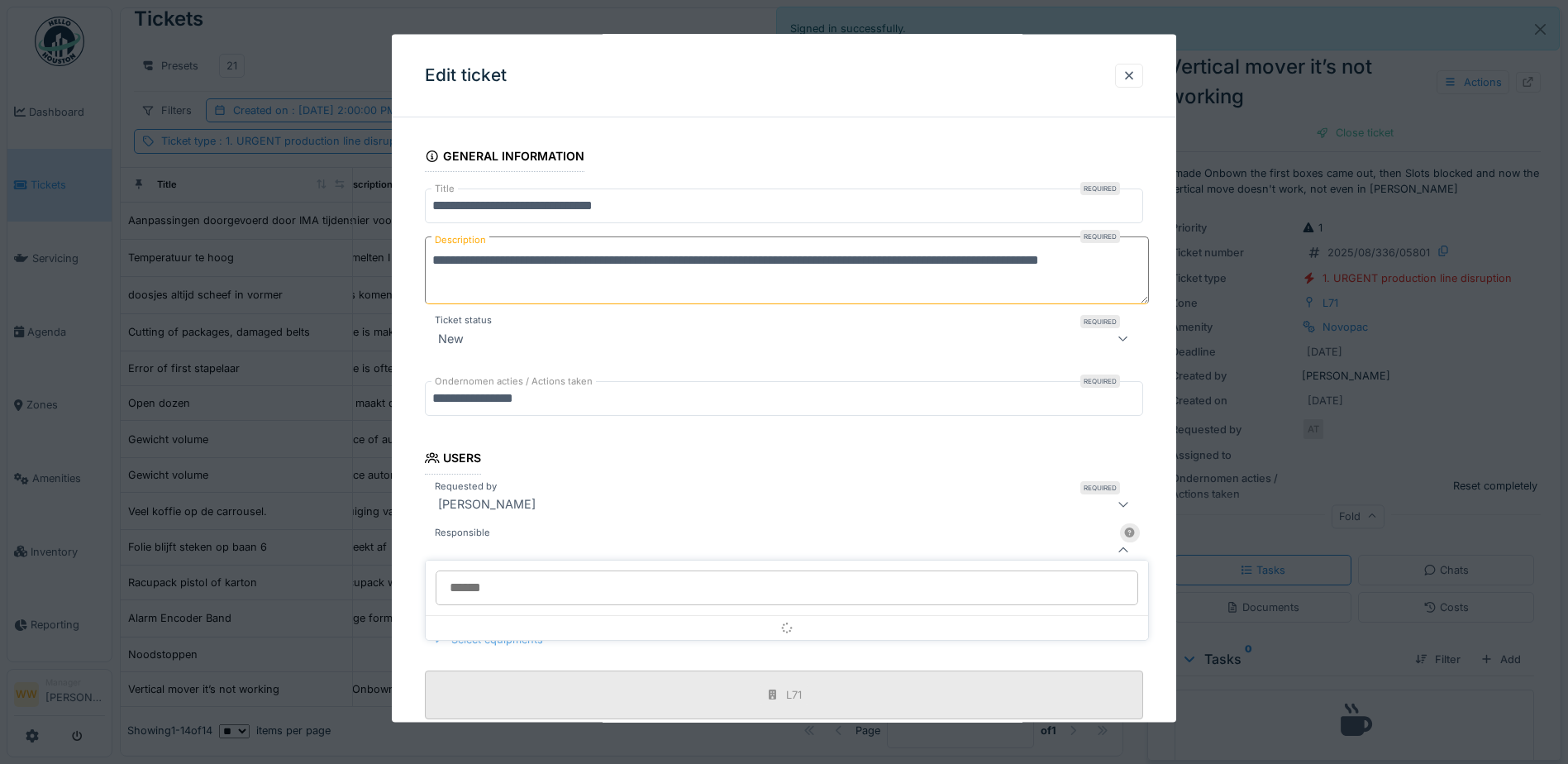
scroll to position [256, 0]
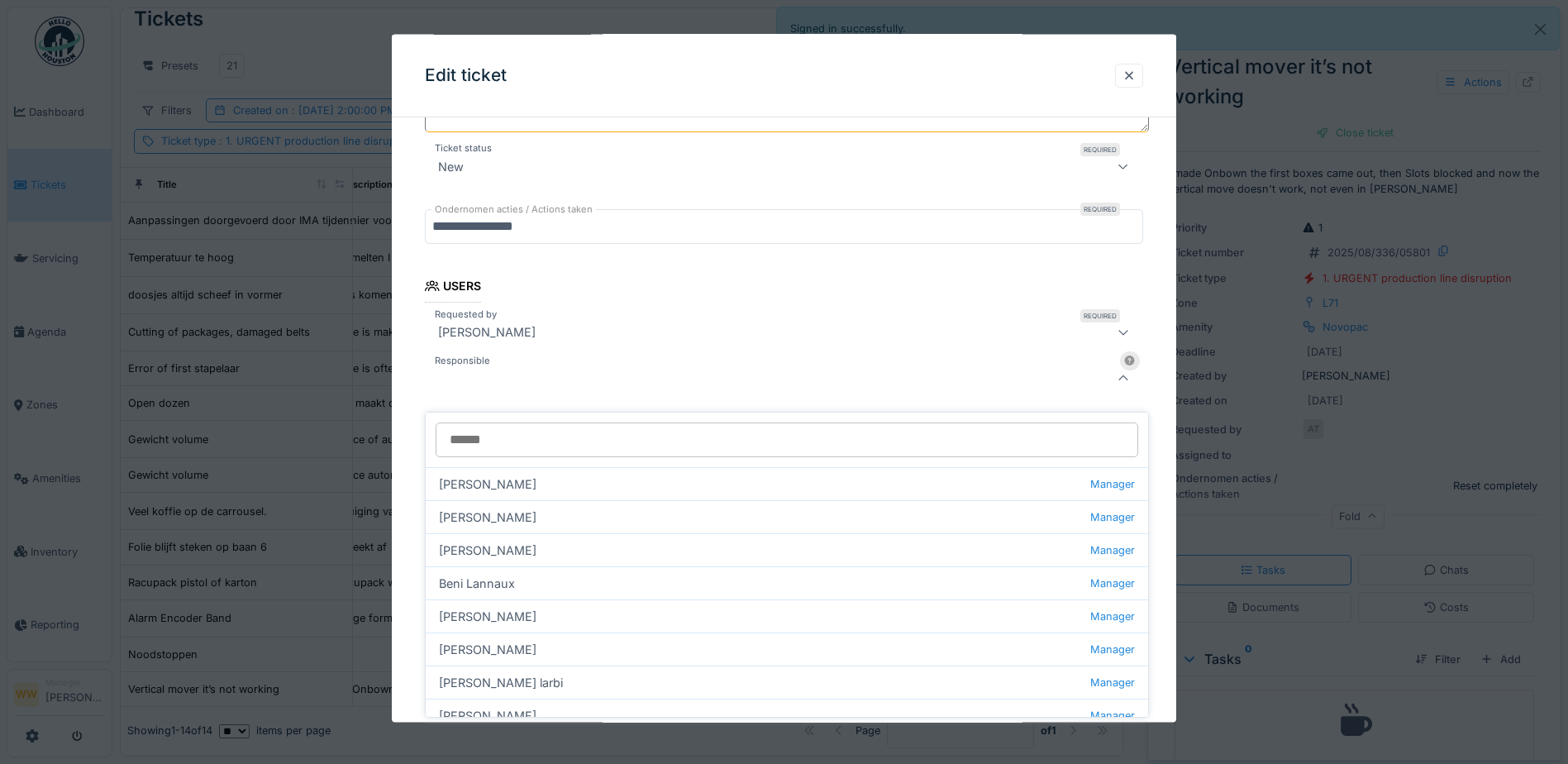
click at [497, 423] on input "Responsible" at bounding box center [787, 440] width 703 height 35
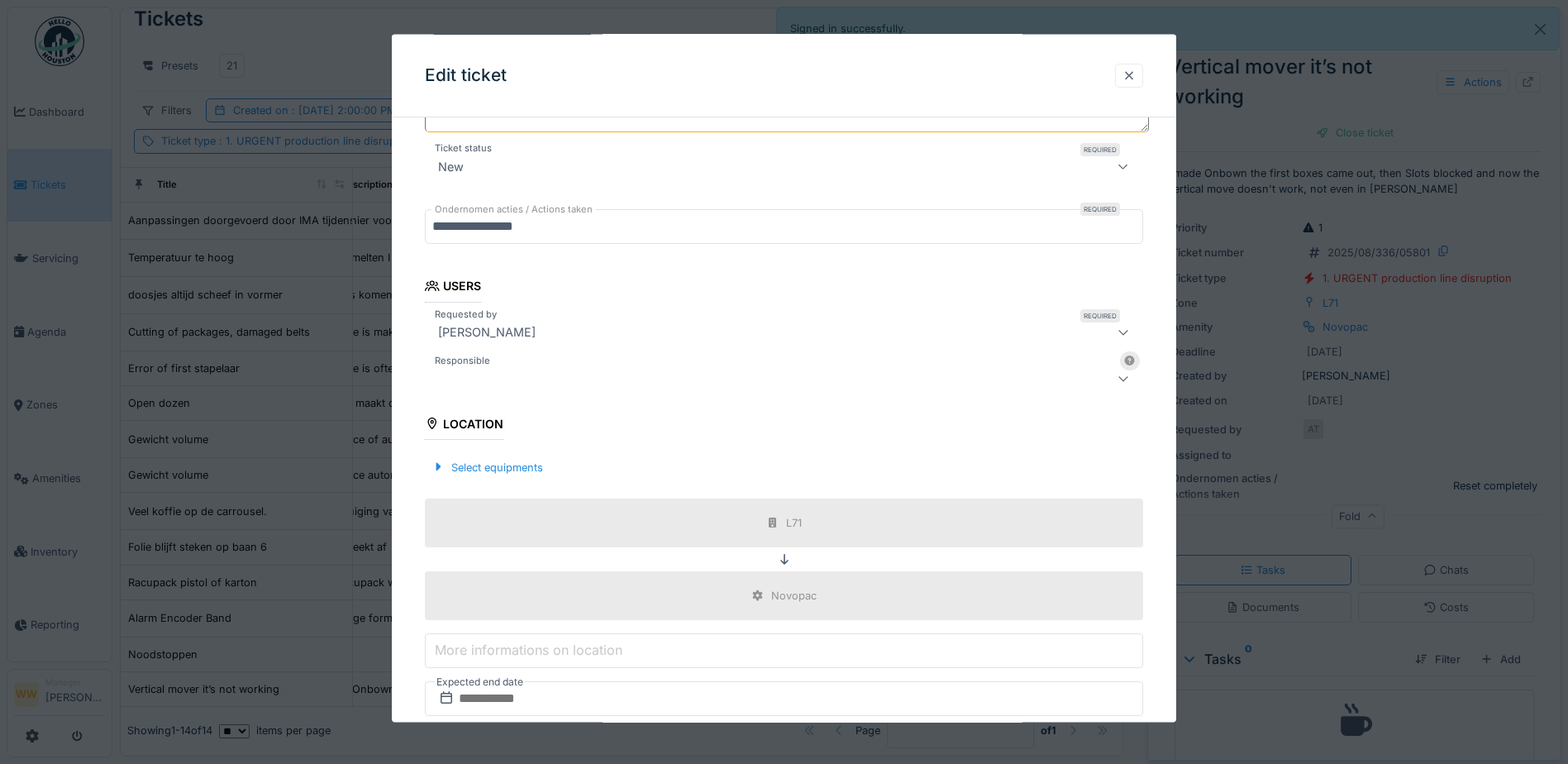
click at [1135, 69] on div at bounding box center [1129, 75] width 13 height 16
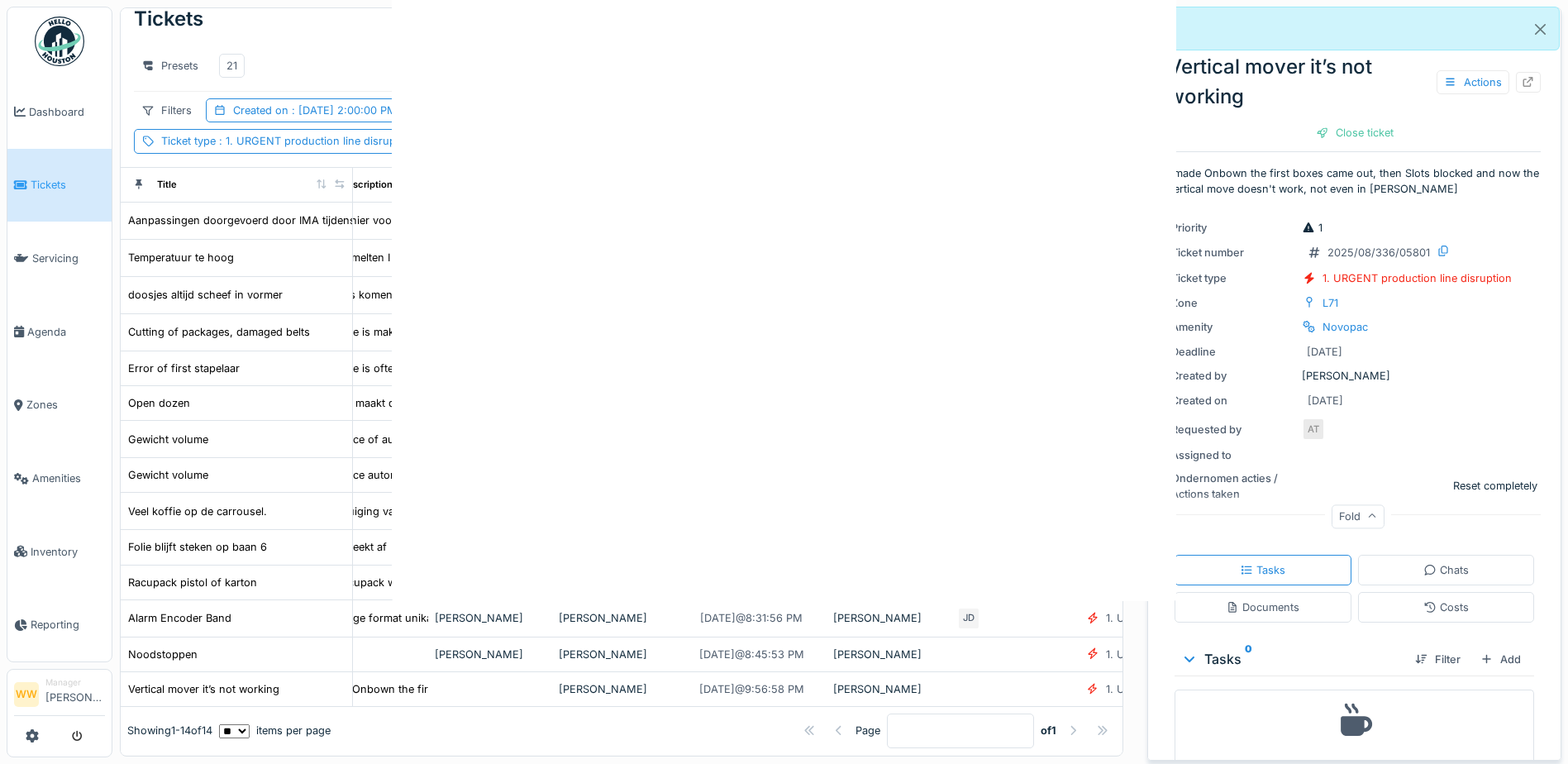
scroll to position [0, 0]
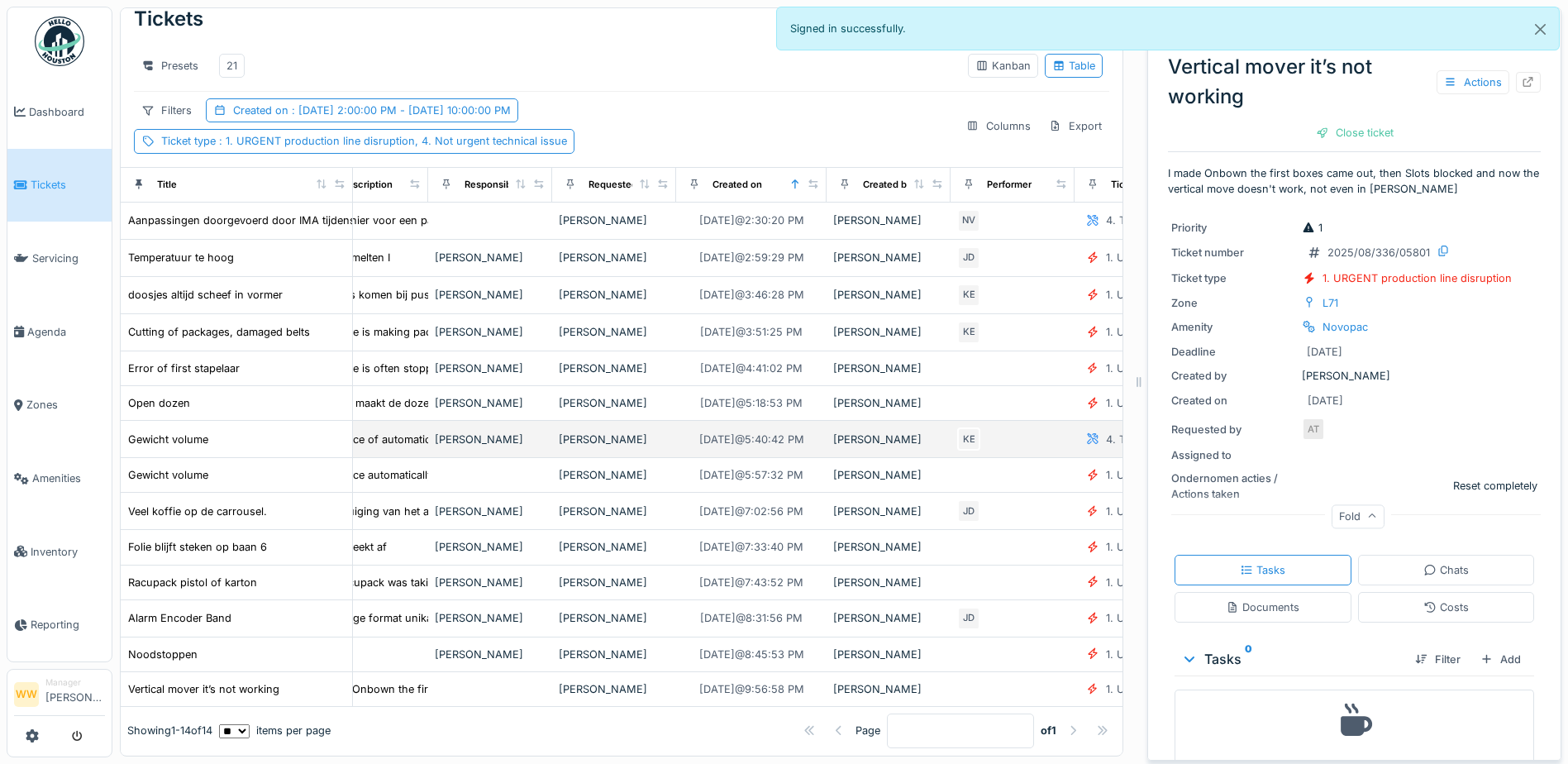
click at [477, 432] on div "[PERSON_NAME]" at bounding box center [490, 440] width 110 height 16
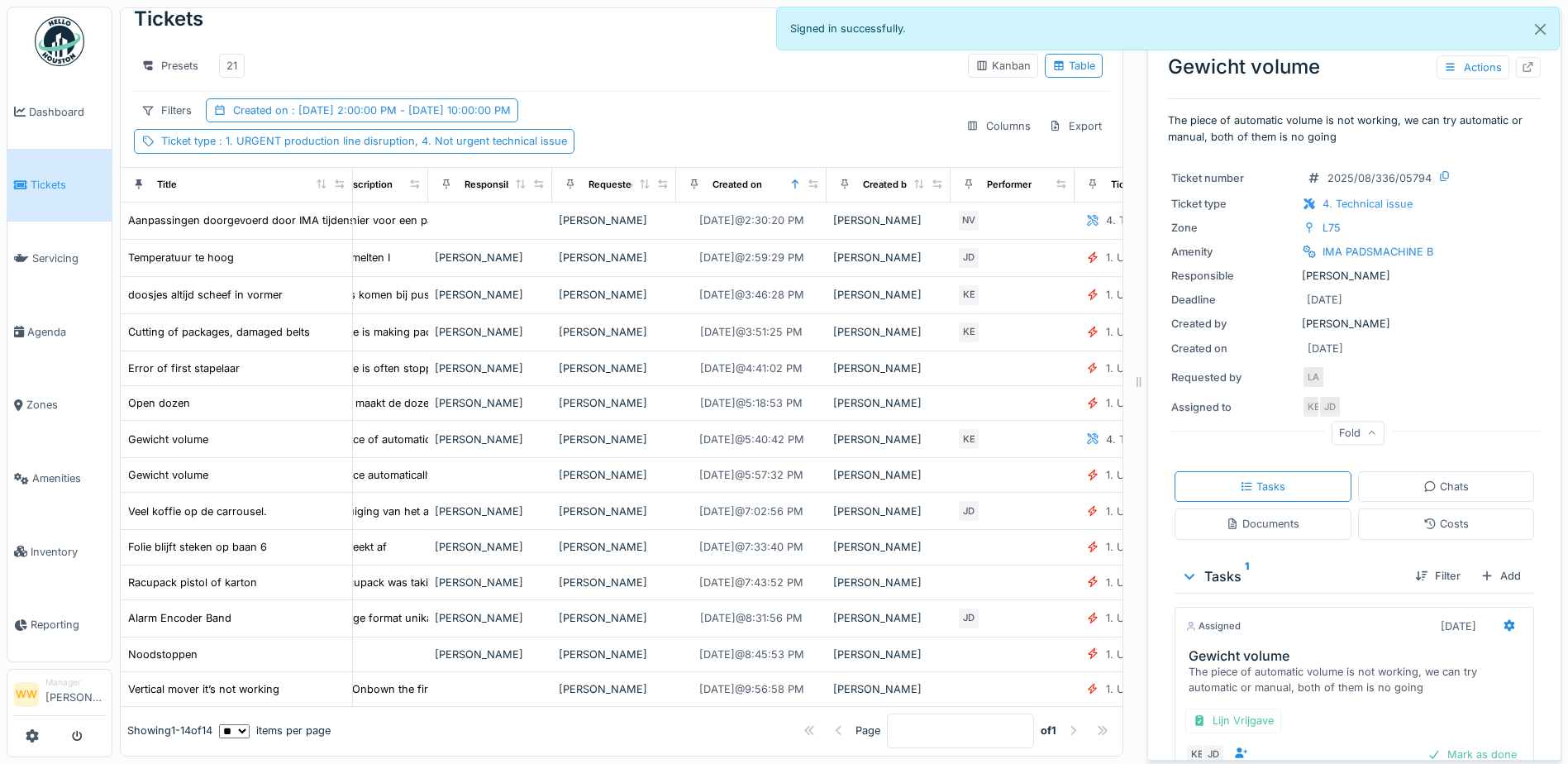
scroll to position [88, 0]
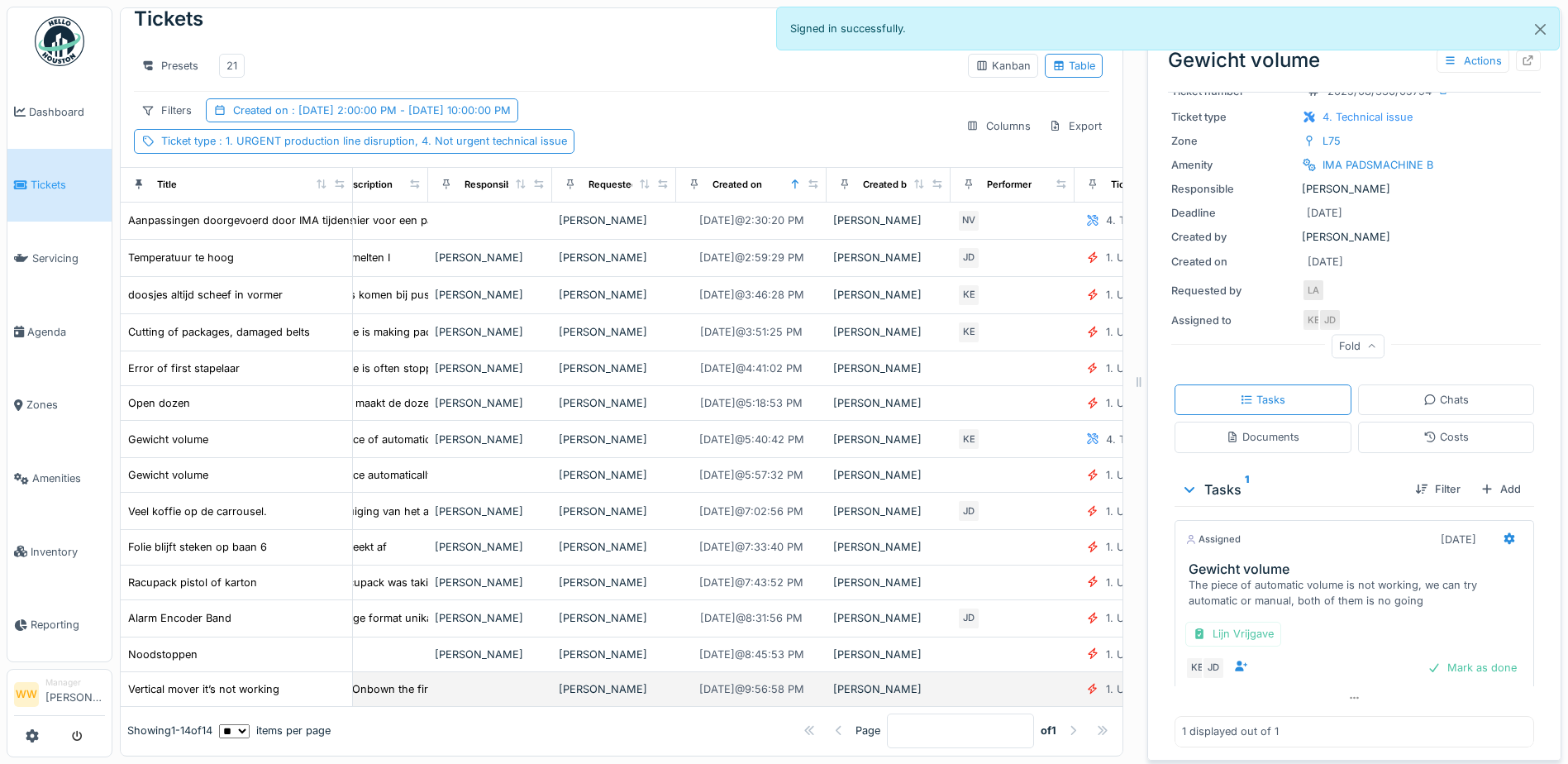
drag, startPoint x: 591, startPoint y: 673, endPoint x: 599, endPoint y: 660, distance: 15.3
click at [590, 672] on td "[PERSON_NAME]" at bounding box center [614, 689] width 124 height 35
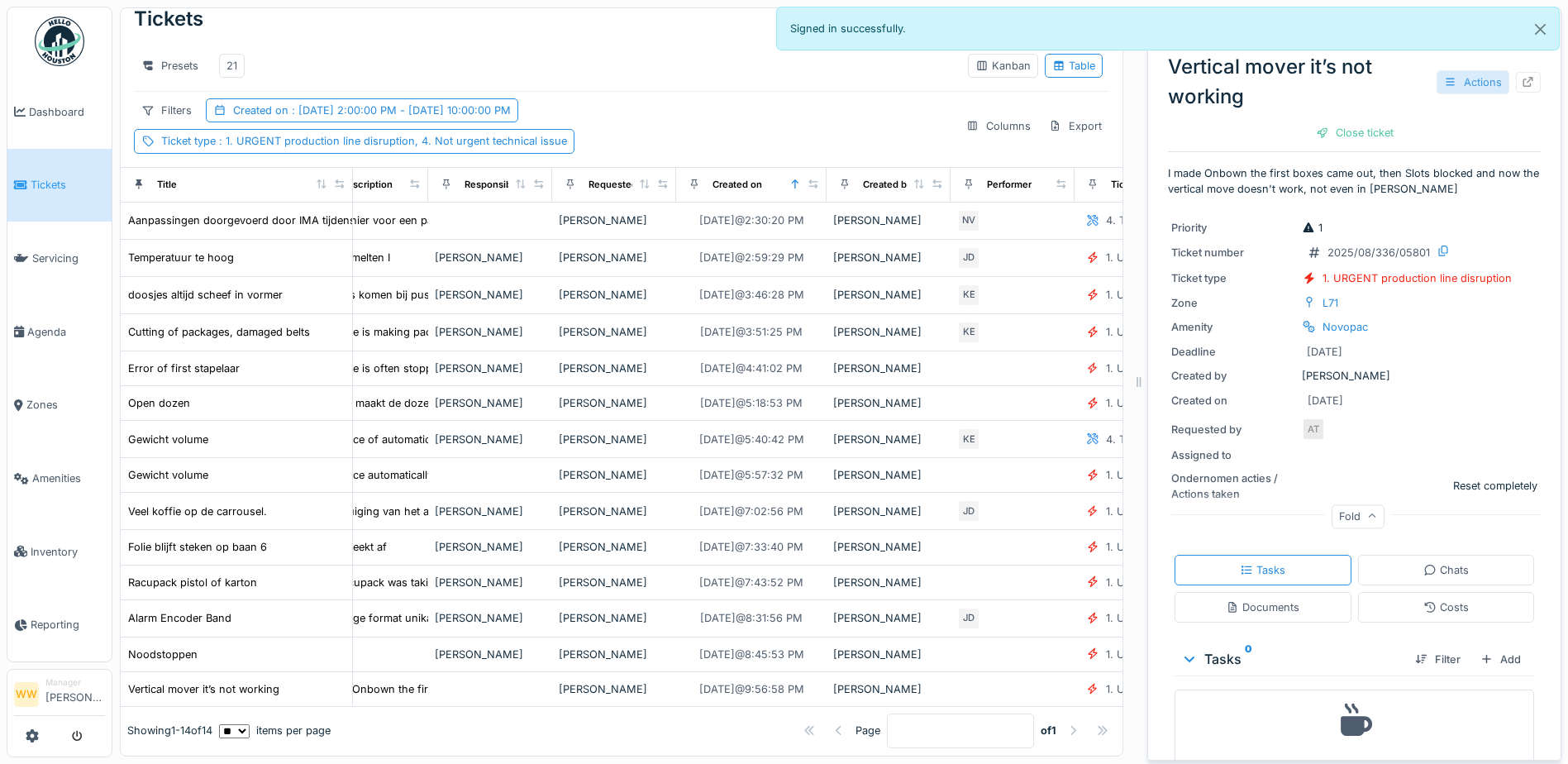
click at [1445, 77] on icon at bounding box center [1451, 81] width 13 height 10
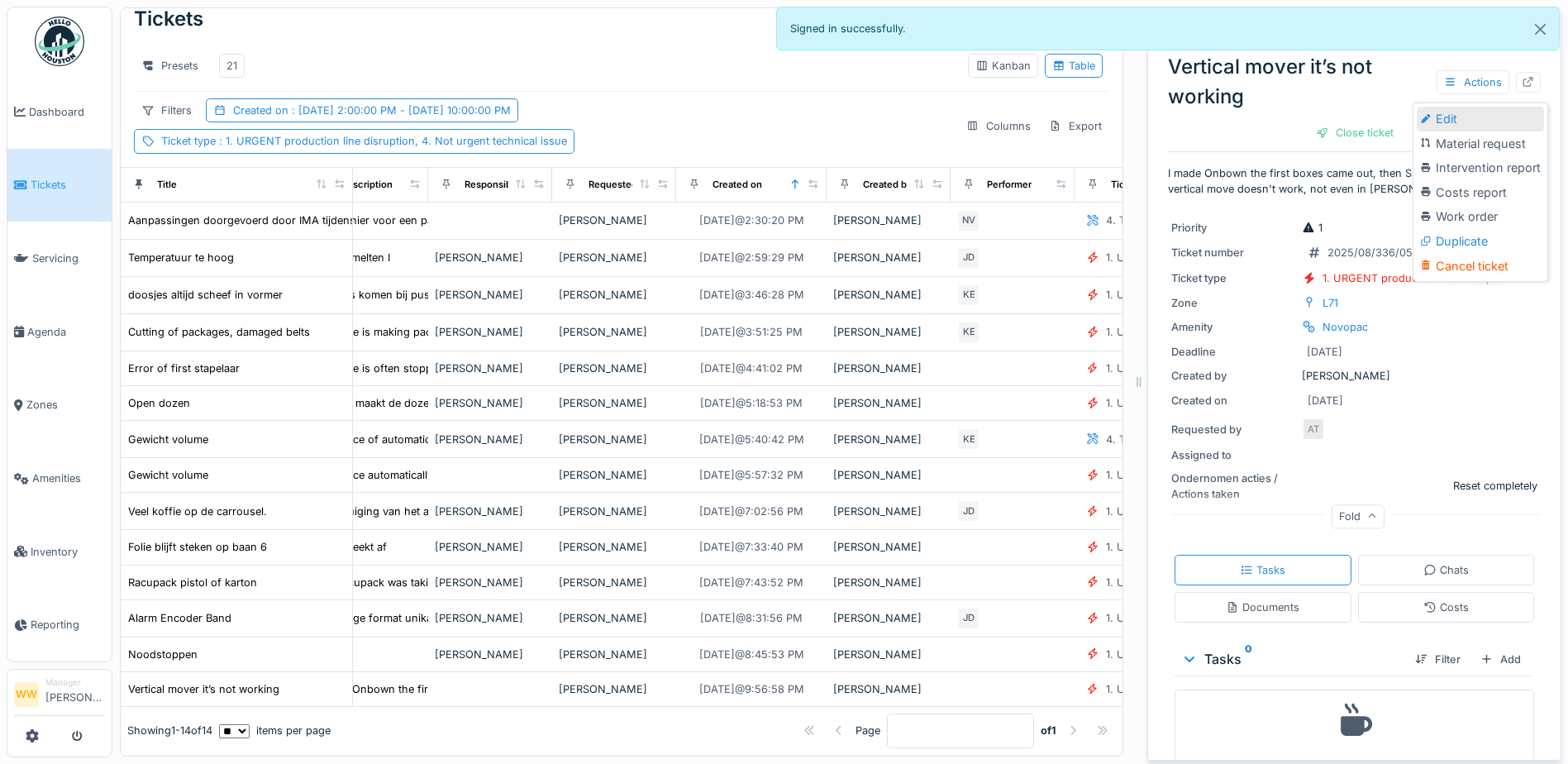
click at [1484, 107] on div "Edit" at bounding box center [1480, 119] width 127 height 25
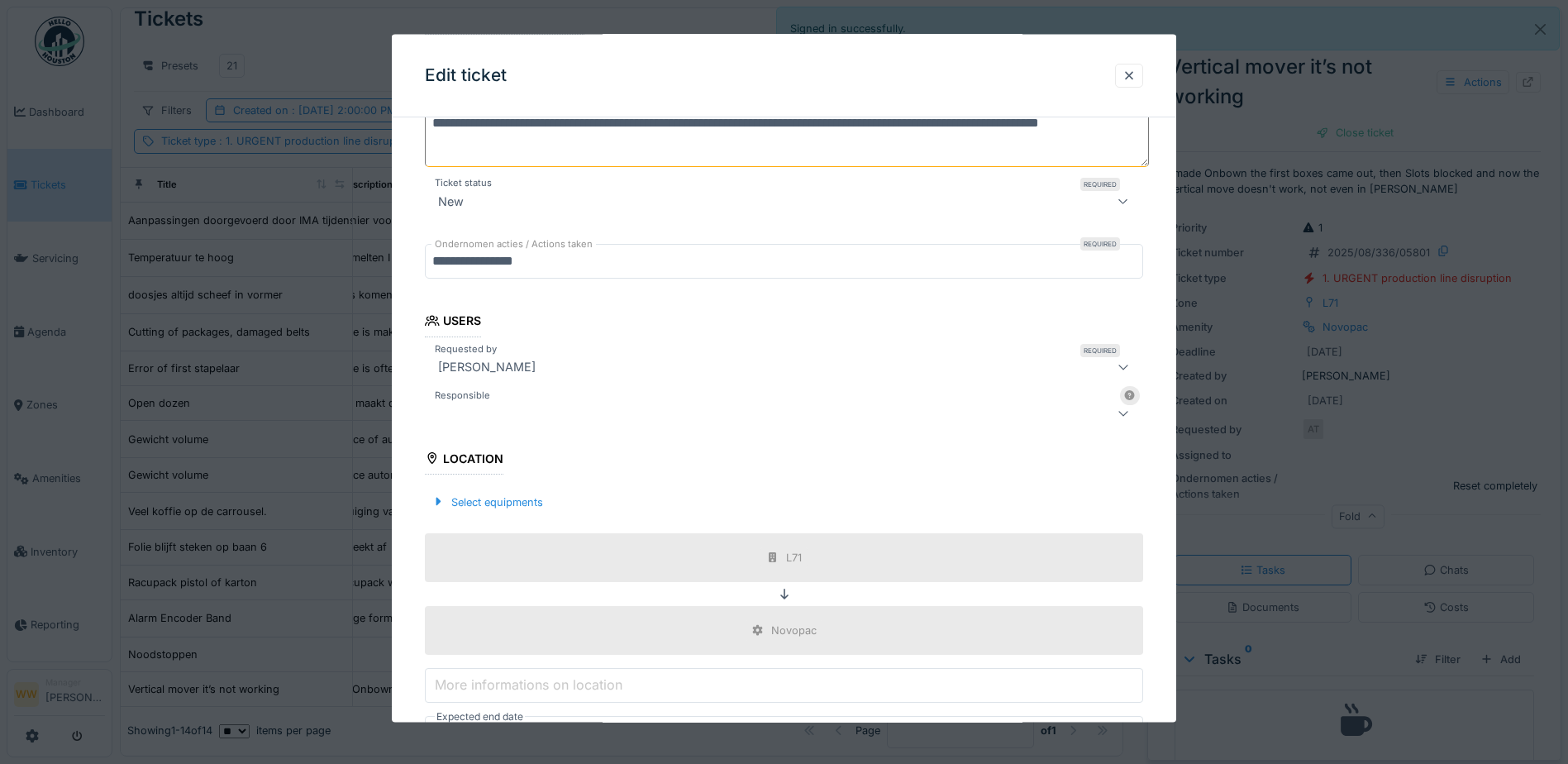
scroll to position [248, 0]
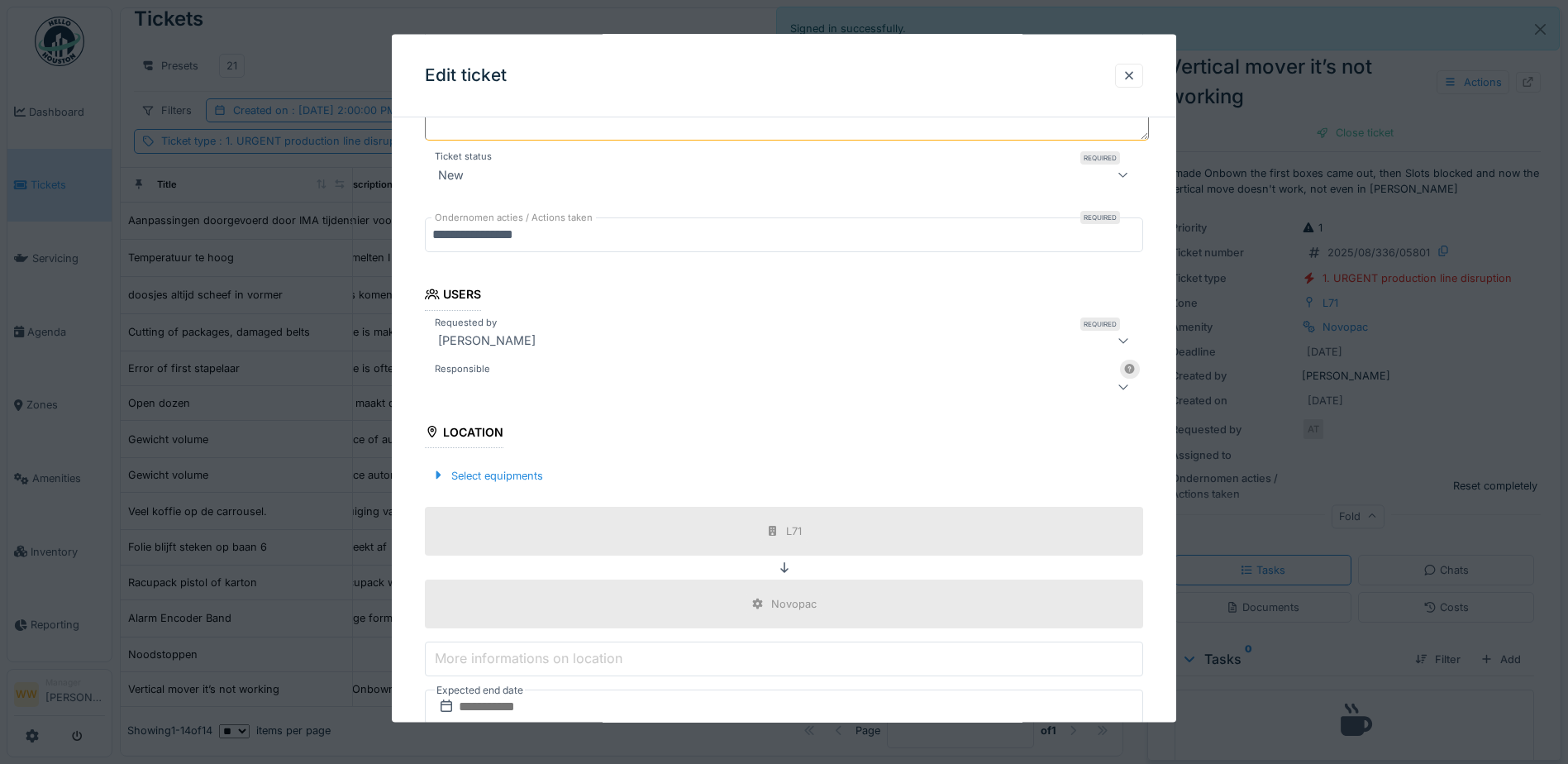
click at [536, 384] on div at bounding box center [742, 385] width 621 height 20
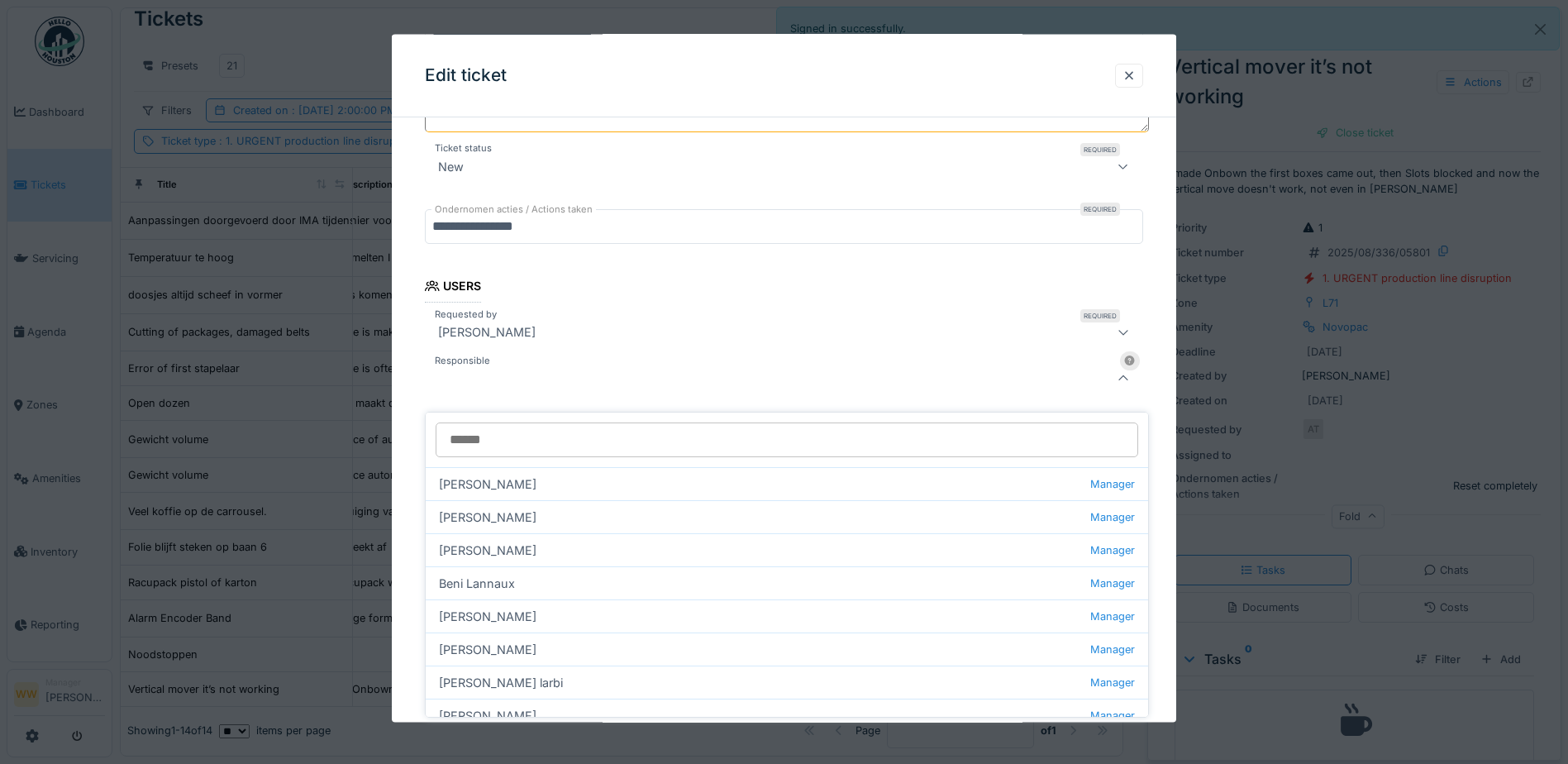
click at [536, 435] on input "Responsible" at bounding box center [787, 440] width 703 height 35
click at [483, 425] on input "Responsible" at bounding box center [787, 440] width 703 height 35
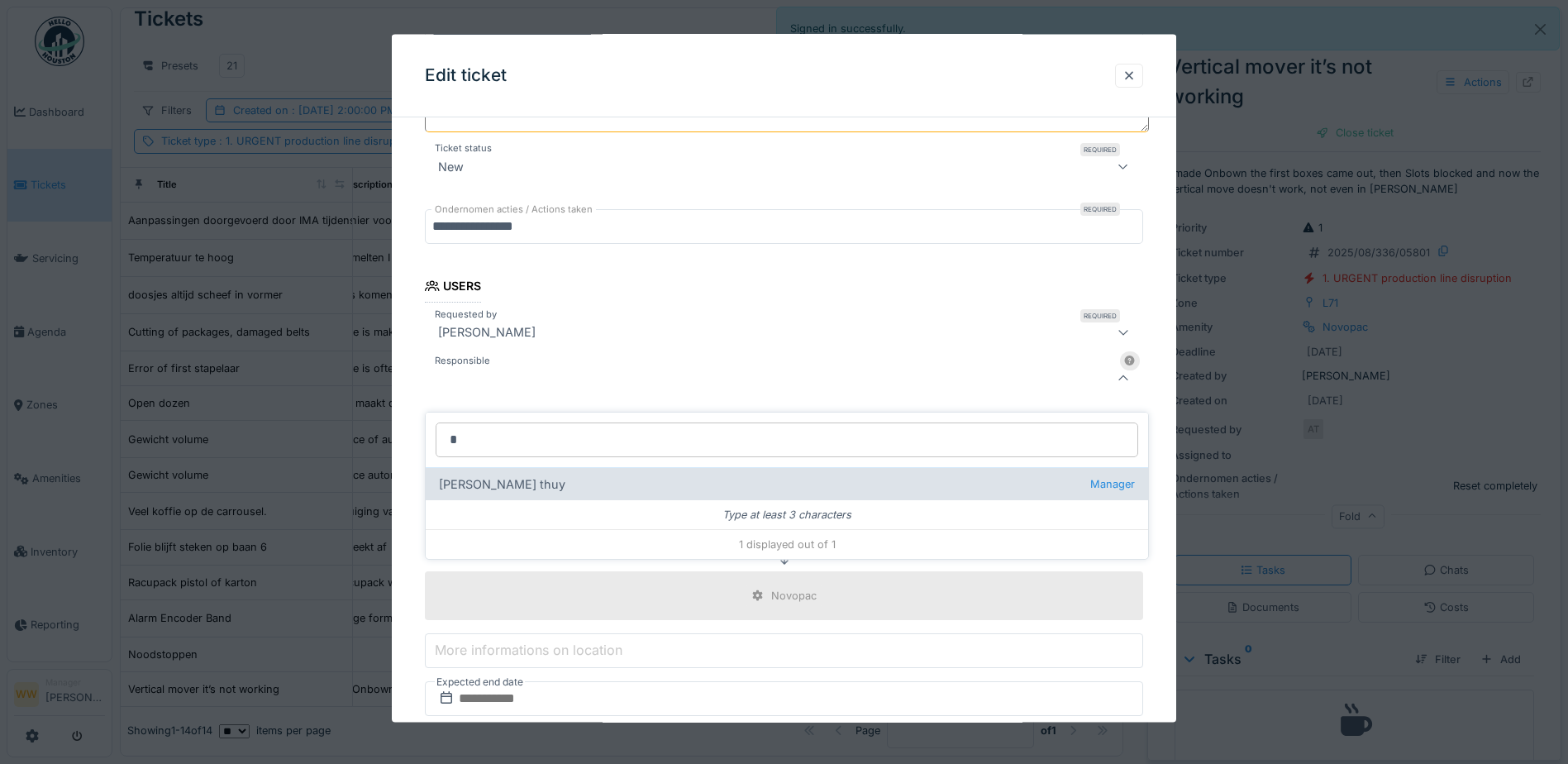
type input "*"
click at [525, 474] on div "[PERSON_NAME] thuy Manager" at bounding box center [786, 483] width 723 height 33
type input "****"
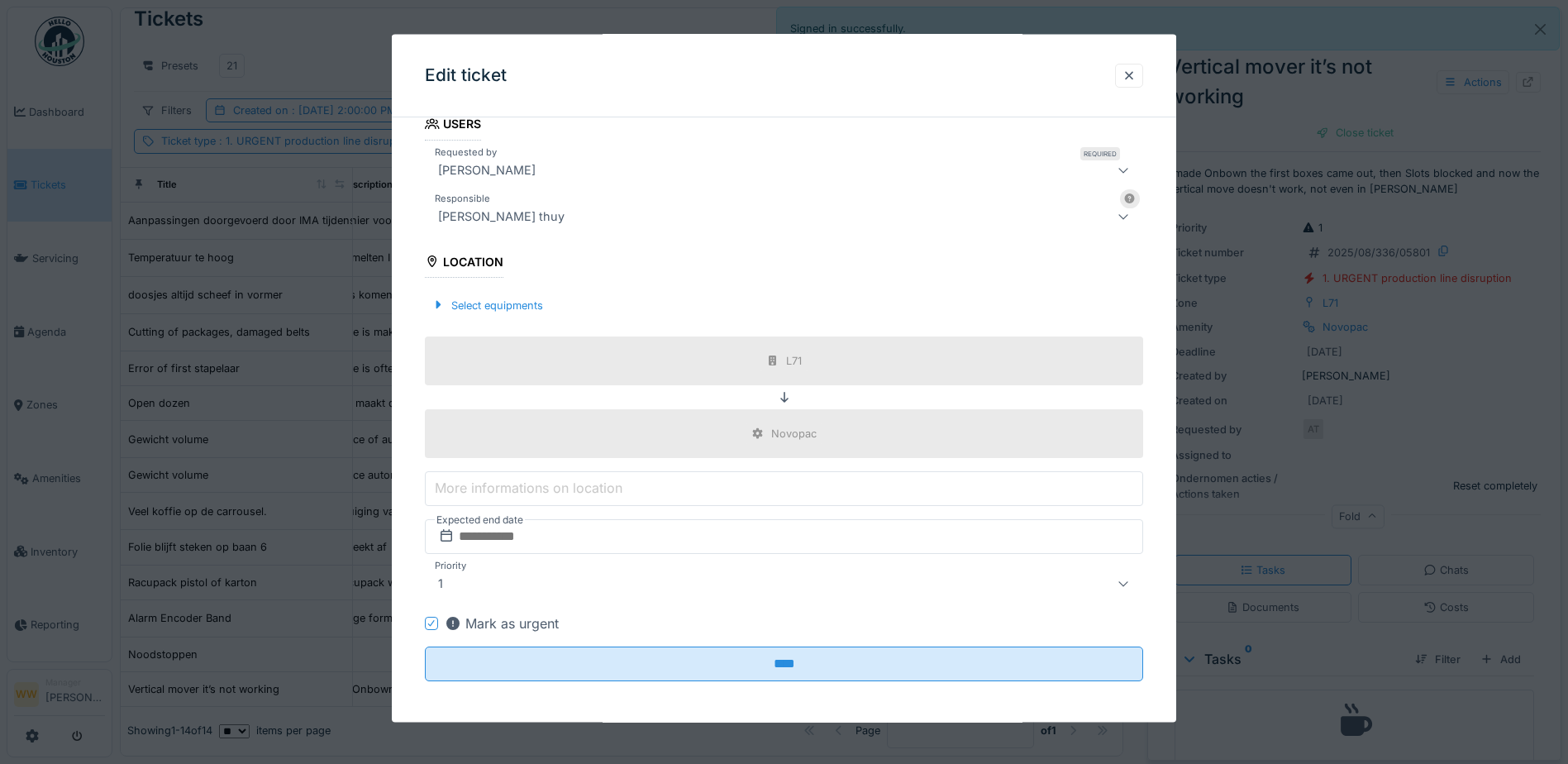
scroll to position [424, 0]
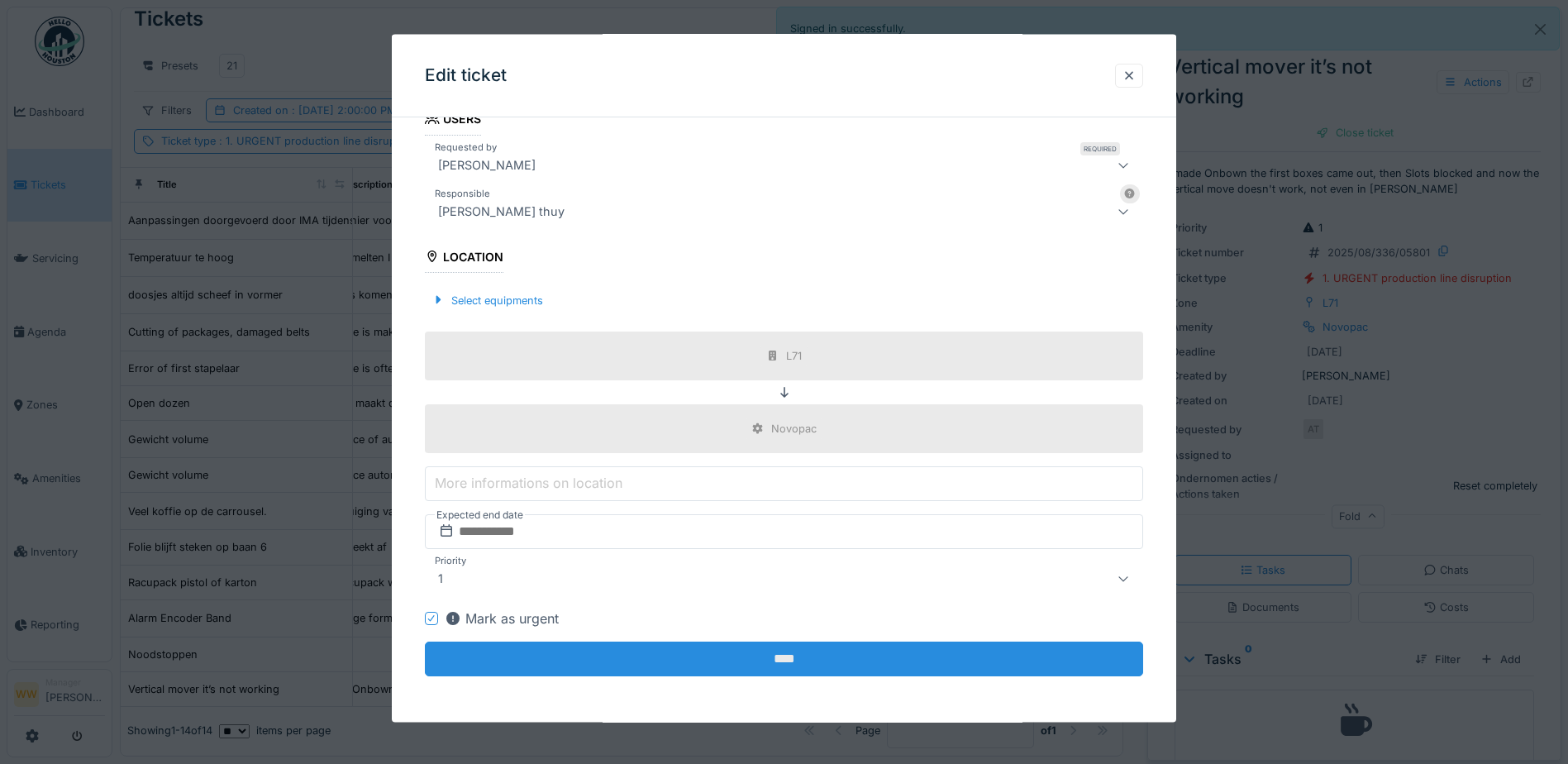
click at [803, 666] on input "****" at bounding box center [784, 658] width 718 height 35
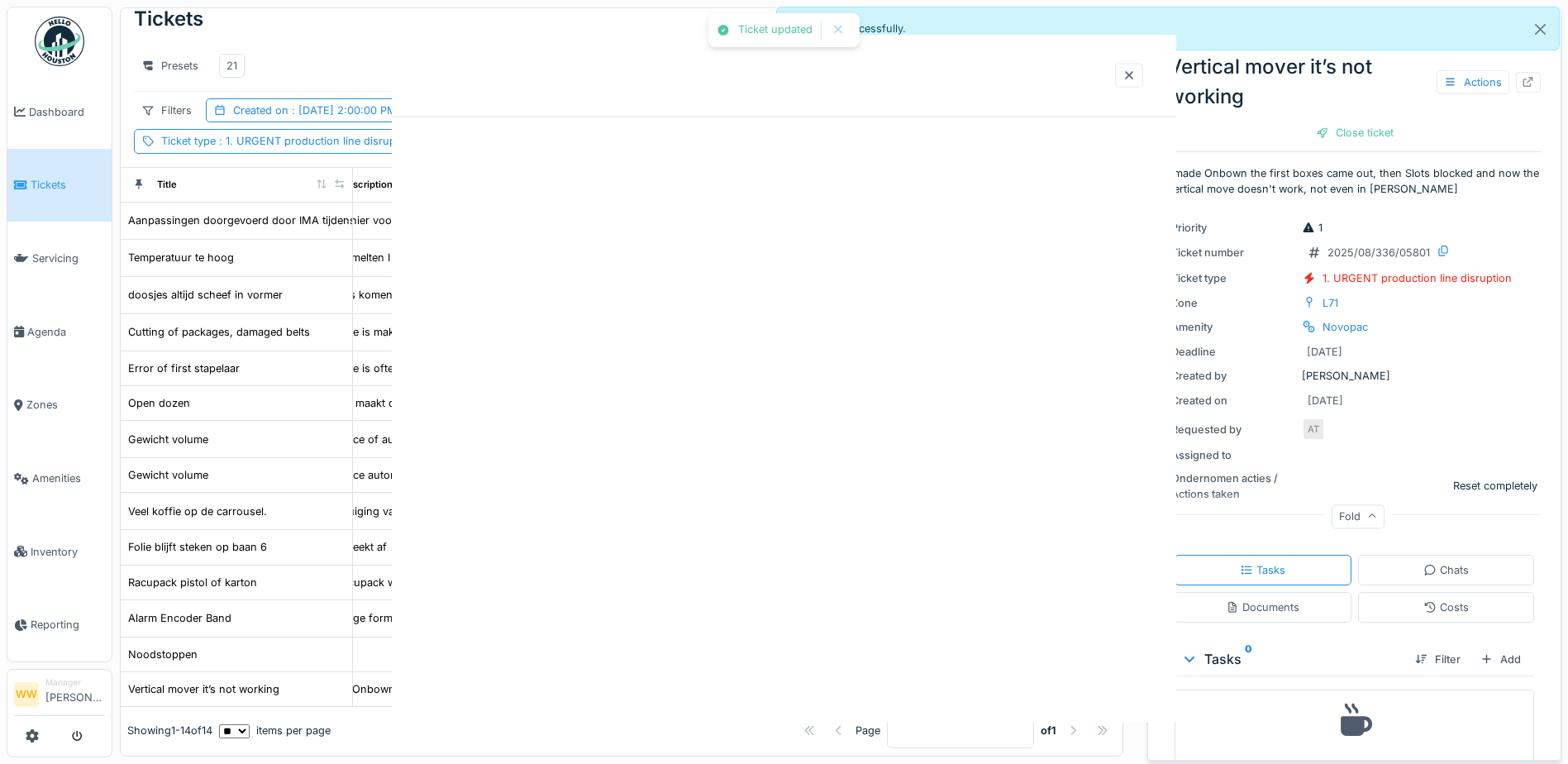
scroll to position [0, 0]
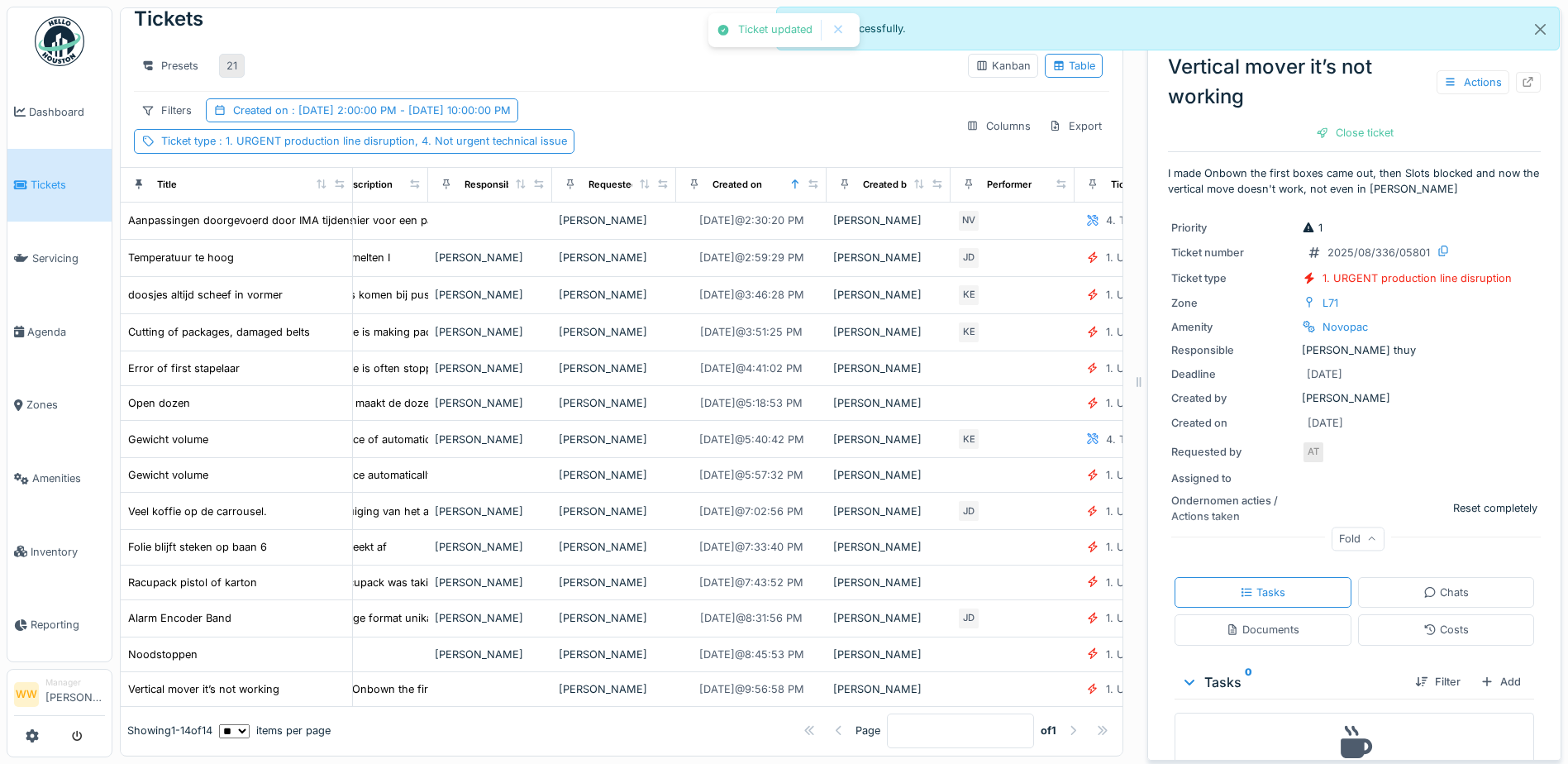
click at [230, 58] on div "21" at bounding box center [231, 65] width 10 height 16
